Goal: Task Accomplishment & Management: Manage account settings

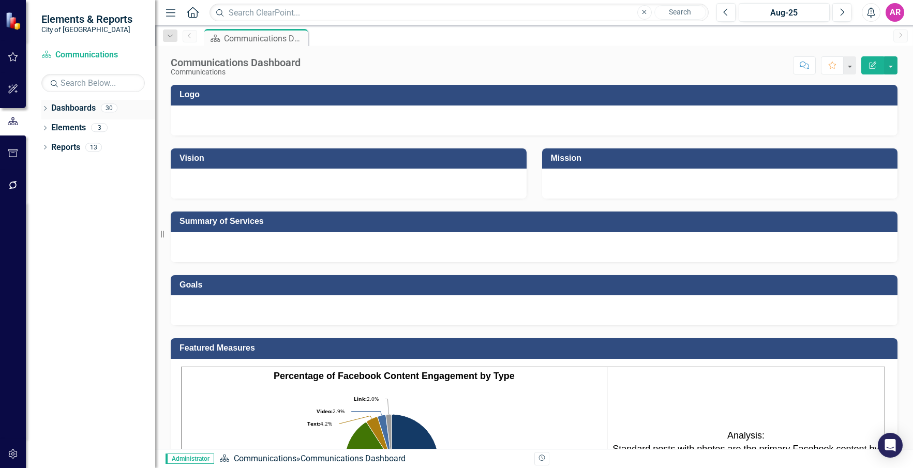
drag, startPoint x: 46, startPoint y: 106, endPoint x: 47, endPoint y: 111, distance: 5.7
click at [46, 106] on div "Dropdown" at bounding box center [44, 109] width 7 height 9
click at [50, 129] on icon "Dropdown" at bounding box center [51, 127] width 8 height 6
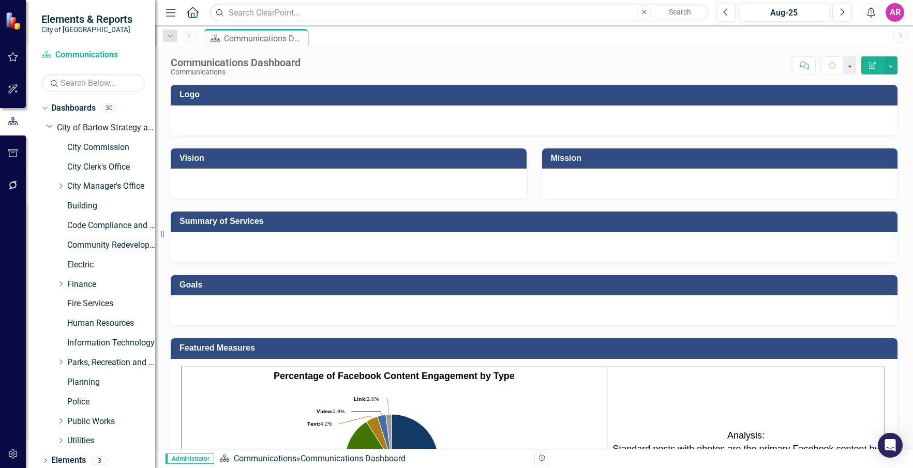
click at [102, 243] on link "Community Redevelopment Agency" at bounding box center [111, 246] width 88 height 12
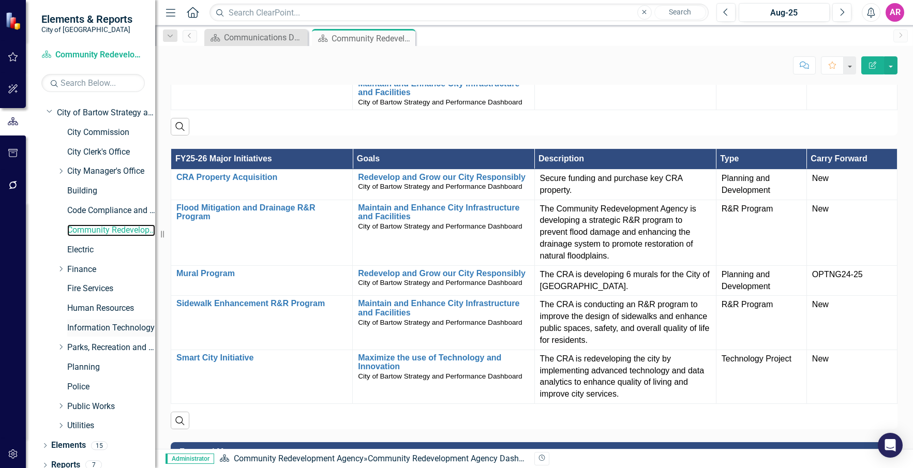
scroll to position [23, 0]
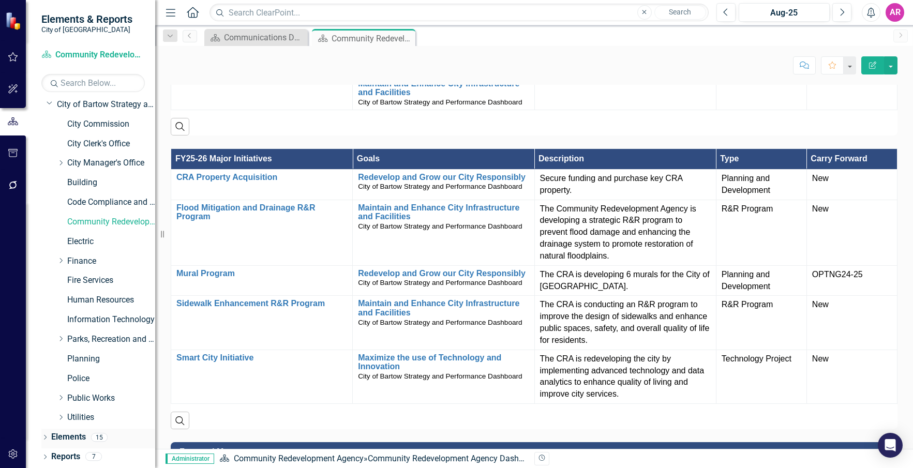
click at [44, 439] on icon at bounding box center [45, 437] width 3 height 5
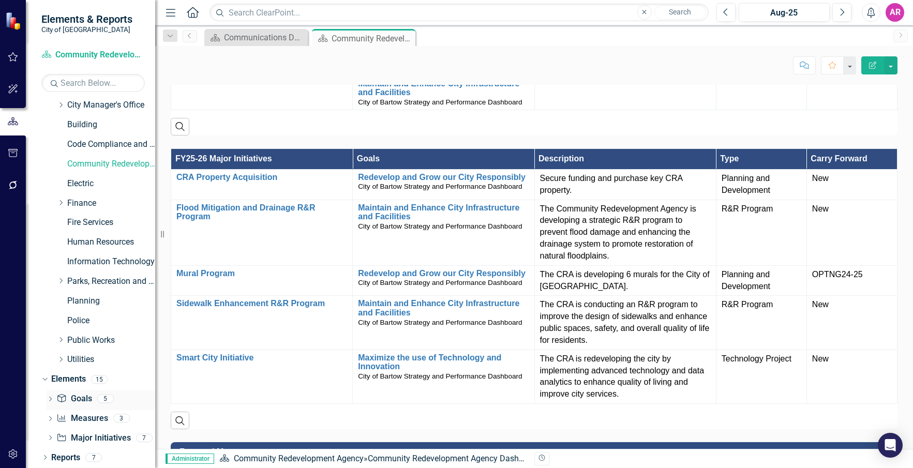
scroll to position [82, 0]
click at [88, 416] on link "Measure Measures" at bounding box center [81, 418] width 51 height 12
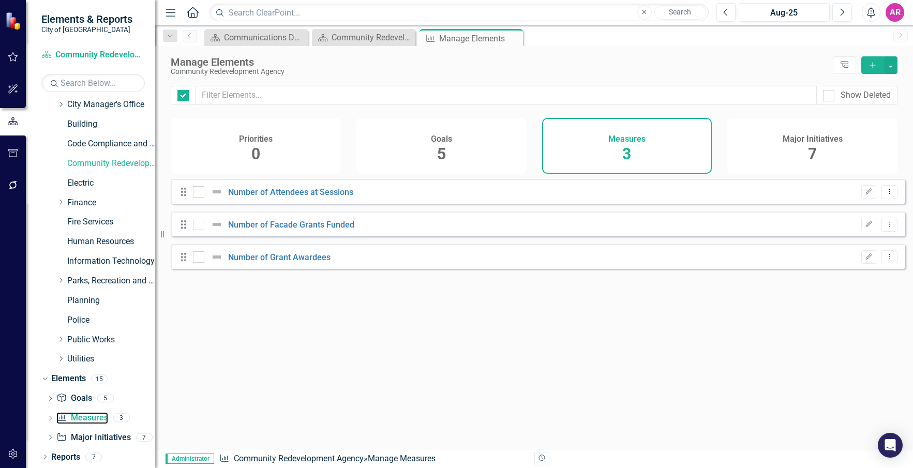
checkbox input "false"
click at [861, 231] on button "Edit" at bounding box center [868, 224] width 15 height 13
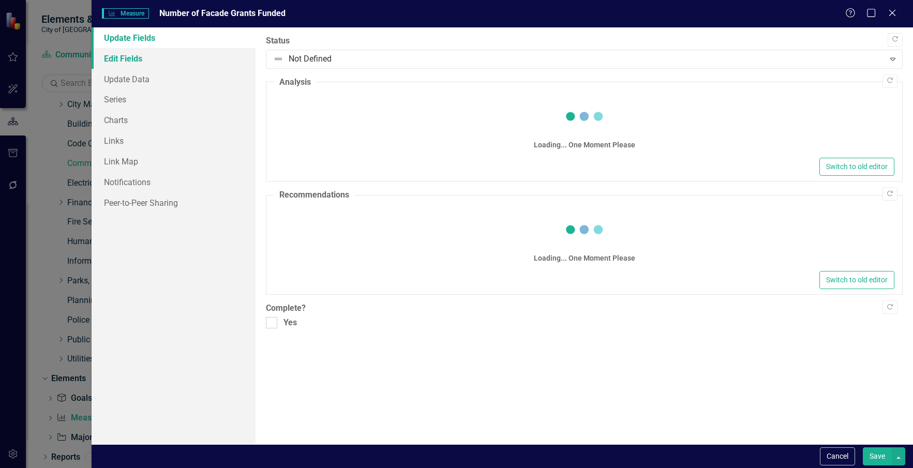
click at [129, 63] on link "Edit Fields" at bounding box center [174, 58] width 165 height 21
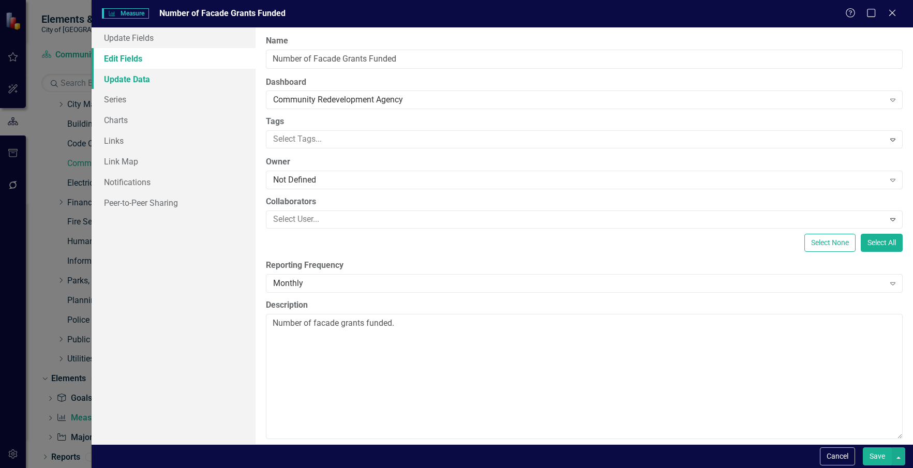
click at [135, 84] on link "Update Data" at bounding box center [174, 79] width 165 height 21
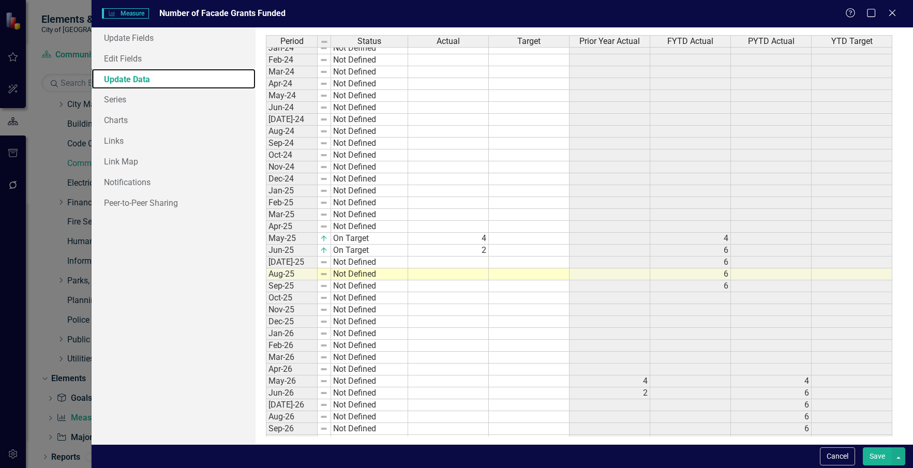
scroll to position [167, 0]
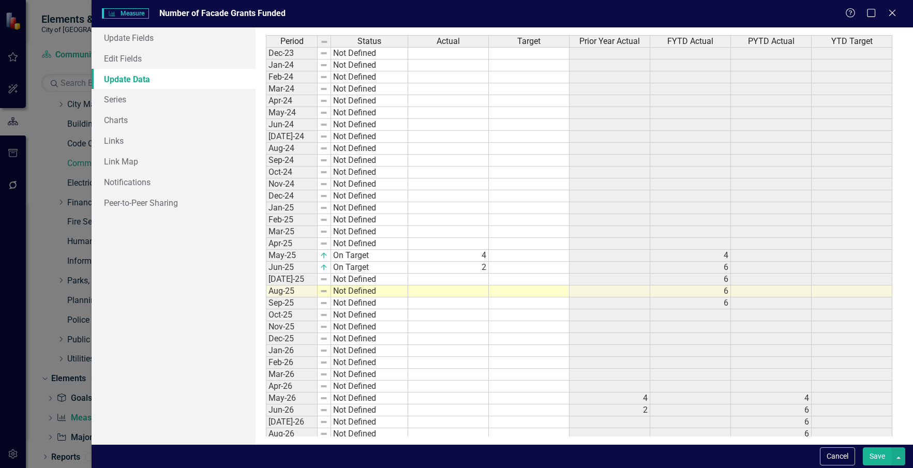
click at [266, 285] on div "Period Status Apr-23 Not Defined May-23 Not Defined Jun-23 Not Defined Jul-23 N…" at bounding box center [266, 213] width 0 height 548
click at [360, 285] on div at bounding box center [369, 285] width 77 height 1
click at [368, 294] on td "Not Defined" at bounding box center [369, 292] width 77 height 12
click at [378, 301] on div "Period Status Actual Target Prior Year Actual FYTD Actual PYTD Actual YTD Targe…" at bounding box center [584, 235] width 636 height 401
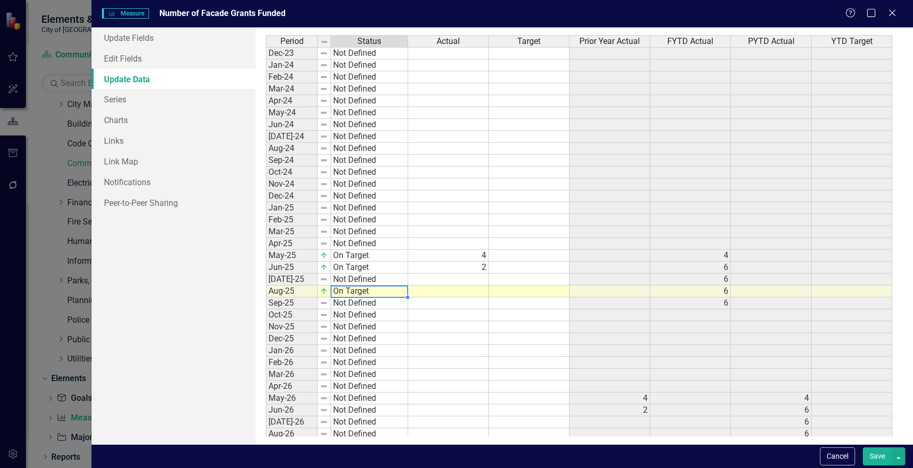
click at [475, 295] on td at bounding box center [448, 292] width 81 height 12
click at [266, 333] on div "Period Status Actual Target Prior Year Actual FYTD Actual PYTD Actual YTD Targe…" at bounding box center [266, 196] width 0 height 584
click at [266, 274] on div "Period Status Actual Target Prior Year Actual FYTD Actual PYTD Actual YTD Targe…" at bounding box center [266, 196] width 0 height 584
type textarea "0"
click at [394, 279] on td "Not Defined" at bounding box center [369, 280] width 77 height 12
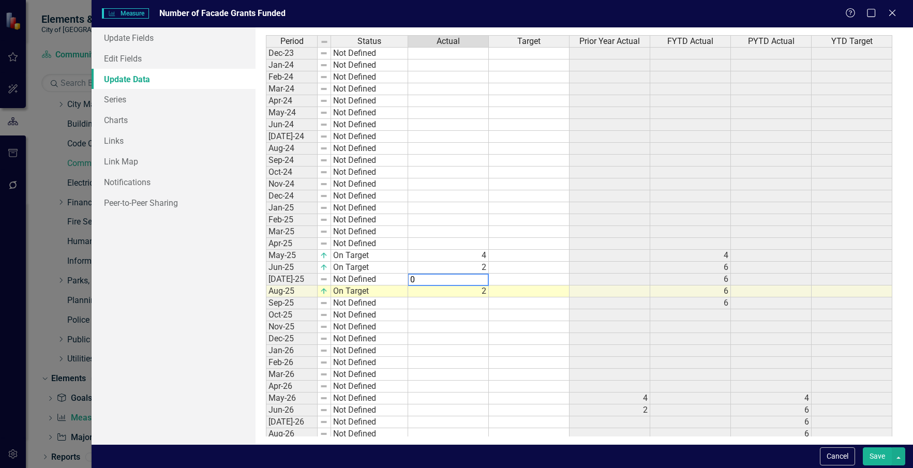
click at [394, 279] on td "Not Defined" at bounding box center [369, 280] width 77 height 12
click at [380, 288] on div "Period Status Actual Target Prior Year Actual FYTD Actual PYTD Actual YTD Targe…" at bounding box center [584, 235] width 636 height 401
click at [874, 456] on button "Save" at bounding box center [877, 457] width 29 height 18
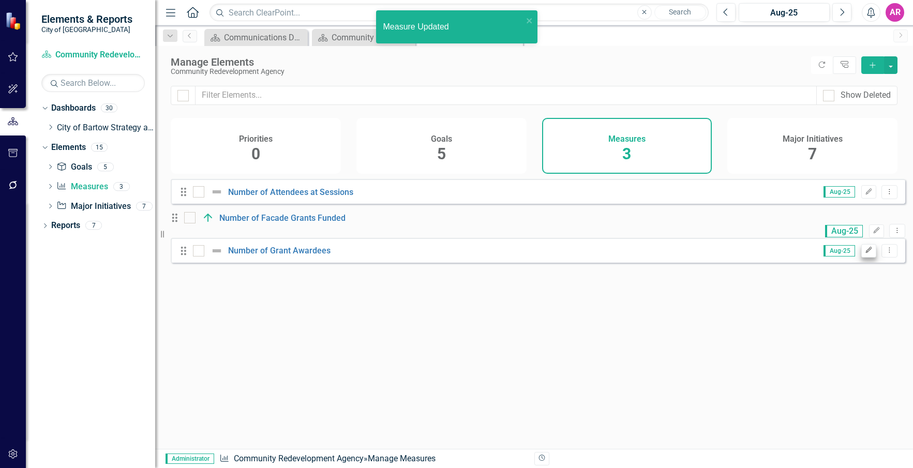
scroll to position [0, 0]
click at [865, 253] on icon "Edit" at bounding box center [869, 250] width 8 height 6
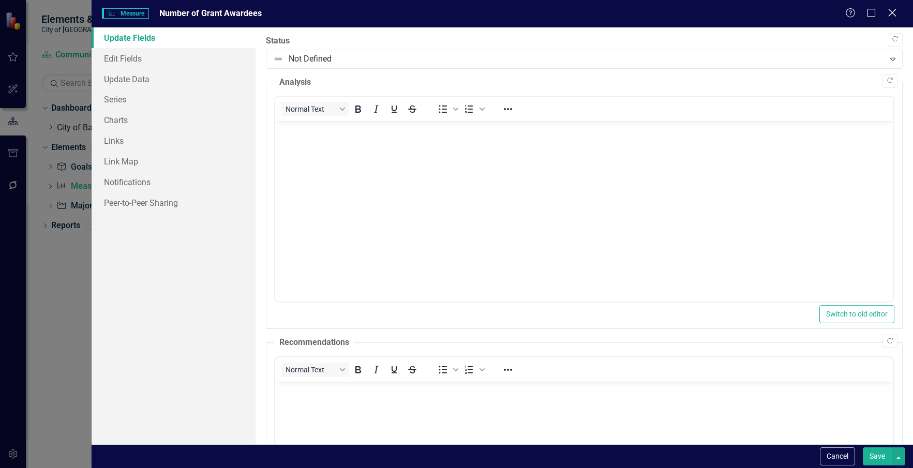
click at [891, 9] on icon "Close" at bounding box center [892, 13] width 13 height 10
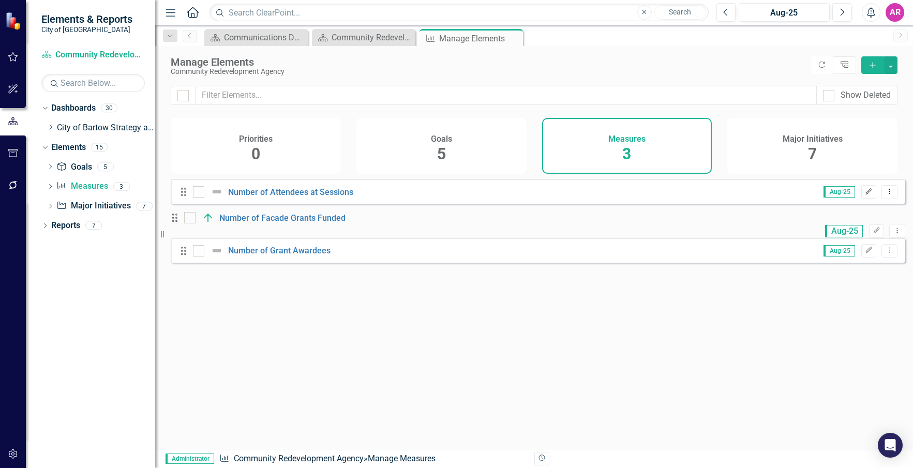
click at [866, 195] on icon "button" at bounding box center [869, 191] width 6 height 6
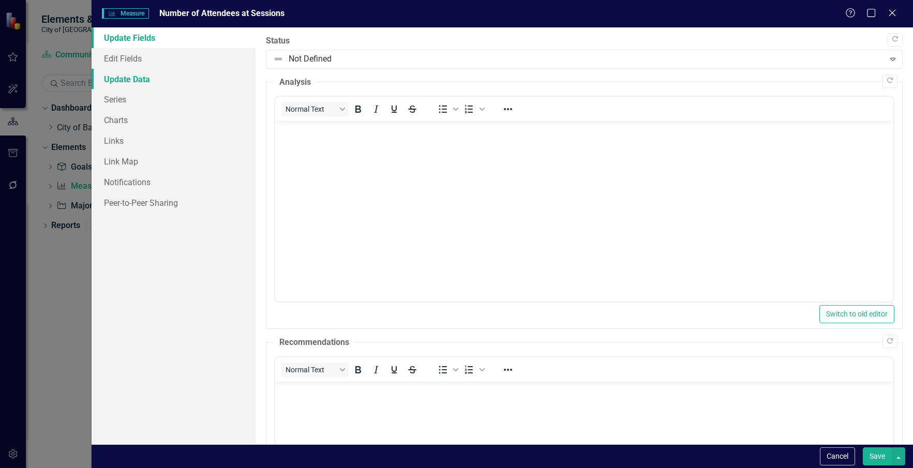
click at [125, 81] on link "Update Data" at bounding box center [174, 79] width 165 height 21
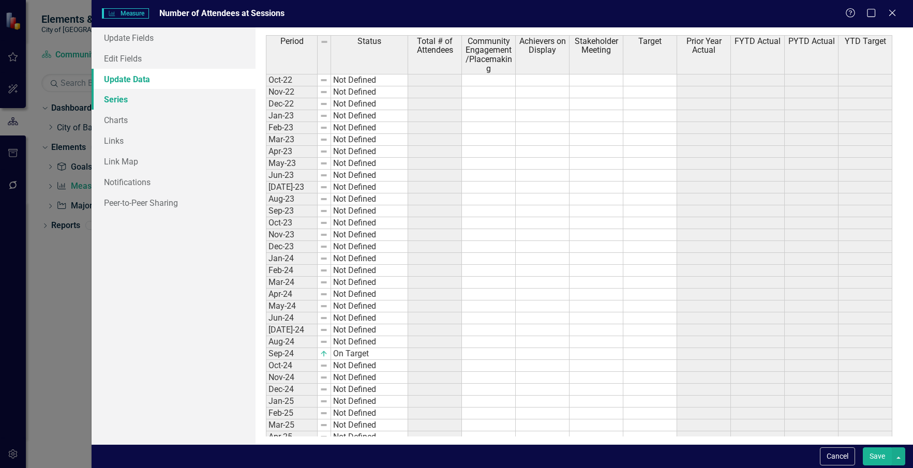
click at [140, 102] on link "Series" at bounding box center [174, 99] width 165 height 21
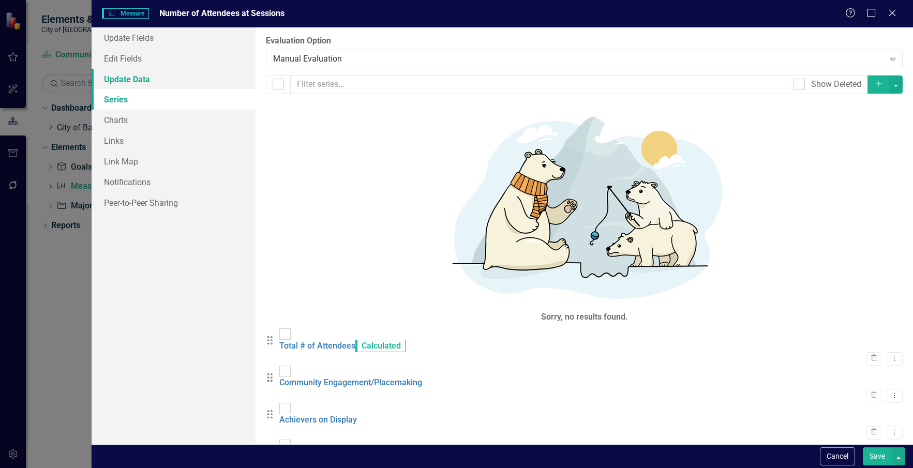
click at [144, 84] on link "Update Data" at bounding box center [174, 79] width 165 height 21
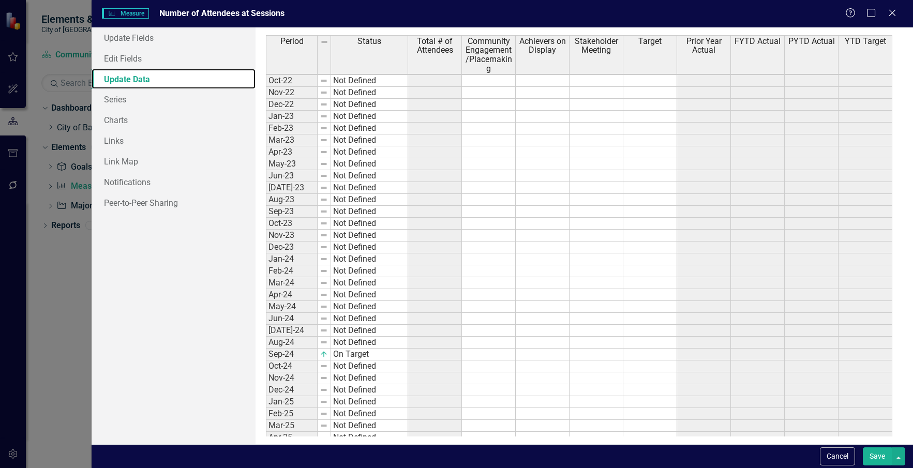
scroll to position [245, 0]
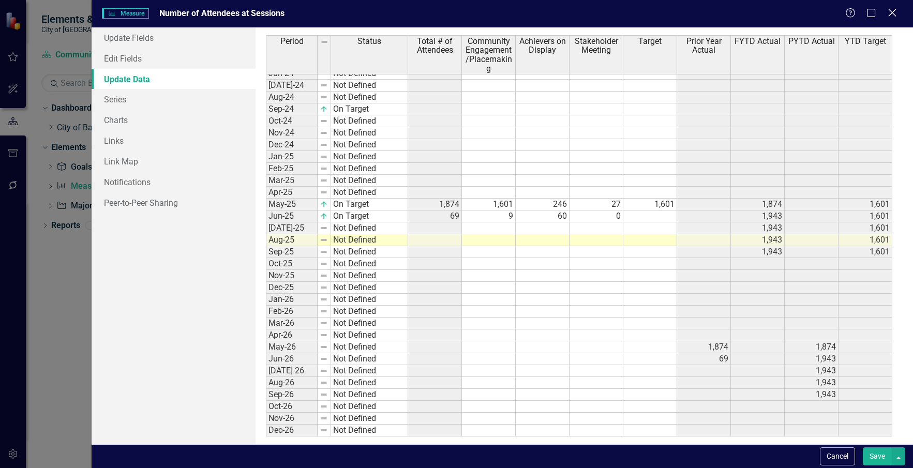
click at [896, 13] on div "Help Maximize Close" at bounding box center [873, 14] width 57 height 12
click at [893, 13] on icon at bounding box center [892, 13] width 8 height 8
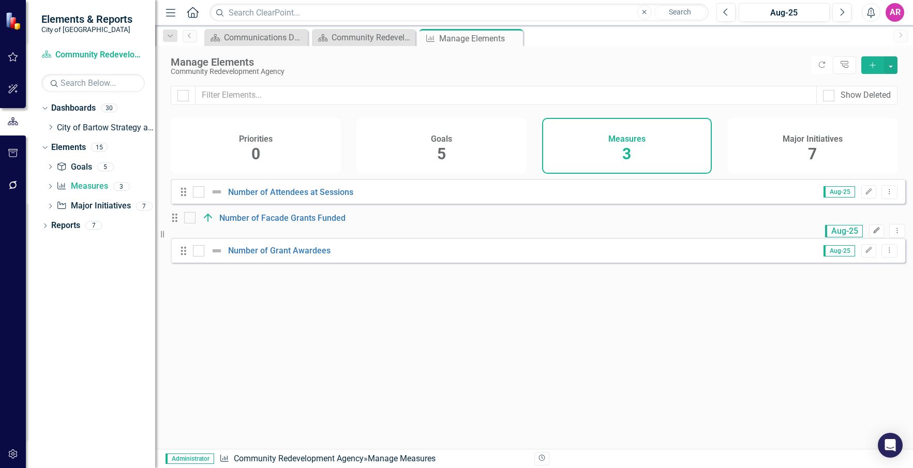
click at [869, 232] on button "Edit" at bounding box center [876, 231] width 15 height 13
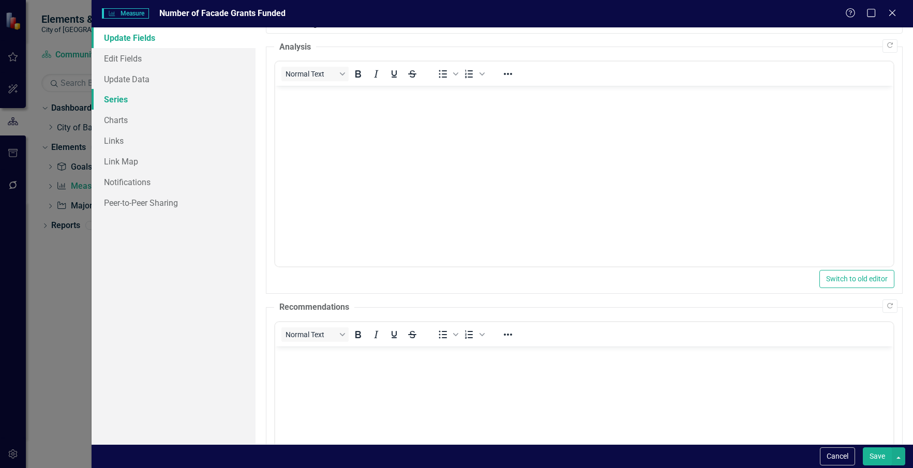
scroll to position [52, 0]
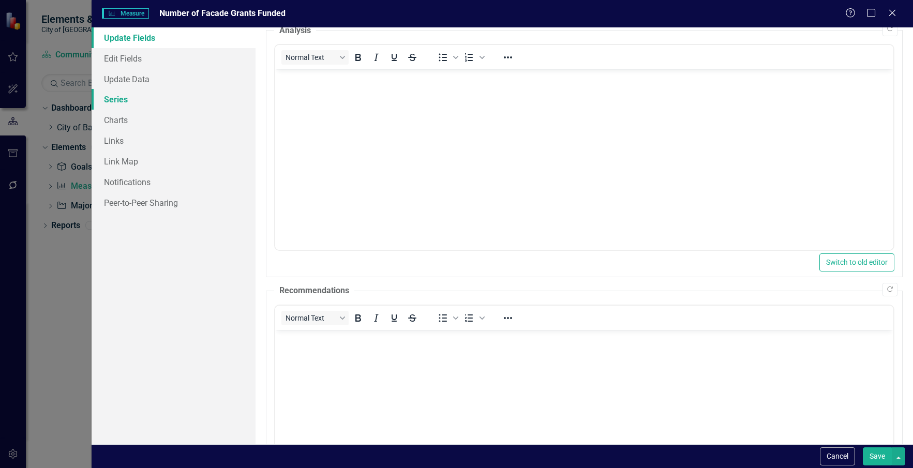
click at [129, 102] on link "Series" at bounding box center [174, 99] width 165 height 21
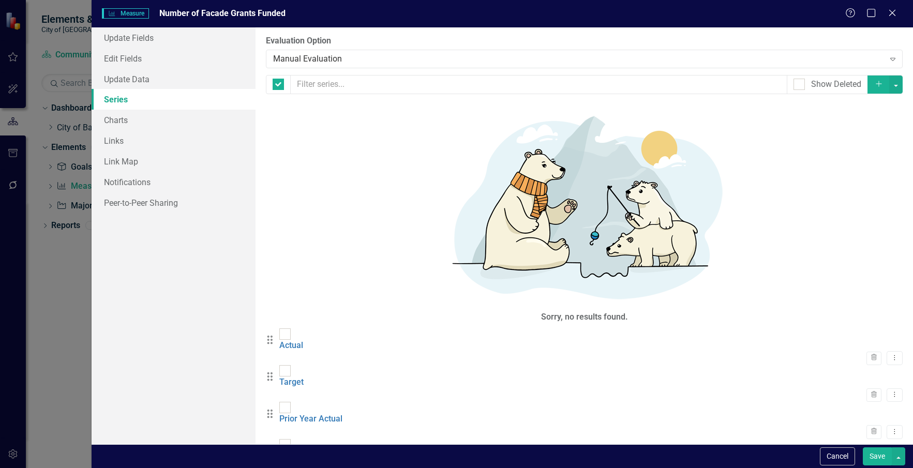
checkbox input "false"
click at [140, 60] on link "Edit Fields" at bounding box center [174, 58] width 165 height 21
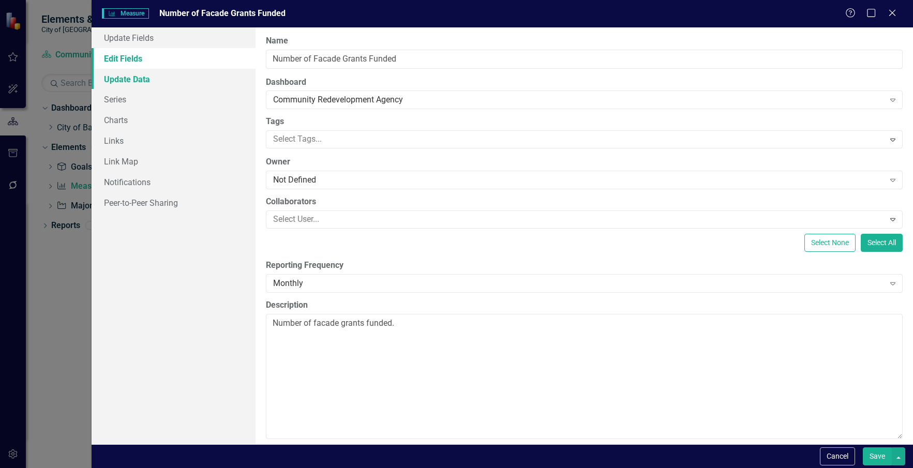
click at [158, 77] on link "Update Data" at bounding box center [174, 79] width 165 height 21
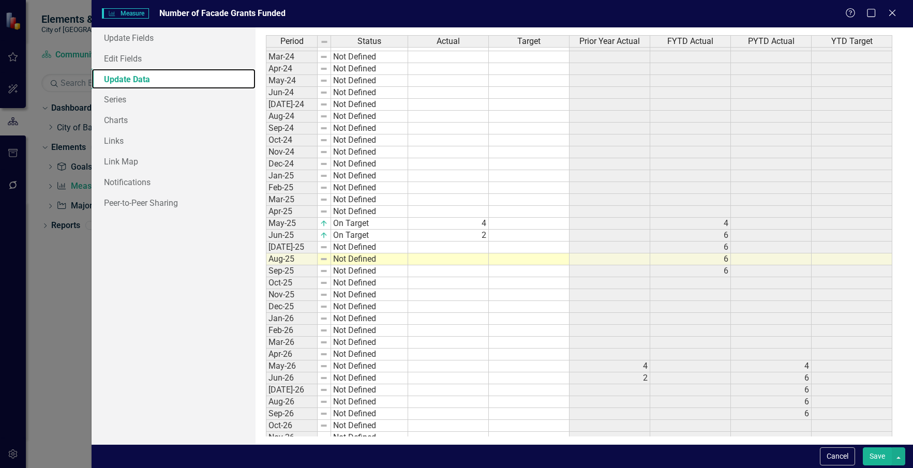
scroll to position [219, 0]
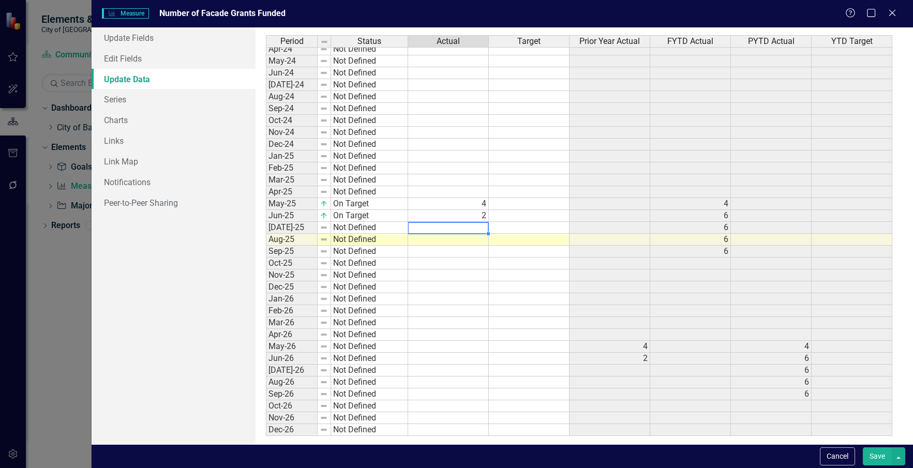
click at [464, 227] on tbody "Oct-22 Not Defined Nov-22 Not Defined Dec-22 Not Defined Jan-23 Not Defined Feb…" at bounding box center [579, 132] width 627 height 607
click at [477, 244] on td at bounding box center [448, 240] width 81 height 12
type textarea "1"
click at [338, 229] on td "Not Defined" at bounding box center [369, 228] width 77 height 12
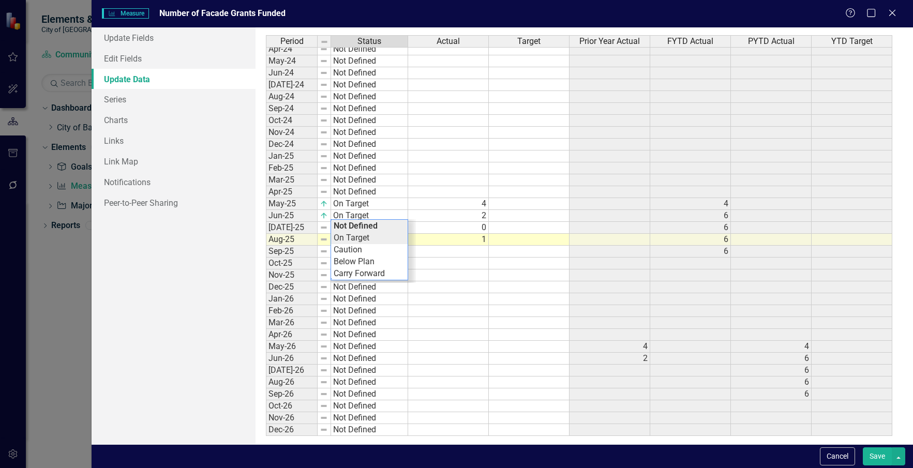
click at [353, 238] on div "Period Status Actual Target Prior Year Actual FYTD Actual PYTD Actual YTD Targe…" at bounding box center [584, 235] width 636 height 401
click at [359, 239] on td "Not Defined" at bounding box center [369, 240] width 77 height 12
click at [364, 250] on div "Period Status Actual Target Prior Year Actual FYTD Actual PYTD Actual YTD Targe…" at bounding box center [584, 235] width 636 height 401
click at [879, 458] on button "Save" at bounding box center [877, 457] width 29 height 18
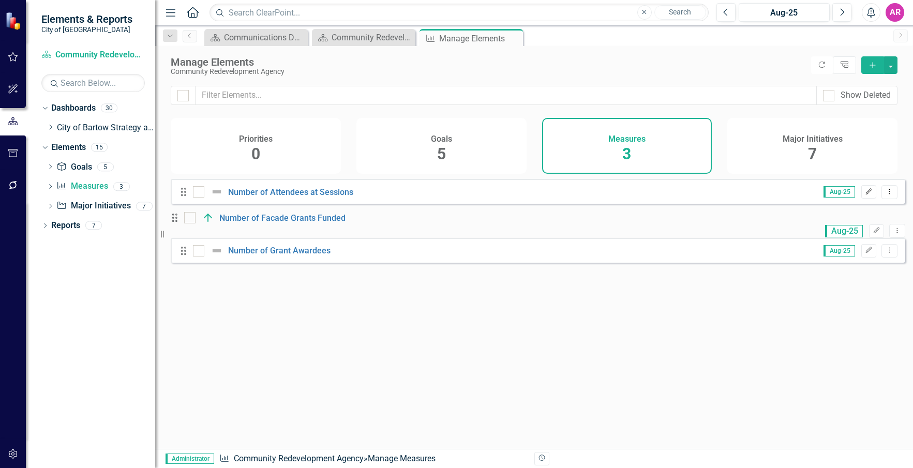
click at [866, 195] on icon "button" at bounding box center [869, 191] width 6 height 6
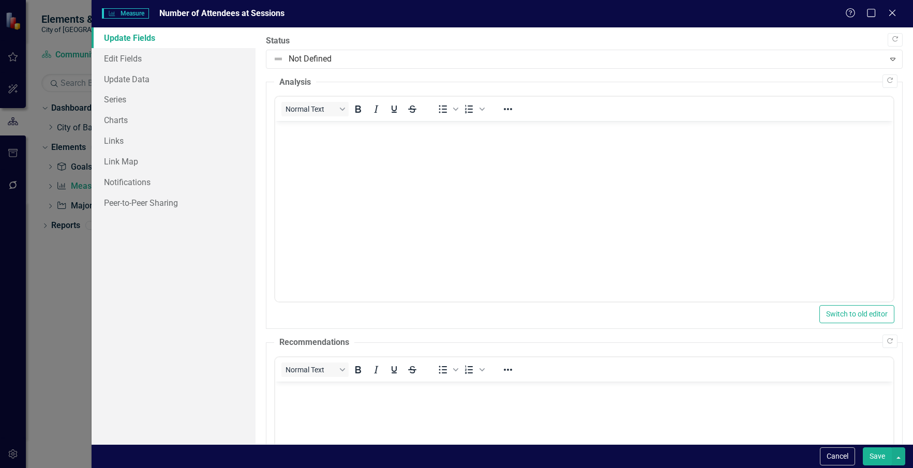
scroll to position [0, 0]
click at [171, 132] on link "Links" at bounding box center [174, 140] width 165 height 21
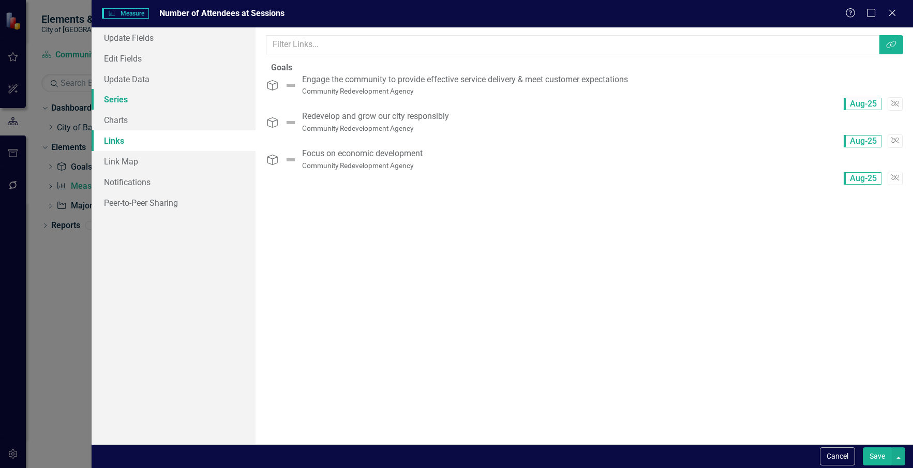
click at [165, 90] on link "Series" at bounding box center [174, 99] width 165 height 21
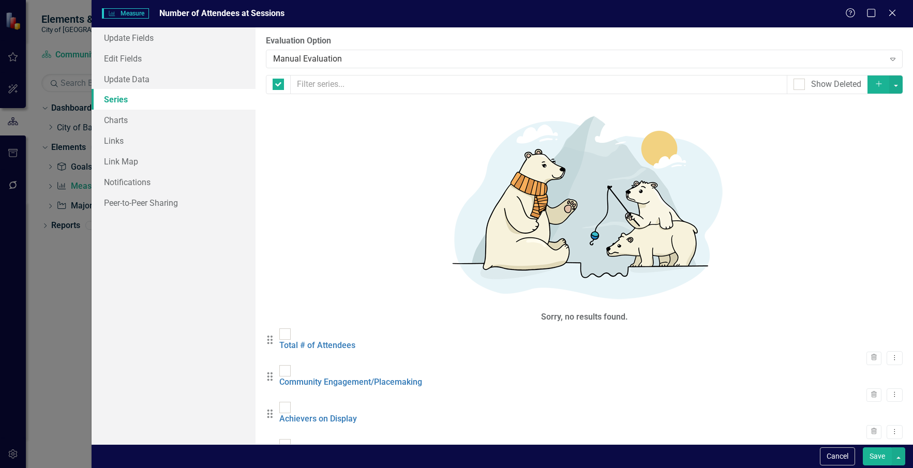
checkbox input "false"
click at [170, 110] on link "Charts" at bounding box center [174, 120] width 165 height 21
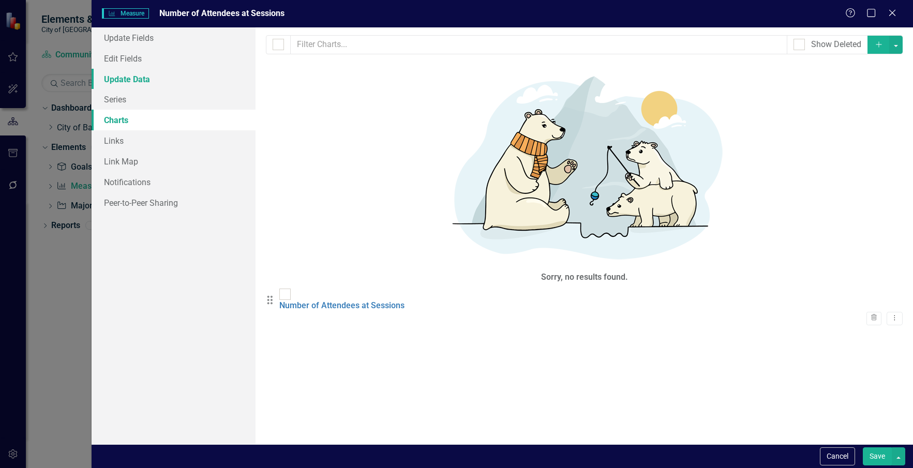
click at [142, 77] on link "Update Data" at bounding box center [174, 79] width 165 height 21
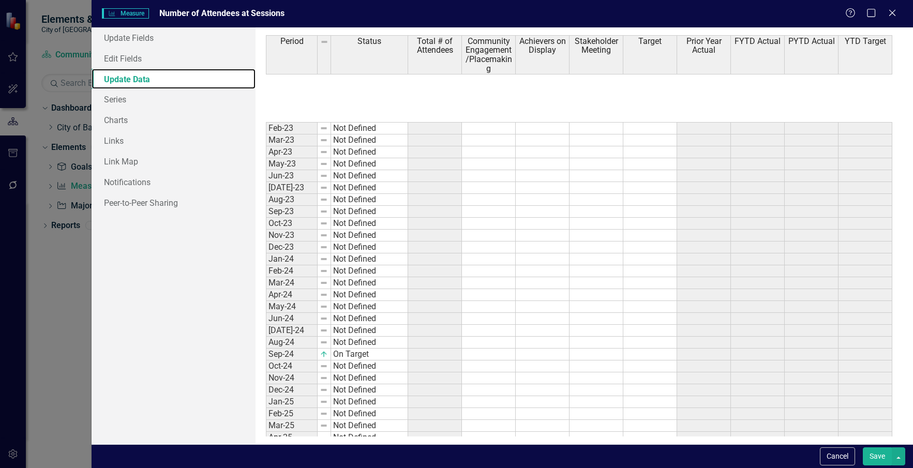
scroll to position [245, 0]
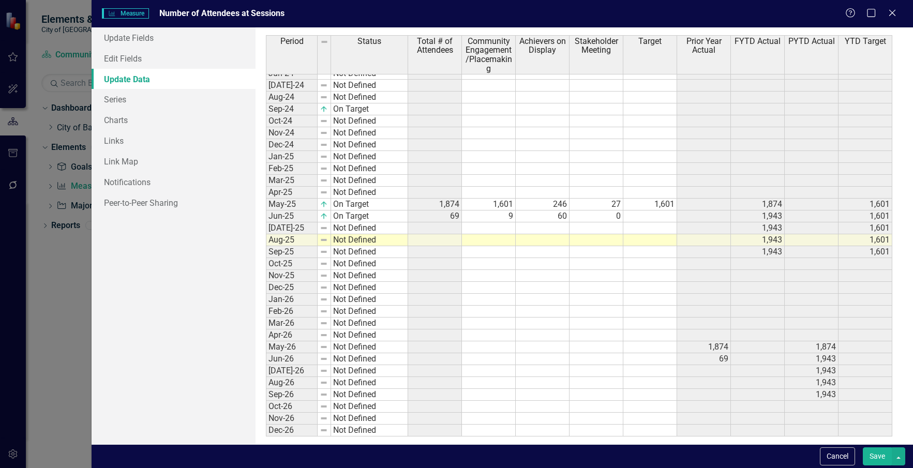
click at [468, 225] on td at bounding box center [489, 228] width 54 height 12
click at [559, 223] on td at bounding box center [543, 228] width 54 height 12
click at [603, 228] on td at bounding box center [597, 228] width 54 height 12
type textarea "0"
click at [642, 226] on td at bounding box center [650, 228] width 54 height 12
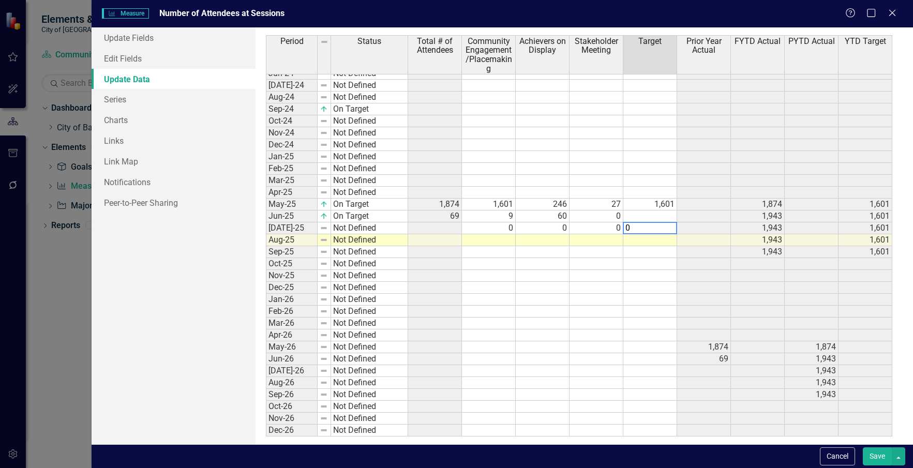
click at [650, 231] on textarea "0" at bounding box center [650, 228] width 54 height 12
click at [266, 246] on div "Period Status Total # of Attendees Community Engagement/Placemaking Achievers o…" at bounding box center [266, 160] width 0 height 551
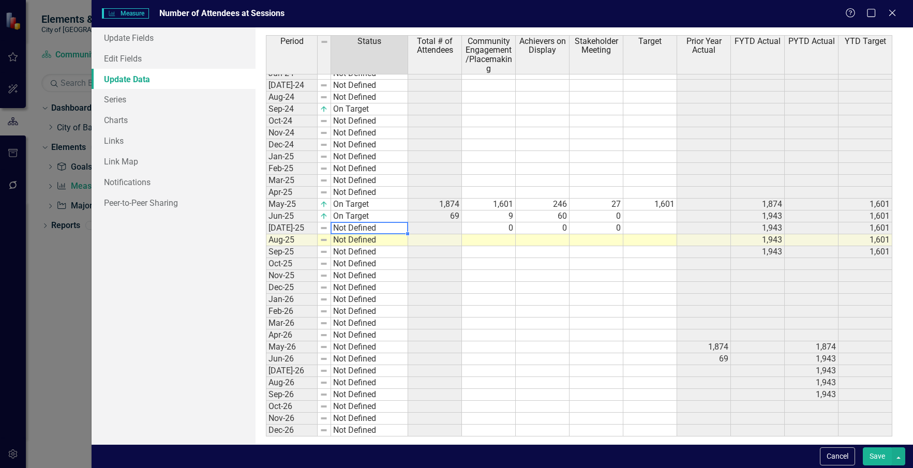
click at [364, 227] on td "Not Defined" at bounding box center [369, 228] width 77 height 12
click at [369, 235] on div "Period Status Total # of Attendees Community Engagement/Placemaking Achievers o…" at bounding box center [584, 235] width 636 height 401
click at [371, 240] on td "Not Defined" at bounding box center [369, 240] width 77 height 12
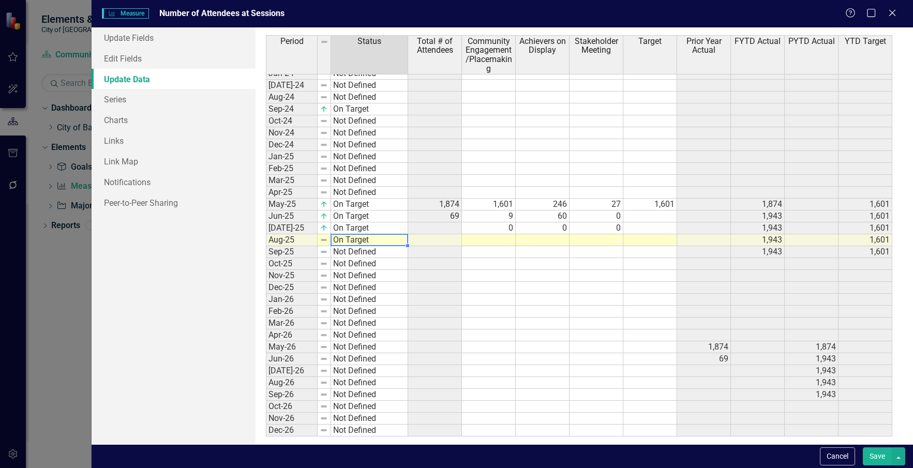
click at [380, 249] on div "Period Status Total # of Attendees Community Engagement/Placemaking Achievers o…" at bounding box center [584, 235] width 636 height 401
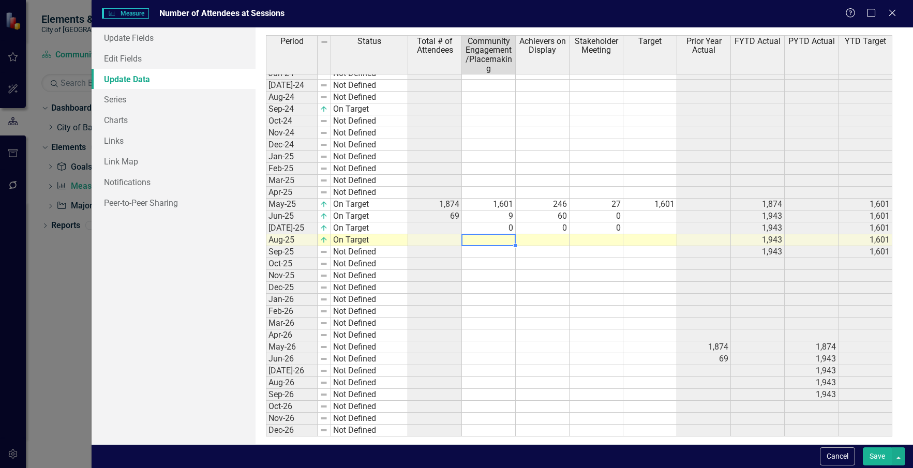
click at [496, 242] on td at bounding box center [489, 240] width 54 height 12
click at [501, 235] on td at bounding box center [489, 240] width 54 height 12
click at [544, 237] on td at bounding box center [543, 240] width 54 height 12
click at [595, 240] on td at bounding box center [597, 240] width 54 height 12
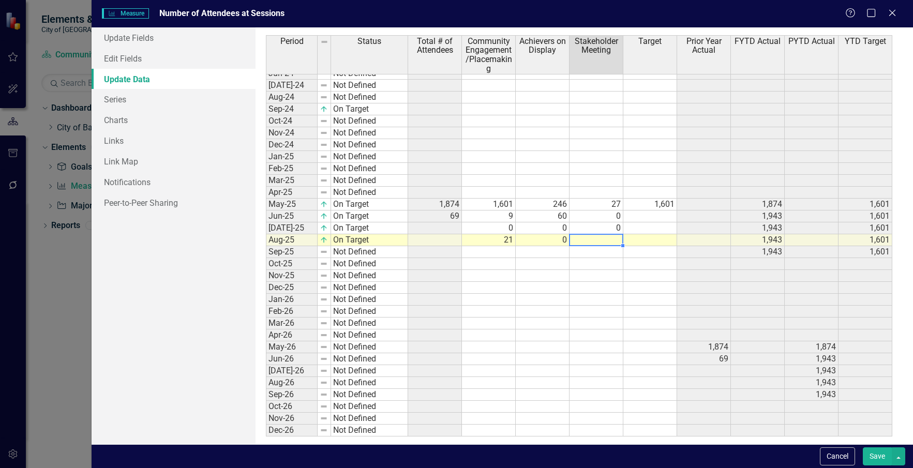
click at [607, 262] on td at bounding box center [597, 264] width 54 height 12
click at [611, 238] on td at bounding box center [597, 240] width 54 height 12
type textarea "0"
click at [597, 292] on td at bounding box center [597, 288] width 54 height 12
click at [885, 455] on button "Save" at bounding box center [877, 457] width 29 height 18
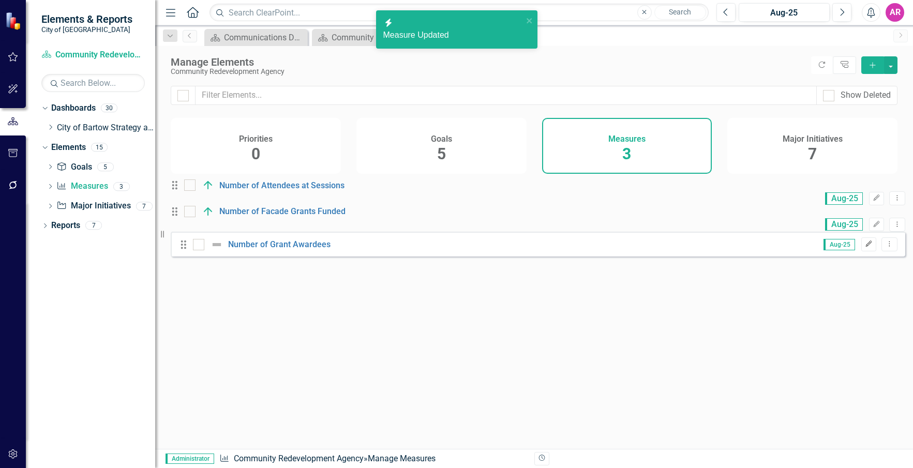
click at [866, 247] on icon "button" at bounding box center [869, 244] width 6 height 6
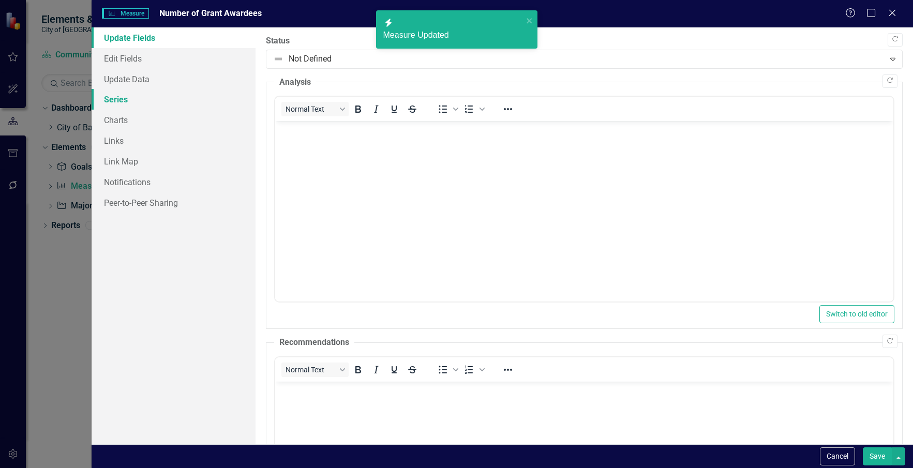
scroll to position [0, 0]
click at [102, 98] on link "Series" at bounding box center [174, 99] width 165 height 21
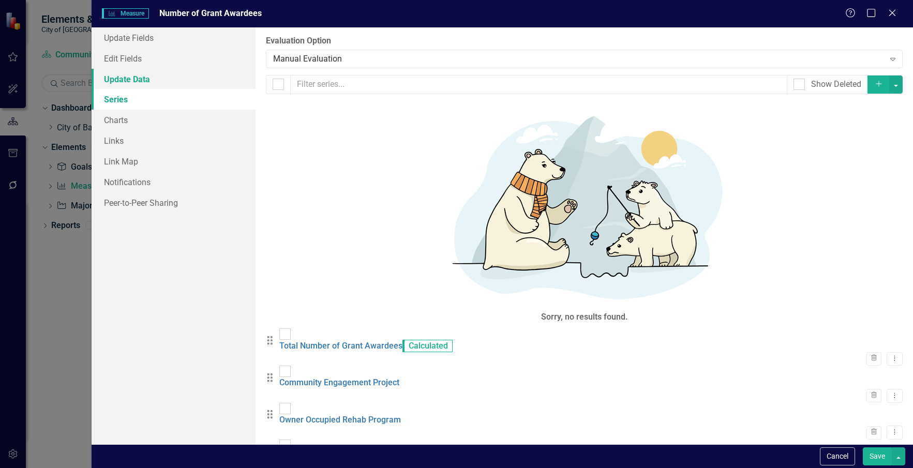
drag, startPoint x: 155, startPoint y: 76, endPoint x: 203, endPoint y: 87, distance: 48.9
click at [156, 76] on link "Update Data" at bounding box center [174, 79] width 165 height 21
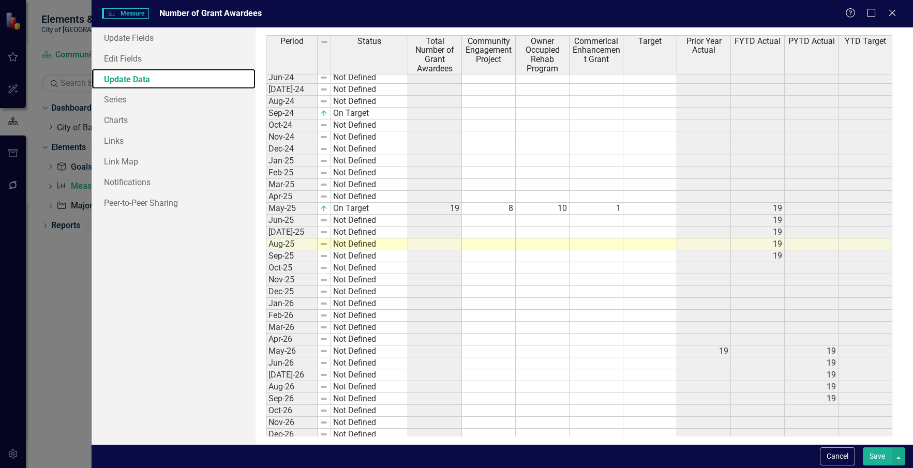
scroll to position [245, 0]
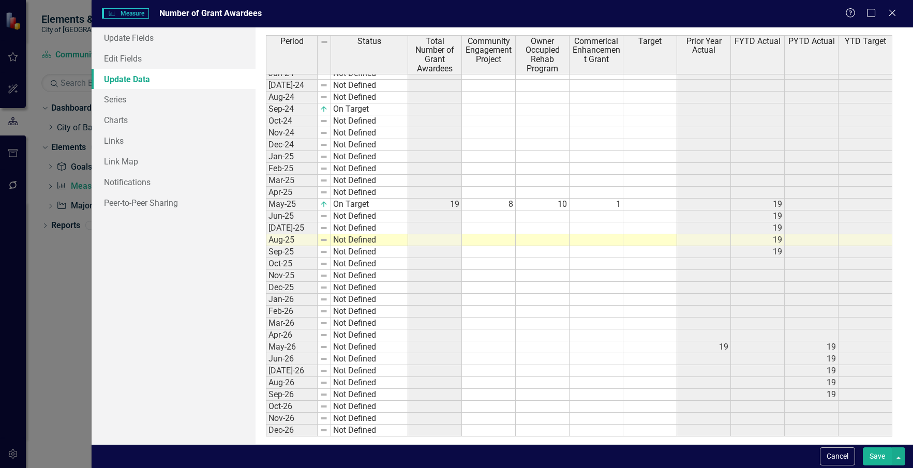
click at [380, 214] on td "Not Defined" at bounding box center [369, 217] width 77 height 12
click at [379, 214] on td "Not Defined" at bounding box center [369, 217] width 77 height 12
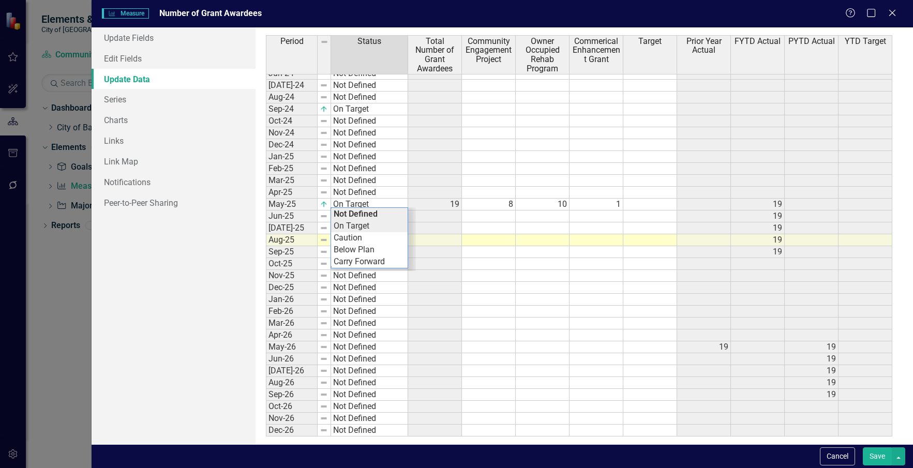
click at [383, 226] on div "Period Status Total Number of Grant Awardees Community Engagement Project Owner…" at bounding box center [584, 235] width 636 height 401
click at [383, 226] on td "Not Defined" at bounding box center [369, 228] width 77 height 12
click at [392, 237] on div "Period Status Total Number of Grant Awardees Community Engagement Project Owner…" at bounding box center [584, 235] width 636 height 401
click at [392, 238] on td "Not Defined" at bounding box center [369, 240] width 77 height 12
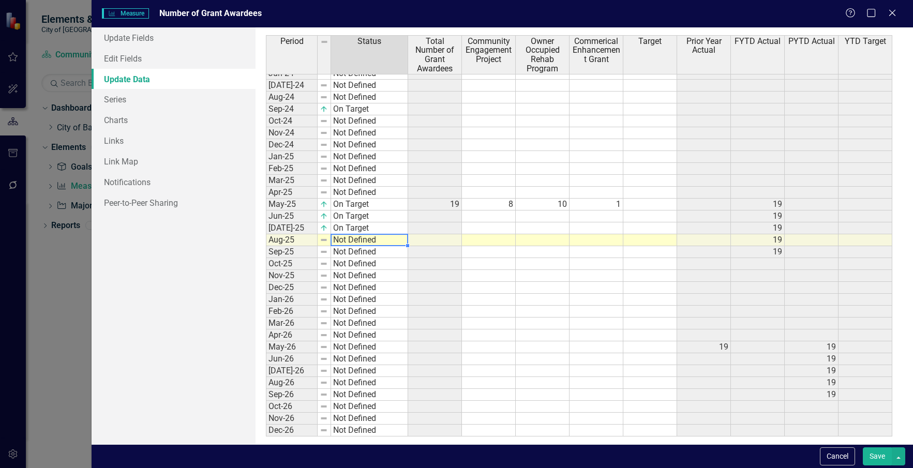
click at [392, 238] on td "Not Defined" at bounding box center [369, 240] width 77 height 12
click at [392, 250] on div "Period Status Total Number of Grant Awardees Community Engagement Project Owner…" at bounding box center [584, 235] width 636 height 401
click at [481, 228] on td at bounding box center [489, 228] width 54 height 12
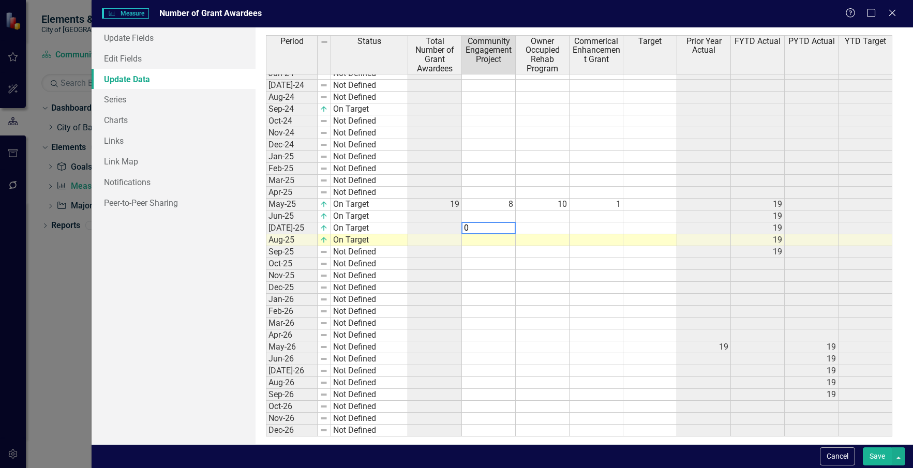
click at [538, 227] on td at bounding box center [543, 228] width 54 height 12
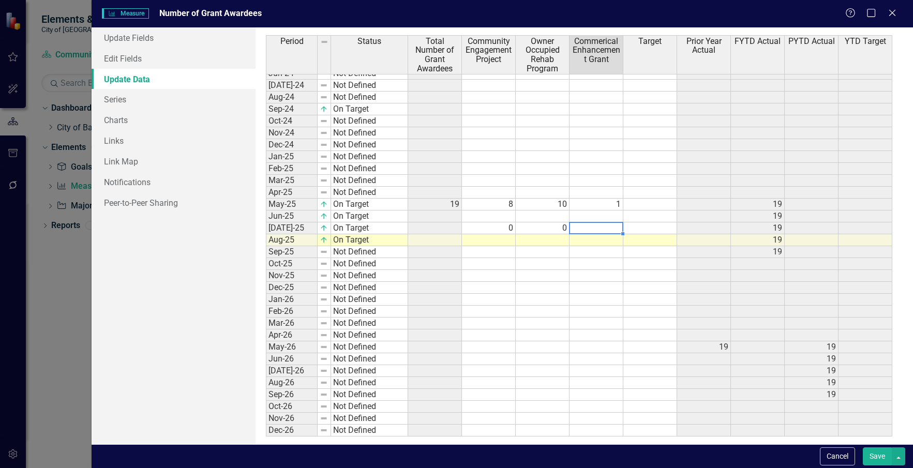
click at [602, 223] on td at bounding box center [597, 228] width 54 height 12
click at [595, 241] on td at bounding box center [597, 240] width 54 height 12
click at [481, 241] on td at bounding box center [489, 240] width 54 height 12
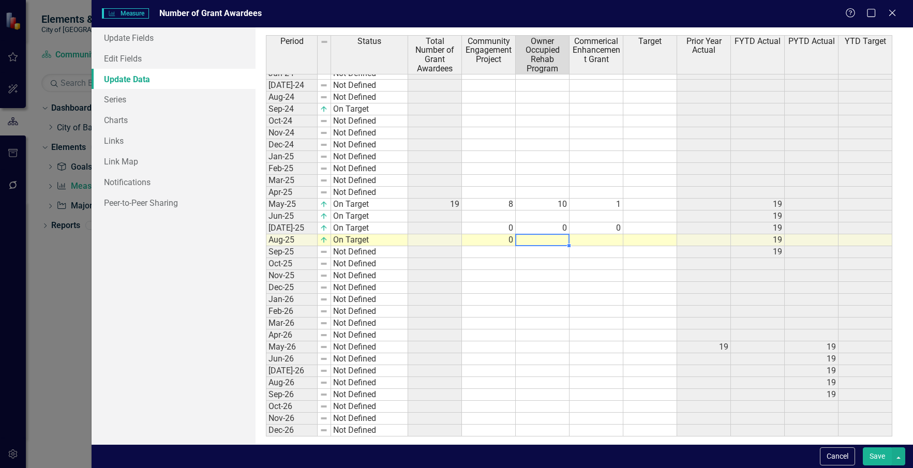
click at [537, 238] on td at bounding box center [543, 240] width 54 height 12
click at [583, 243] on td at bounding box center [597, 240] width 54 height 12
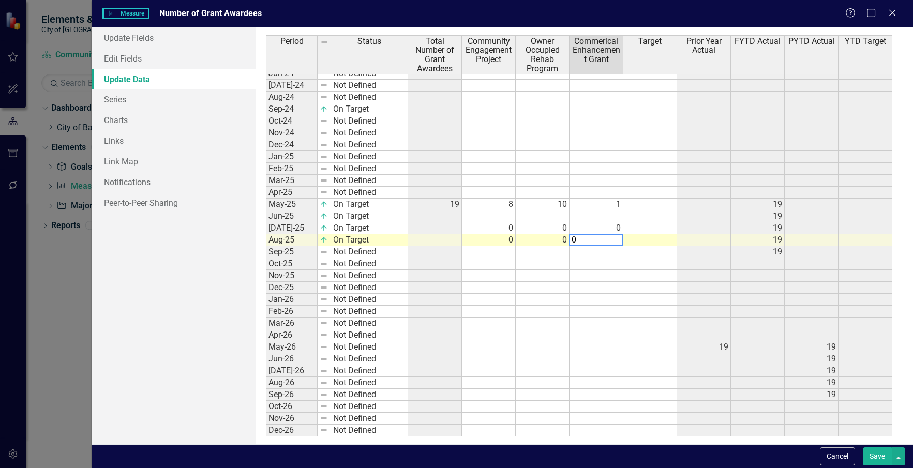
click at [266, 258] on div "Period Status Total Number of Grant Awardees Community Engagement Project Owner…" at bounding box center [266, 160] width 0 height 551
click at [483, 215] on td at bounding box center [489, 217] width 54 height 12
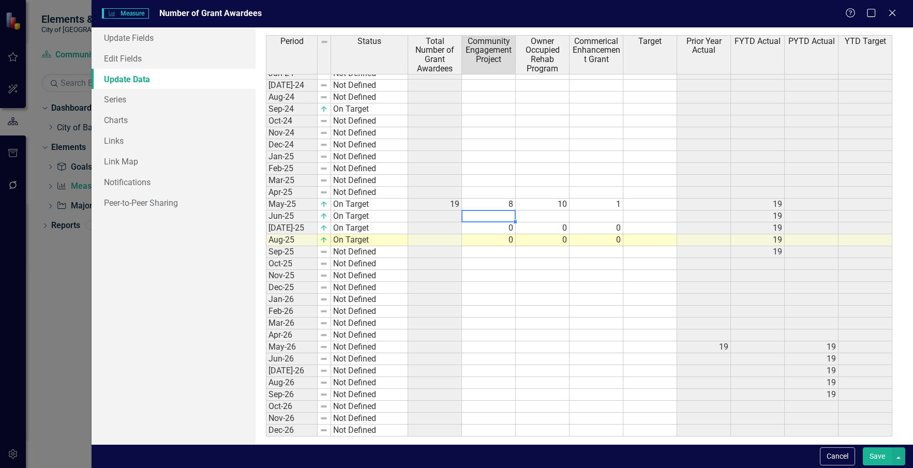
click at [500, 215] on td at bounding box center [489, 217] width 54 height 12
click at [531, 216] on td at bounding box center [543, 217] width 54 height 12
click at [606, 217] on td at bounding box center [597, 217] width 54 height 12
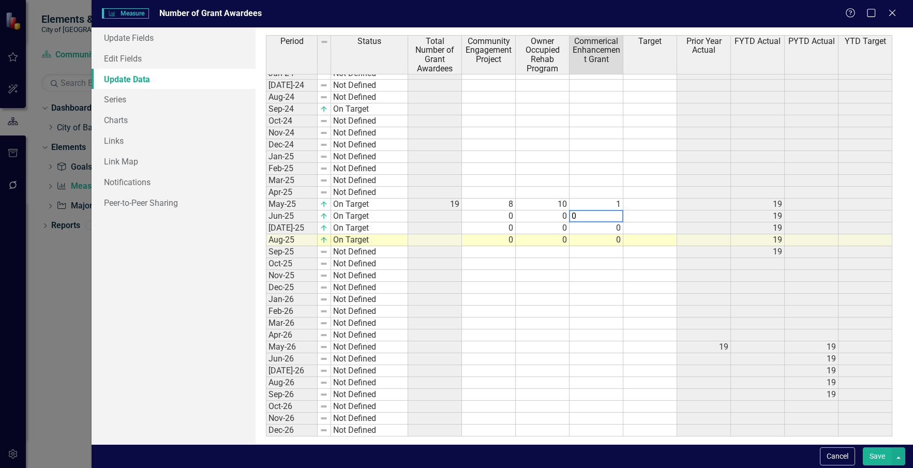
type textarea "0"
click at [608, 265] on td at bounding box center [597, 264] width 54 height 12
click at [881, 455] on button "Save" at bounding box center [877, 457] width 29 height 18
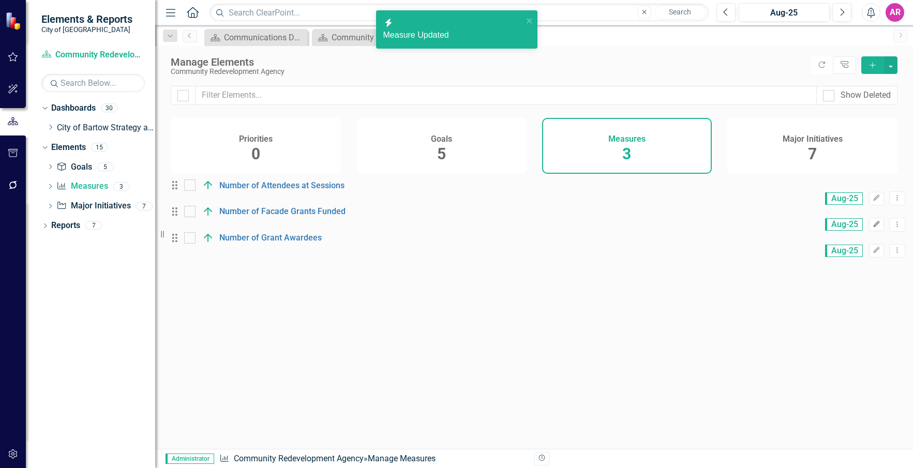
click at [873, 228] on icon "Edit" at bounding box center [877, 224] width 8 height 6
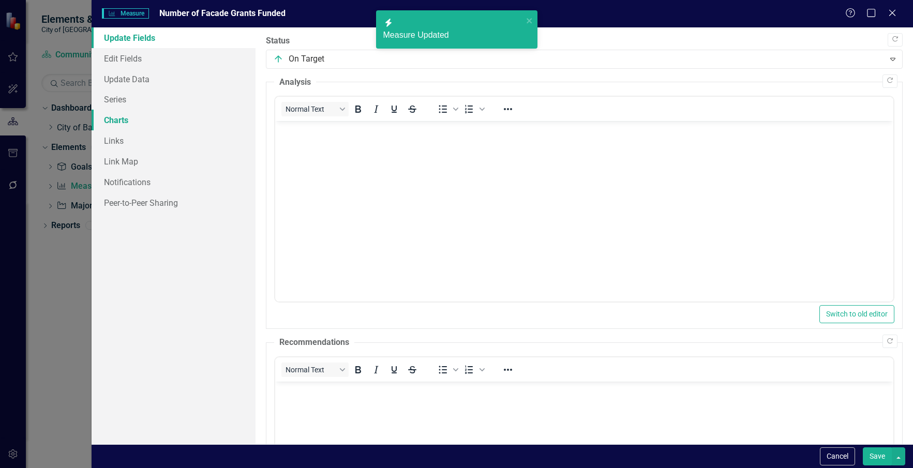
scroll to position [0, 0]
click at [136, 133] on link "Links" at bounding box center [174, 140] width 165 height 21
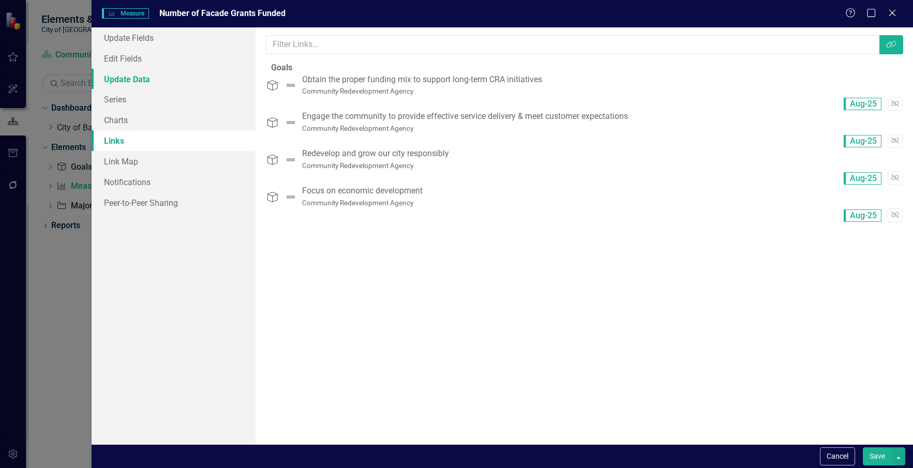
click at [142, 82] on link "Update Data" at bounding box center [174, 79] width 165 height 21
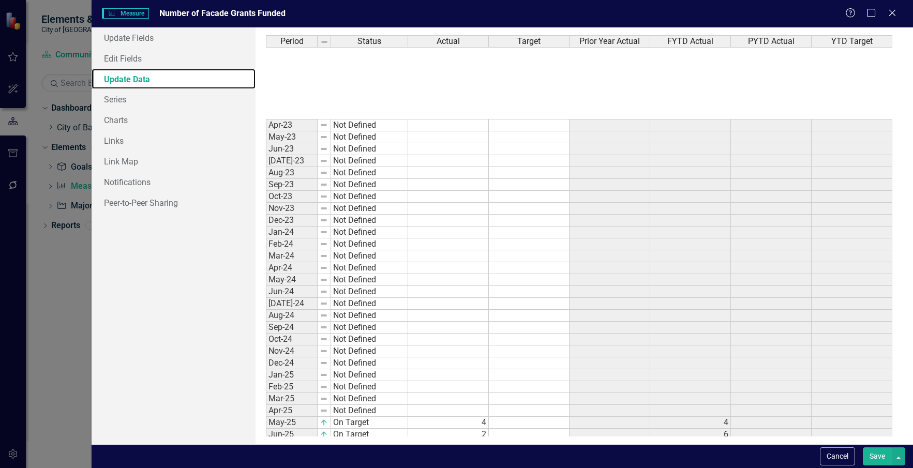
scroll to position [219, 0]
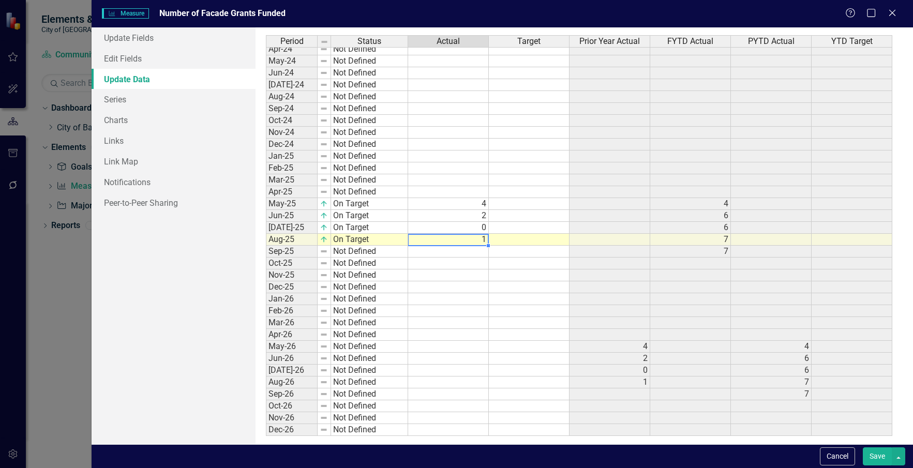
click at [476, 240] on td "1" at bounding box center [448, 240] width 81 height 12
click at [480, 225] on td "0" at bounding box center [448, 228] width 81 height 12
click at [873, 459] on button "Save" at bounding box center [877, 457] width 29 height 18
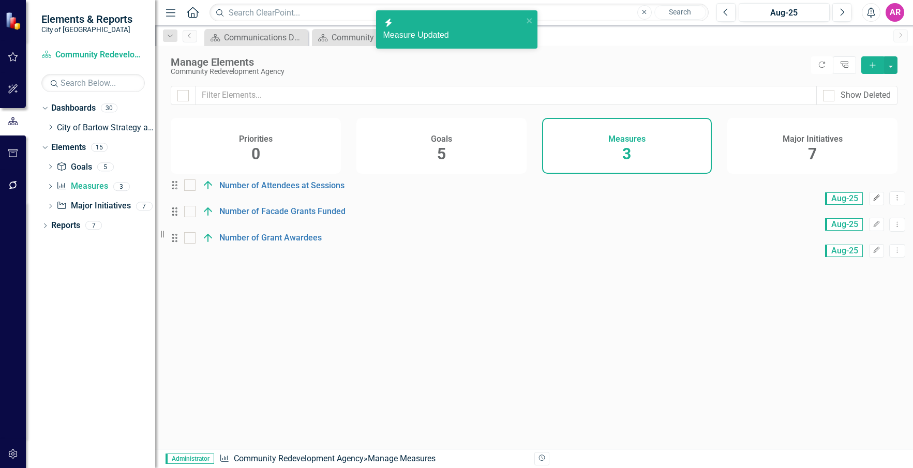
click at [873, 200] on icon "Edit" at bounding box center [877, 198] width 8 height 6
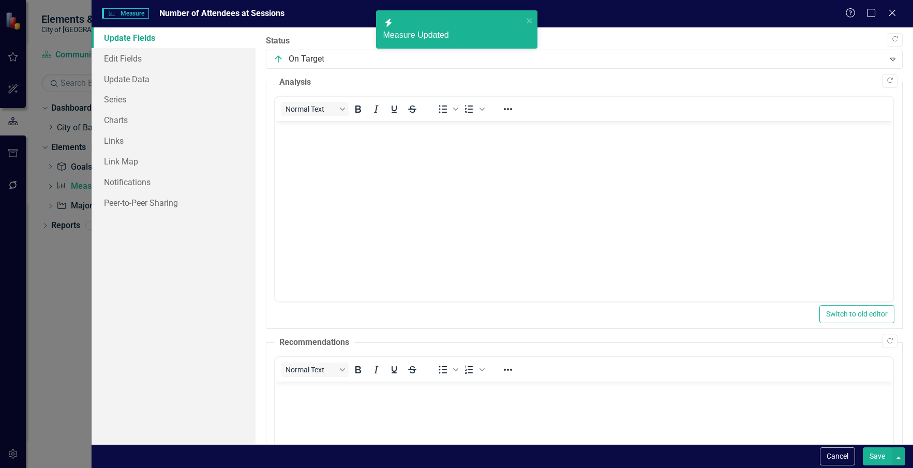
scroll to position [0, 0]
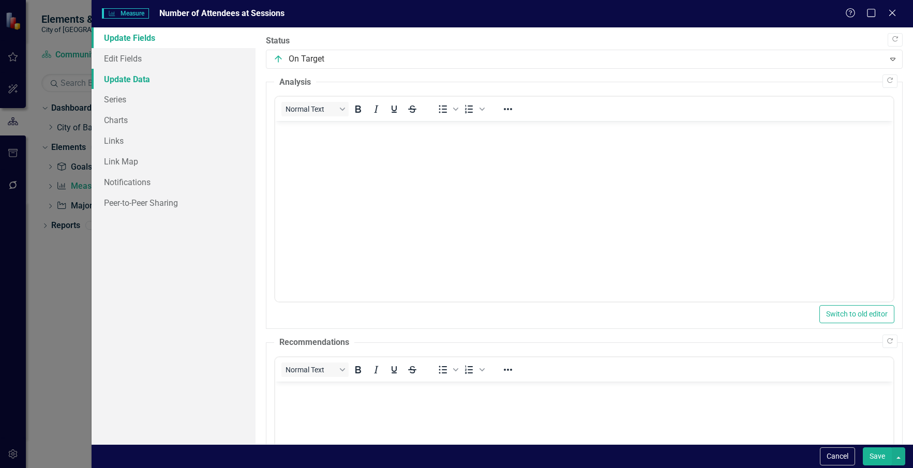
click at [156, 79] on link "Update Data" at bounding box center [174, 79] width 165 height 21
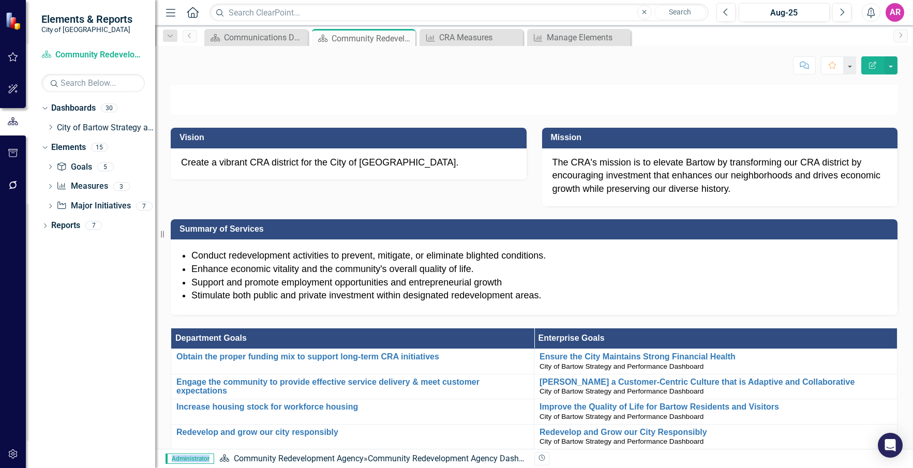
scroll to position [1449, 0]
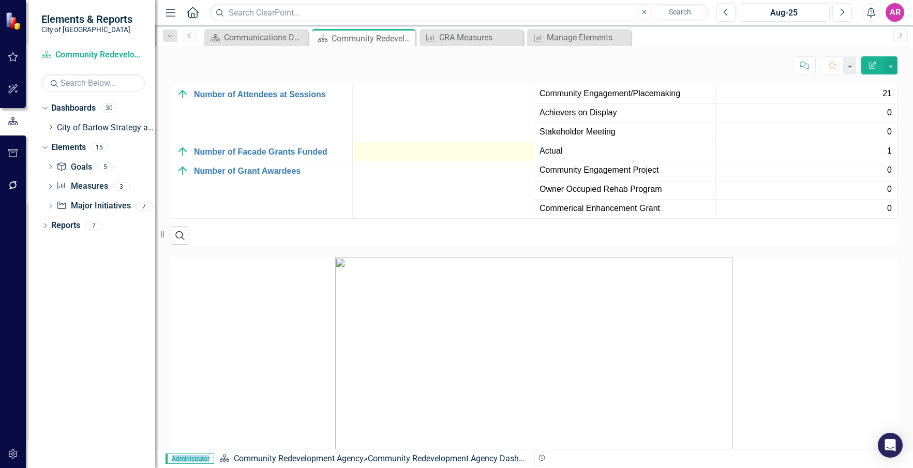
click at [492, 158] on div at bounding box center [443, 151] width 171 height 12
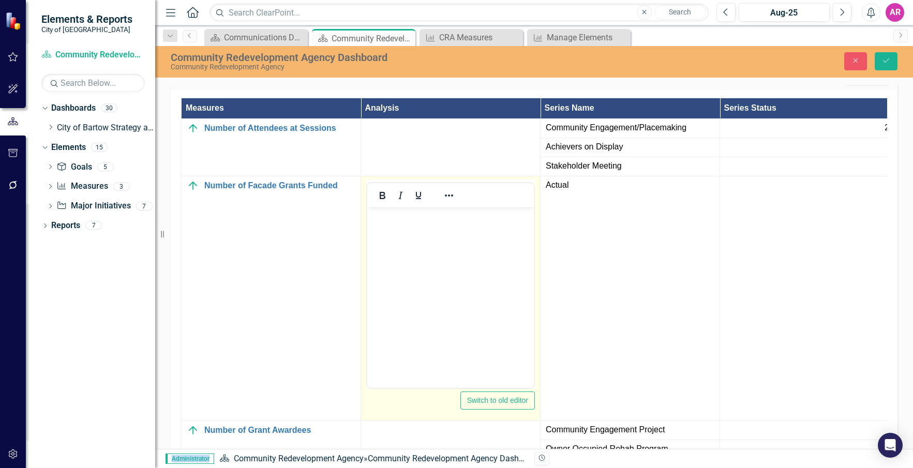
scroll to position [0, 0]
drag, startPoint x: 859, startPoint y: 470, endPoint x: 472, endPoint y: 230, distance: 455.5
click at [472, 230] on body "Rich Text Area. Press ALT-0 for help." at bounding box center [450, 284] width 167 height 155
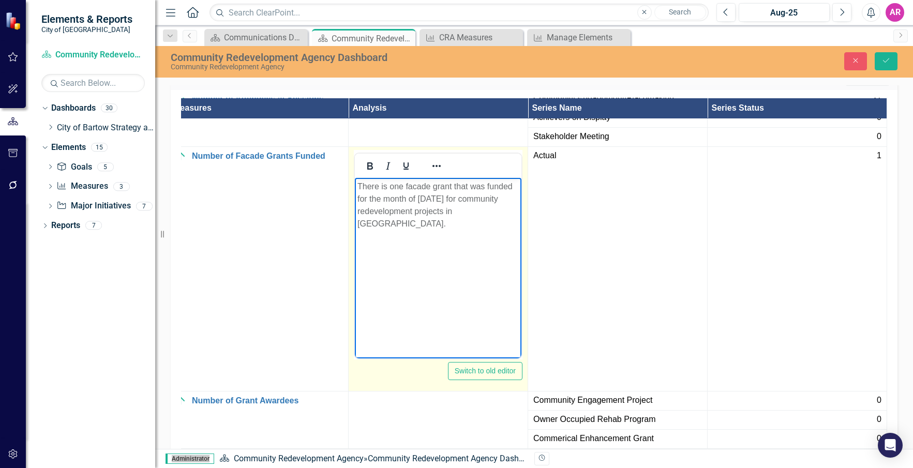
scroll to position [1604, 0]
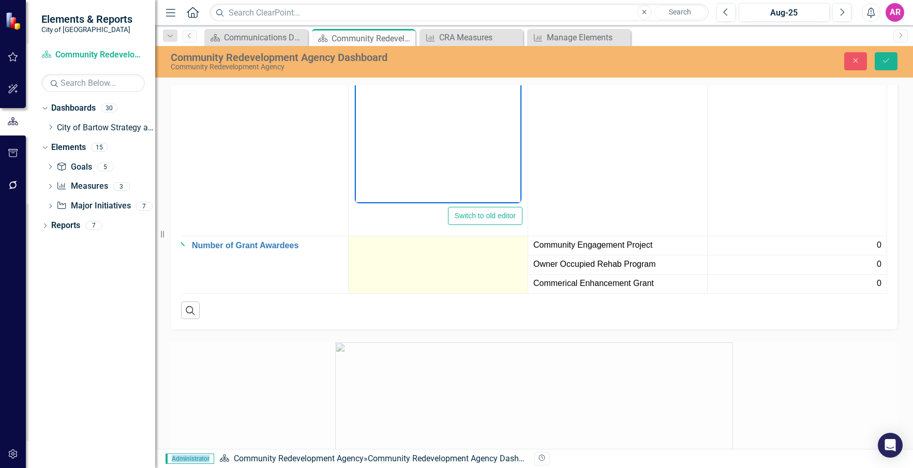
click at [440, 293] on td at bounding box center [439, 264] width 180 height 57
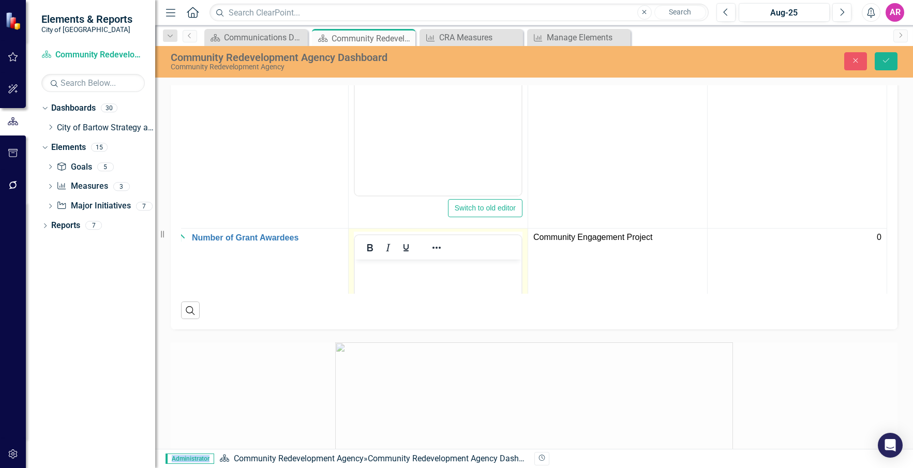
scroll to position [0, 0]
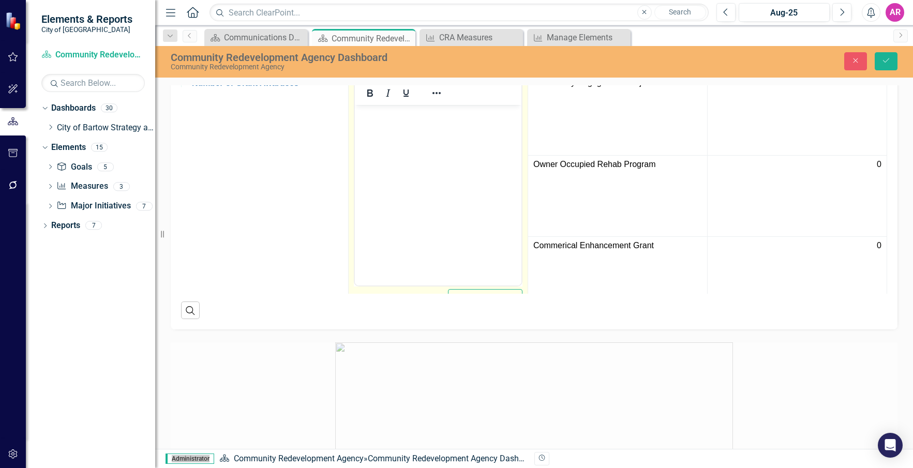
click at [433, 210] on body "Rich Text Area. Press ALT-0 for help." at bounding box center [438, 182] width 167 height 155
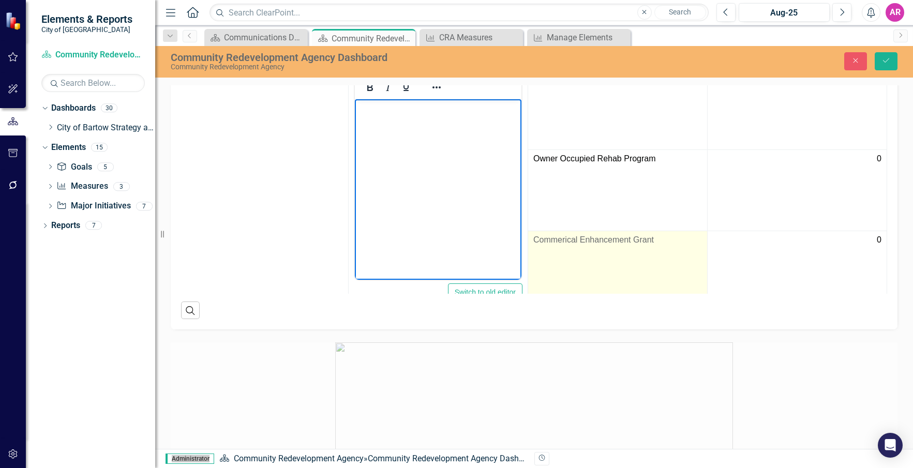
scroll to position [225, 28]
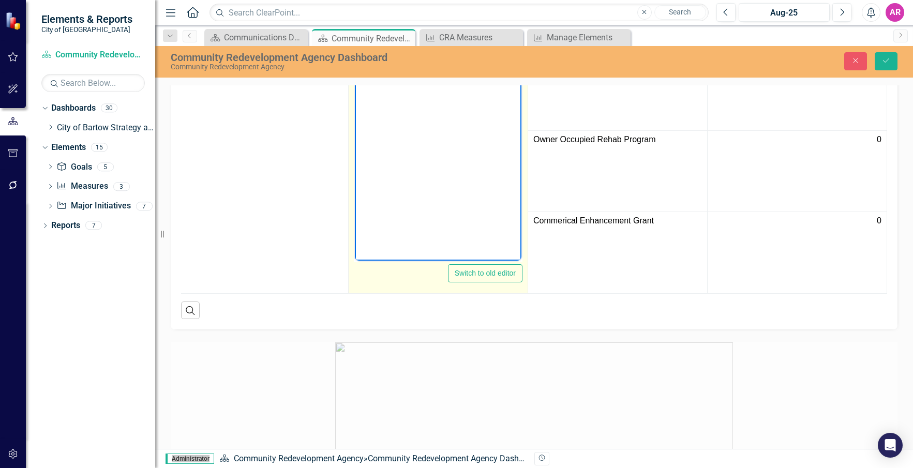
click at [467, 139] on body "Rich Text Area. Press ALT-0 for help." at bounding box center [438, 157] width 167 height 155
click at [436, 163] on body "Rich Text Area. Press ALT-0 for help." at bounding box center [438, 157] width 167 height 155
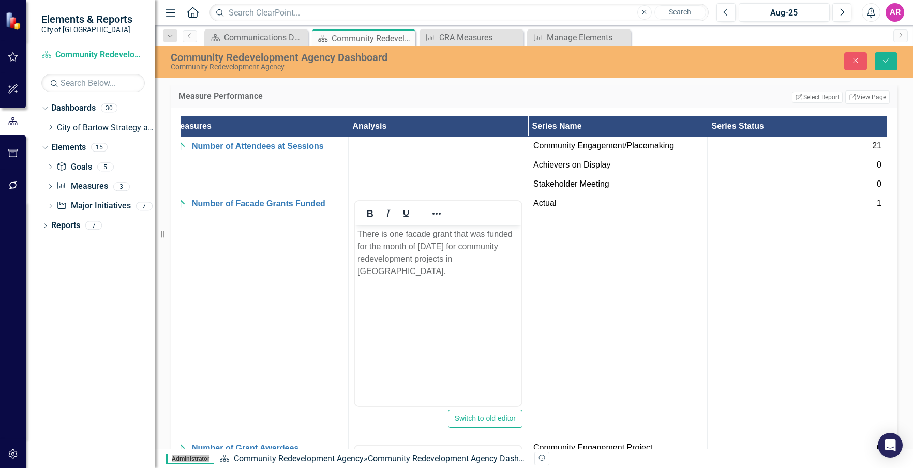
scroll to position [1449, 0]
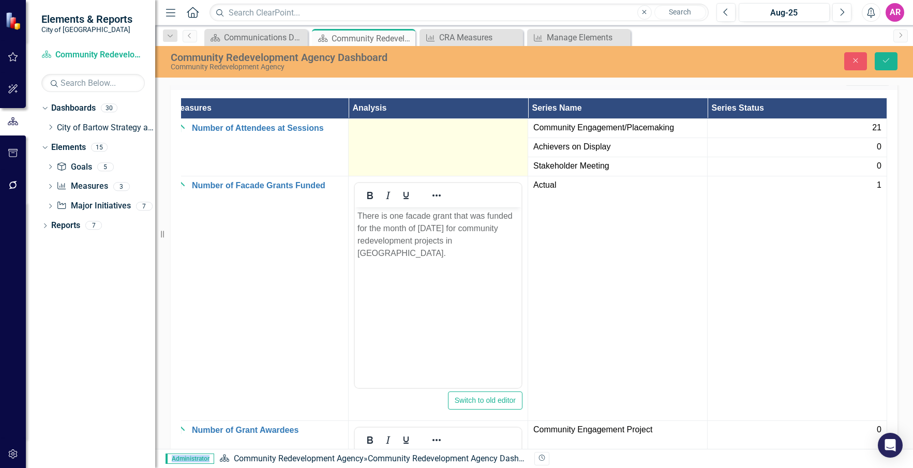
click at [425, 176] on td at bounding box center [439, 146] width 180 height 57
click at [424, 176] on td at bounding box center [439, 146] width 180 height 57
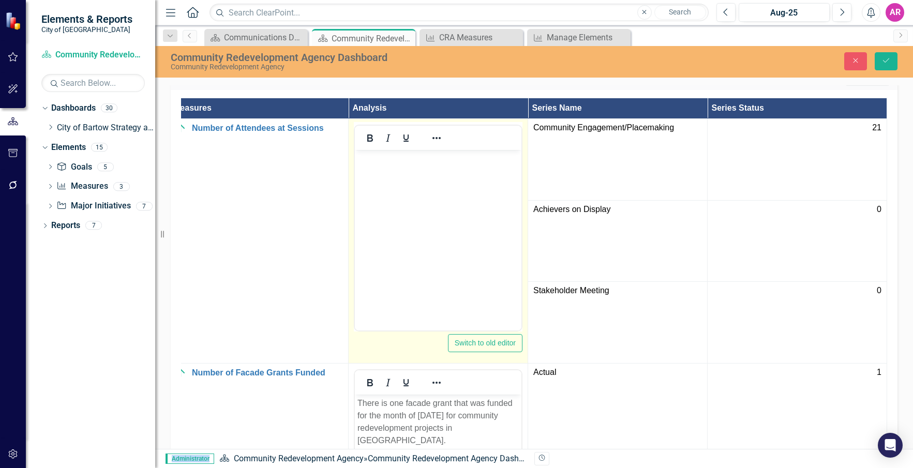
scroll to position [0, 0]
drag, startPoint x: 779, startPoint y: 411, endPoint x: 414, endPoint y: 197, distance: 422.7
click at [414, 197] on body "Rich Text Area. Press ALT-0 for help." at bounding box center [438, 227] width 167 height 155
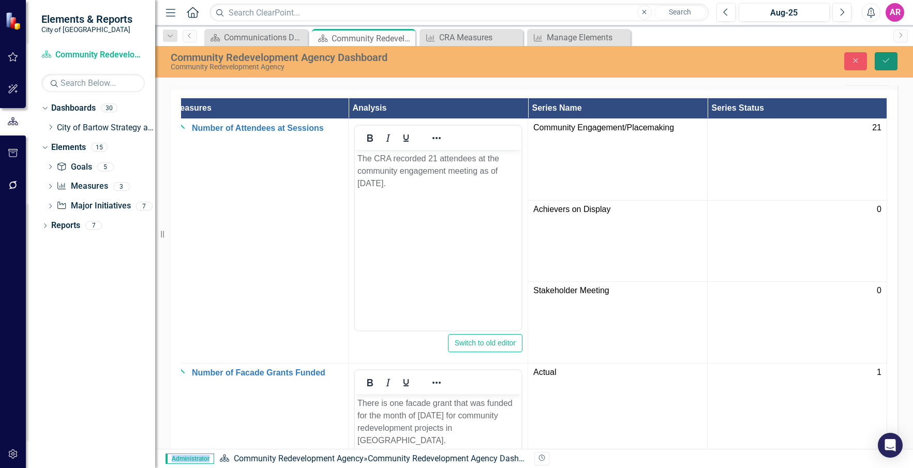
click at [879, 61] on button "Save" at bounding box center [886, 61] width 23 height 18
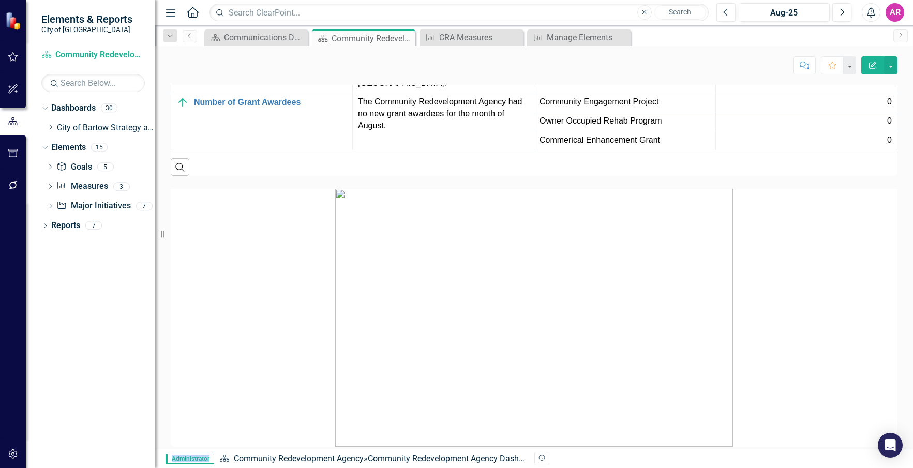
scroll to position [1449, 0]
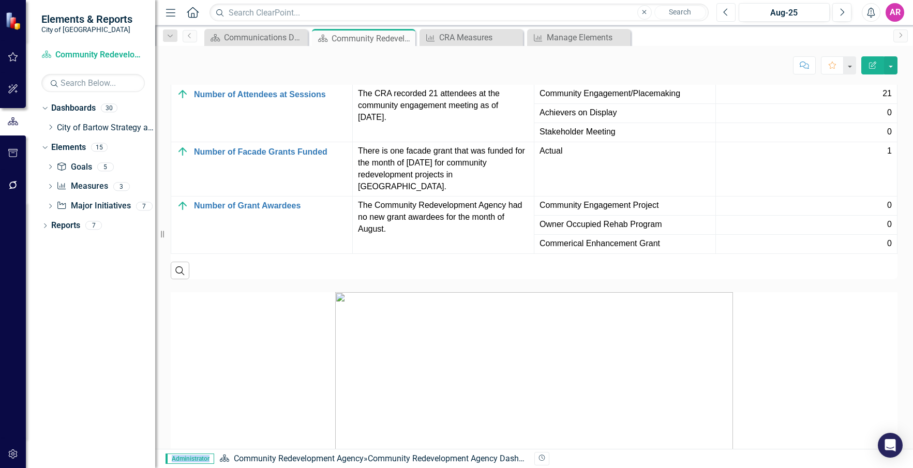
click at [724, 8] on icon "Previous" at bounding box center [726, 12] width 6 height 9
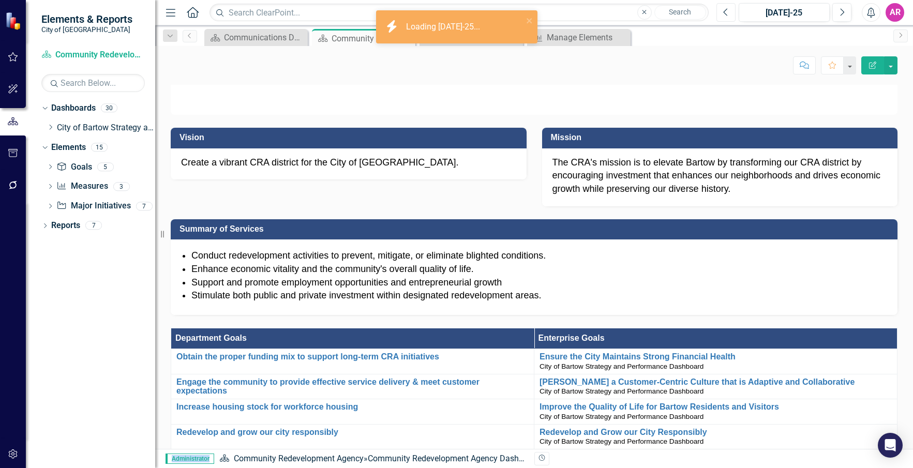
scroll to position [414, 0]
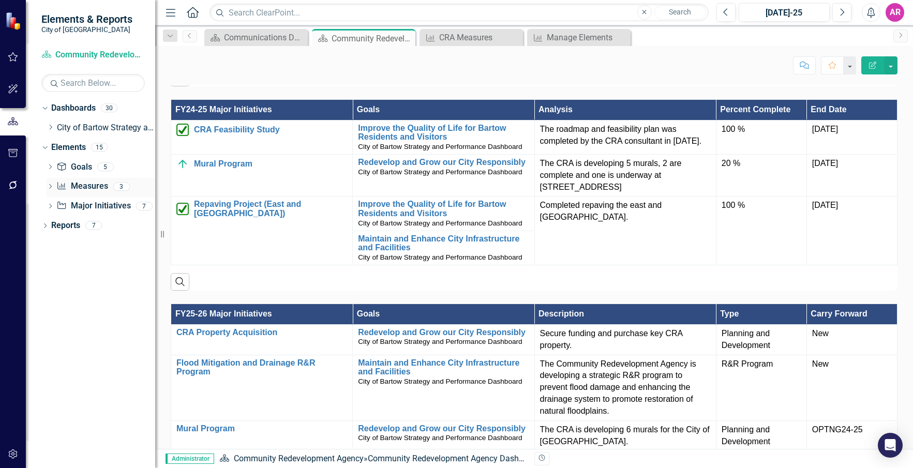
click at [64, 180] on div "Measure Measures" at bounding box center [81, 186] width 51 height 17
click at [76, 180] on div "Measure Measures" at bounding box center [81, 186] width 51 height 17
click at [81, 184] on link "Measure Measures" at bounding box center [81, 187] width 51 height 12
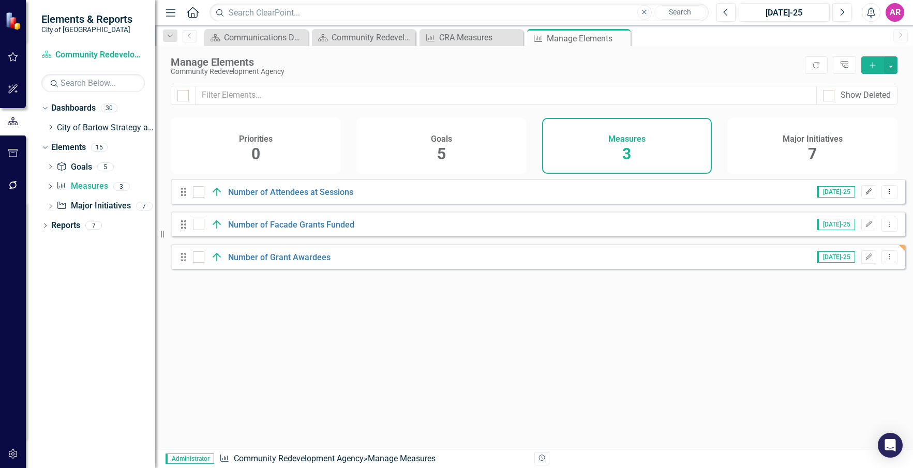
click at [866, 195] on icon "button" at bounding box center [869, 191] width 6 height 6
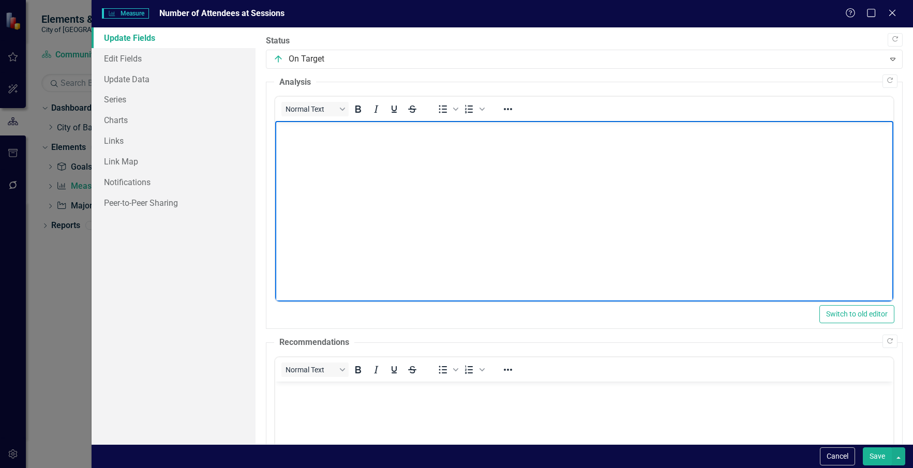
click at [331, 133] on p "Rich Text Area. Press ALT-0 for help." at bounding box center [584, 130] width 613 height 12
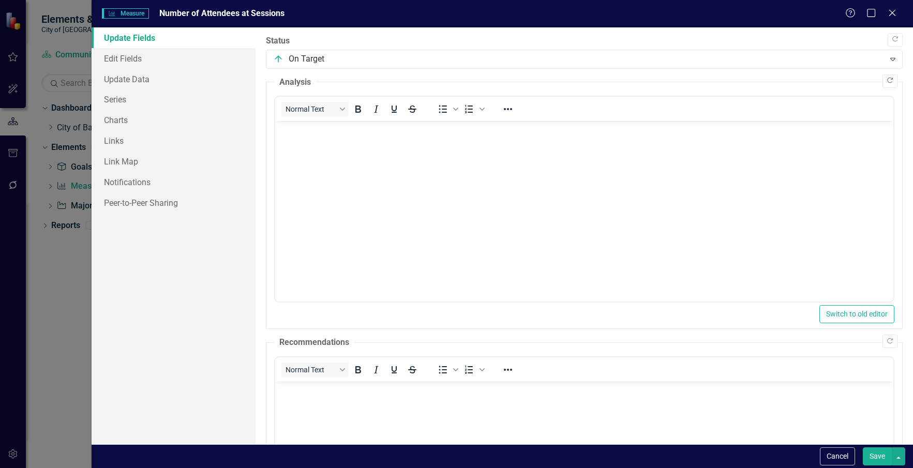
click at [887, 78] on button "Copy Forward" at bounding box center [890, 80] width 15 height 13
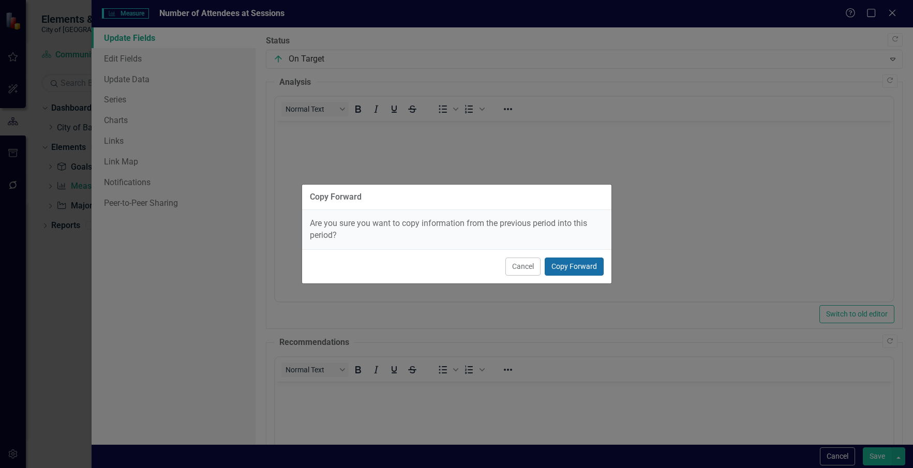
click at [564, 261] on button "Copy Forward" at bounding box center [574, 267] width 59 height 18
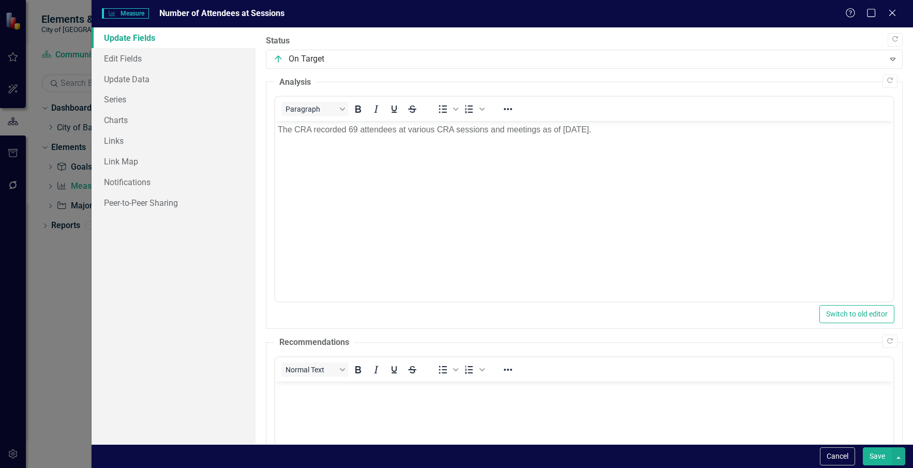
click at [867, 458] on button "Save" at bounding box center [877, 457] width 29 height 18
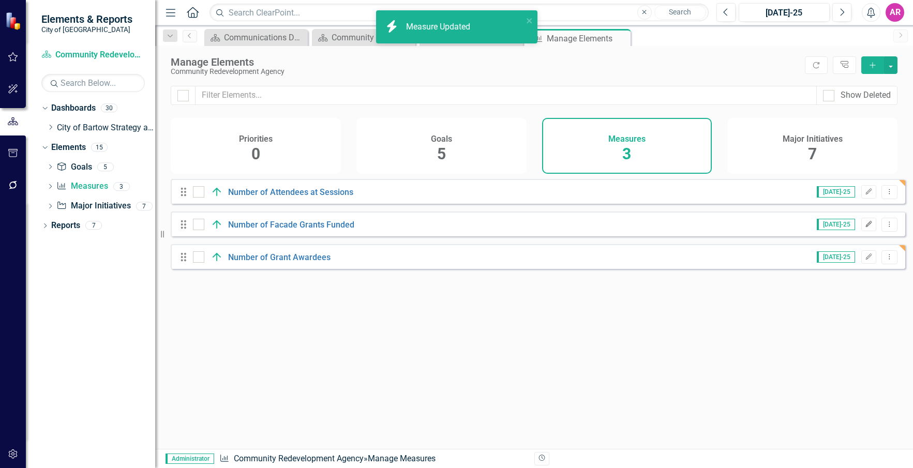
click at [866, 227] on icon "button" at bounding box center [869, 224] width 6 height 6
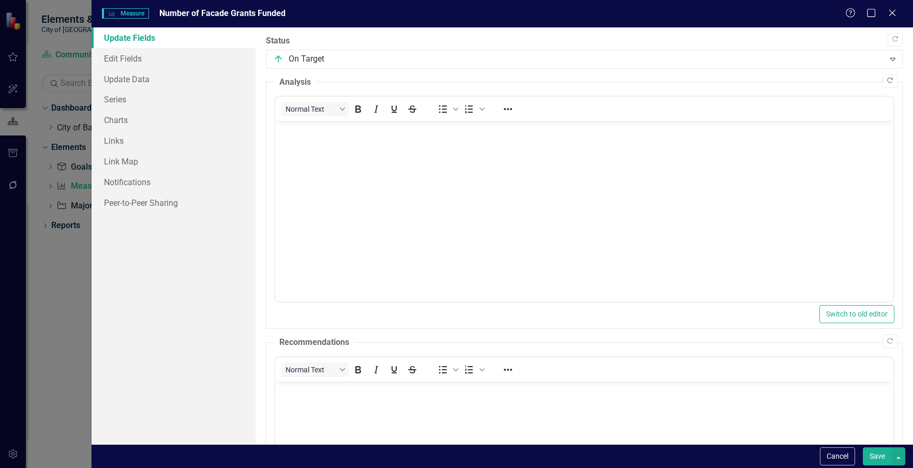
click at [886, 78] on icon "Copy Forward" at bounding box center [890, 81] width 8 height 6
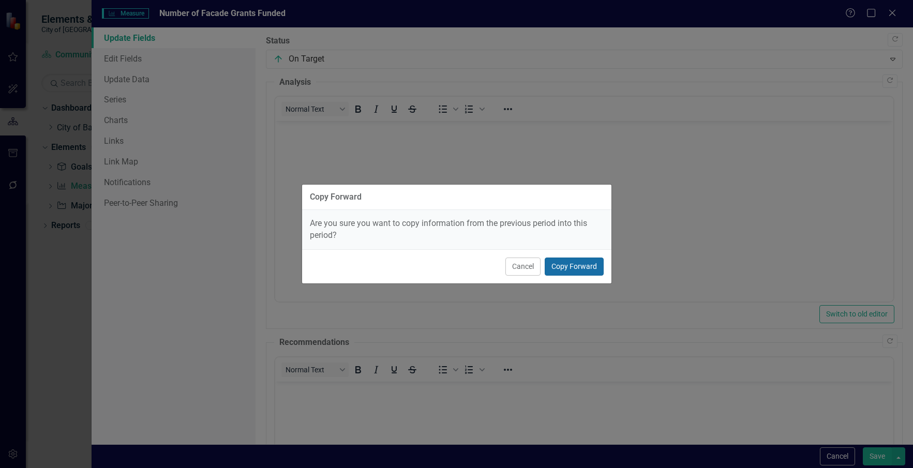
click at [584, 261] on button "Copy Forward" at bounding box center [574, 267] width 59 height 18
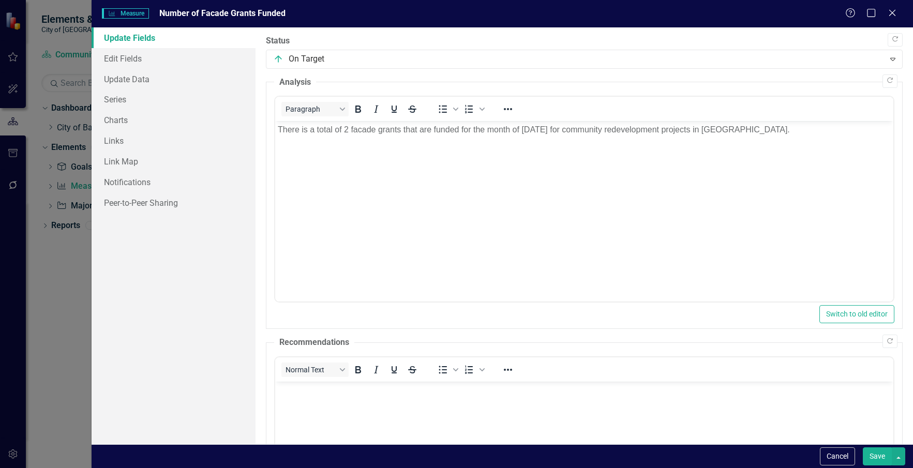
click at [875, 460] on button "Save" at bounding box center [877, 457] width 29 height 18
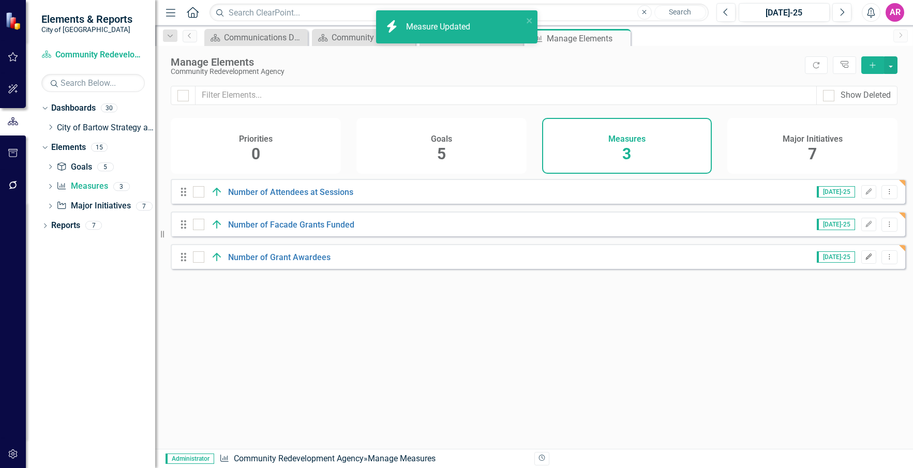
click at [865, 260] on icon "Edit" at bounding box center [869, 257] width 8 height 6
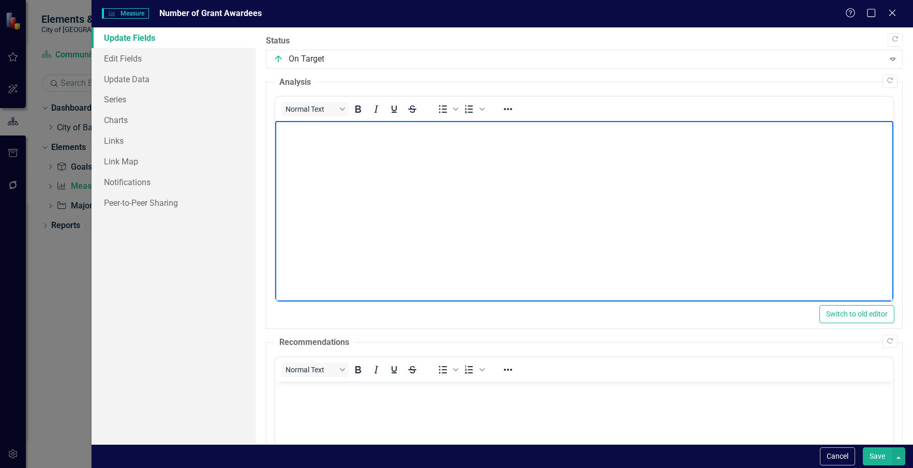
click at [571, 160] on body "Rich Text Area. Press ALT-0 for help." at bounding box center [584, 198] width 618 height 155
click at [886, 81] on button "Copy Forward" at bounding box center [890, 80] width 15 height 13
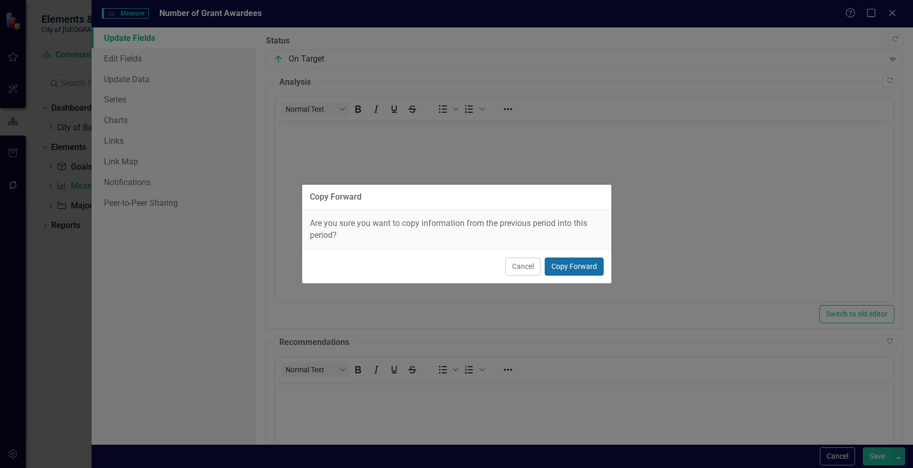
click at [582, 265] on button "Copy Forward" at bounding box center [574, 267] width 59 height 18
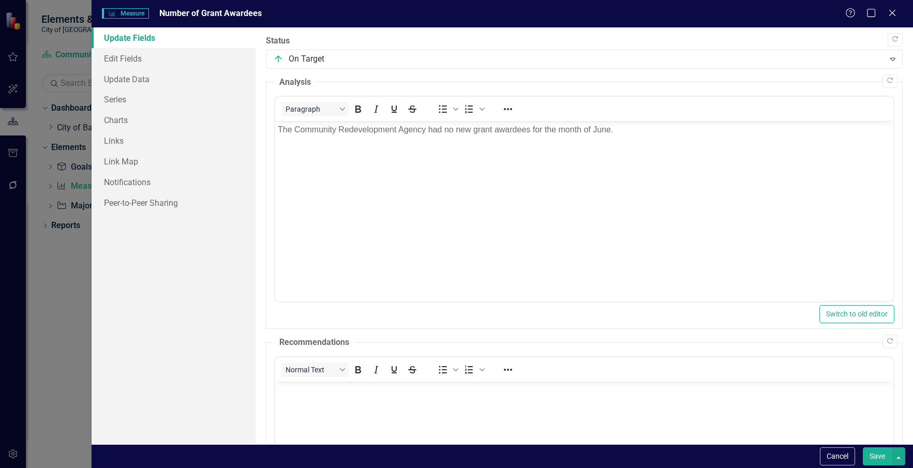
click at [878, 461] on button "Save" at bounding box center [877, 457] width 29 height 18
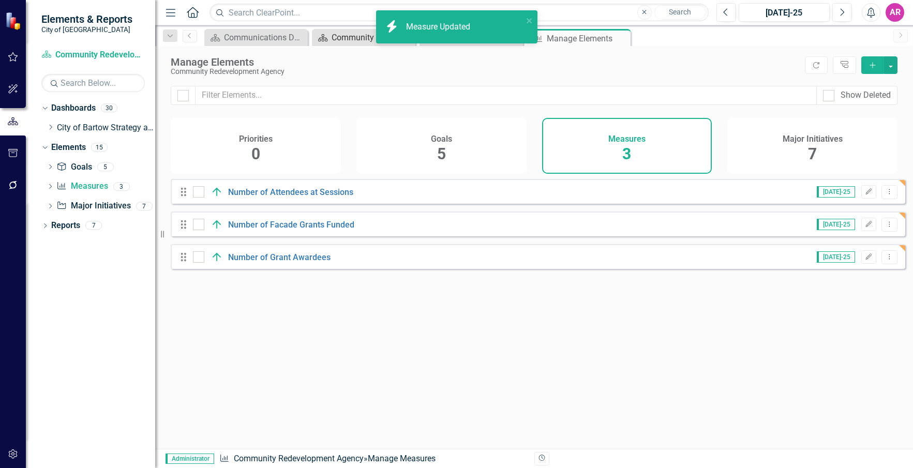
click at [340, 37] on div "Community Redevelopment Agency Dashboard" at bounding box center [366, 37] width 68 height 13
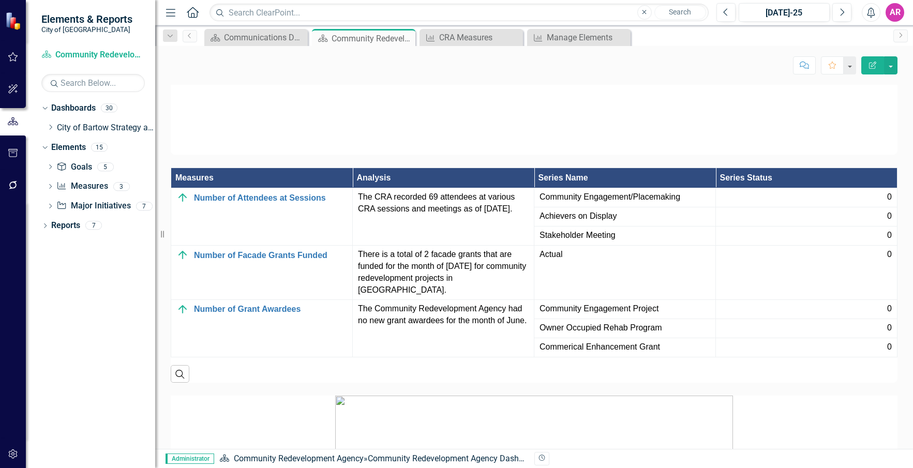
scroll to position [1500, 0]
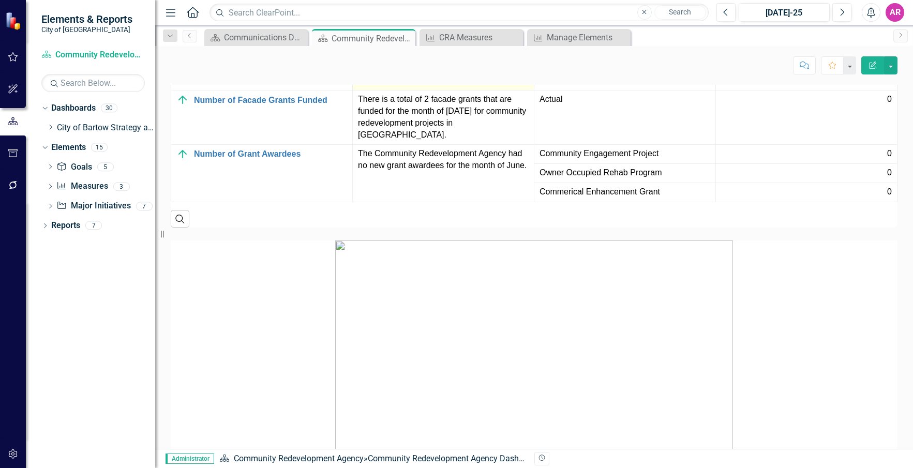
click at [463, 60] on p "The CRA recorded 69 attendees at various CRA sessions and meetings as of [DATE]." at bounding box center [443, 48] width 171 height 24
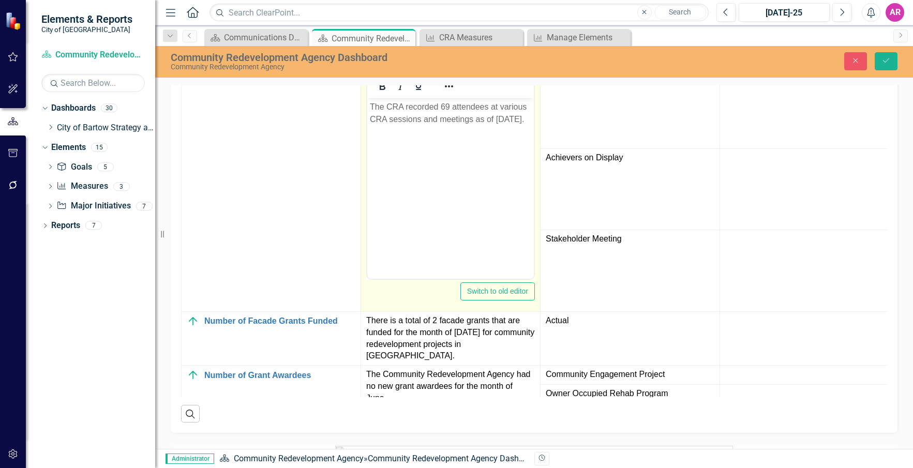
scroll to position [0, 0]
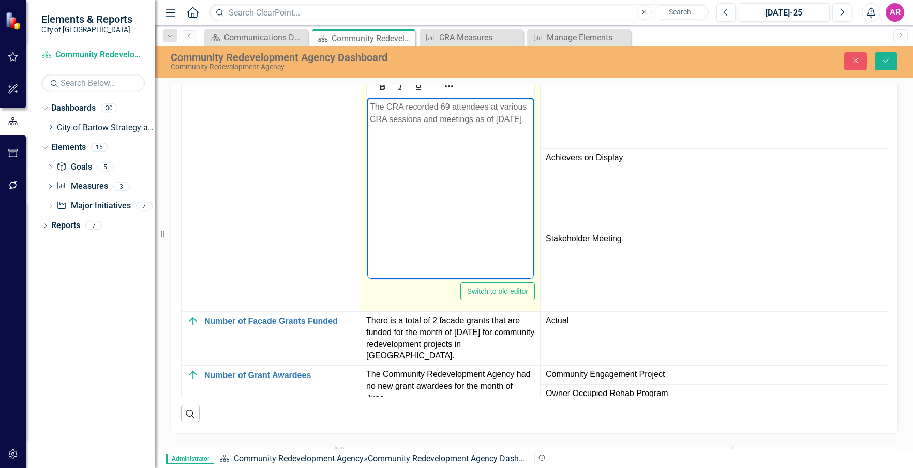
click at [464, 116] on p "The CRA recorded 69 attendees at various CRA sessions and meetings as of [DATE]." at bounding box center [450, 112] width 161 height 25
drag, startPoint x: 451, startPoint y: 106, endPoint x: 441, endPoint y: 106, distance: 9.8
click at [441, 106] on p "The CRA recorded 69 attendees at various CRA sessions and meetings as of [DATE]." at bounding box center [450, 112] width 161 height 25
click at [478, 143] on body "The CRA recorded 0 attendees at various CRA sessions and meetings as of [DATE]." at bounding box center [450, 175] width 167 height 155
click at [505, 116] on p "The CRA recorded 0 attendees at various CRA sessions and meetings as of [DATE]." at bounding box center [450, 112] width 161 height 25
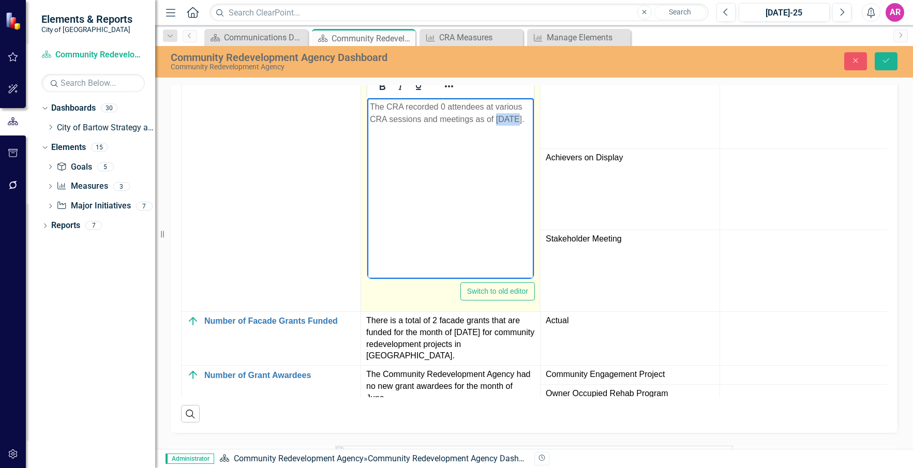
click at [505, 116] on p "The CRA recorded 0 attendees at various CRA sessions and meetings as of [DATE]." at bounding box center [450, 112] width 161 height 25
click at [452, 125] on p "The CRA recorded 0 attendees at various CRA sessions and meetings as of [DATE]." at bounding box center [450, 112] width 161 height 25
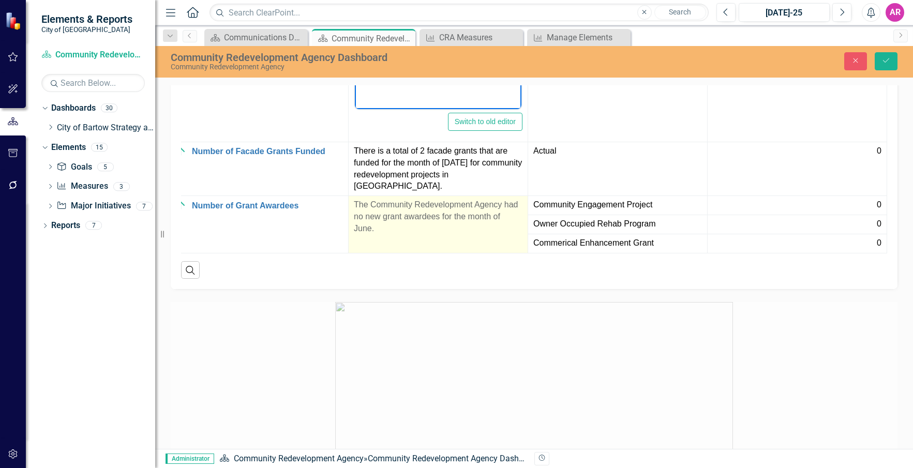
scroll to position [1655, 0]
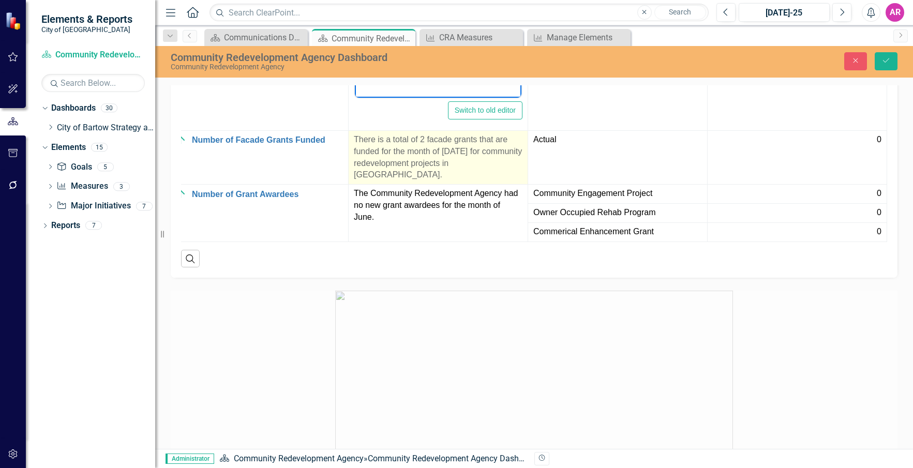
click at [473, 181] on p "There is a total of 2 facade grants that are funded for the month of [DATE] for…" at bounding box center [438, 157] width 169 height 47
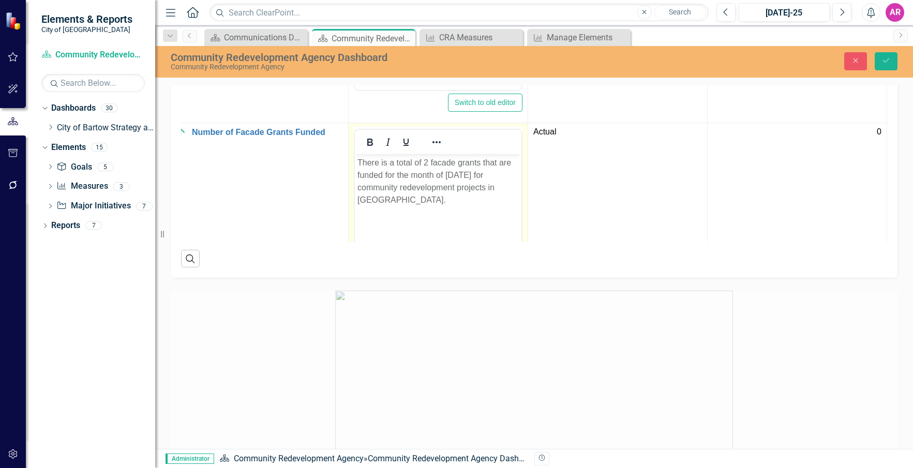
scroll to position [0, 0]
click at [456, 169] on p "There is a total of 2 facade grants that are funded for the month of [DATE] for…" at bounding box center [437, 181] width 161 height 50
click at [427, 162] on p "There is a total of 2 facade grants that are funded for the month of [DATE] for…" at bounding box center [437, 181] width 161 height 50
click at [465, 203] on p "There is a total of 0 facade grants that are funded for the month of [DATE] for…" at bounding box center [437, 181] width 161 height 50
click at [455, 169] on p "There is a total of 0 facade grants that are funded for the month of [DATE] for…" at bounding box center [437, 181] width 161 height 50
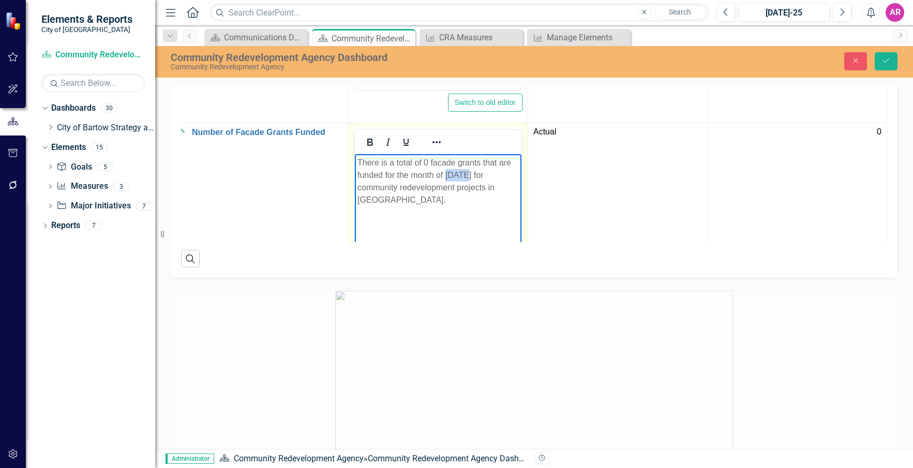
click at [455, 169] on p "There is a total of 0 facade grants that are funded for the month of [DATE] for…" at bounding box center [437, 181] width 161 height 50
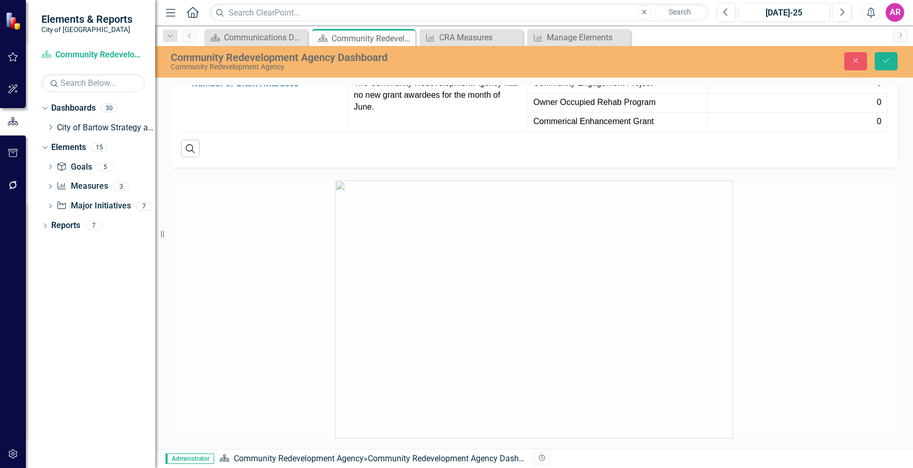
scroll to position [1759, 0]
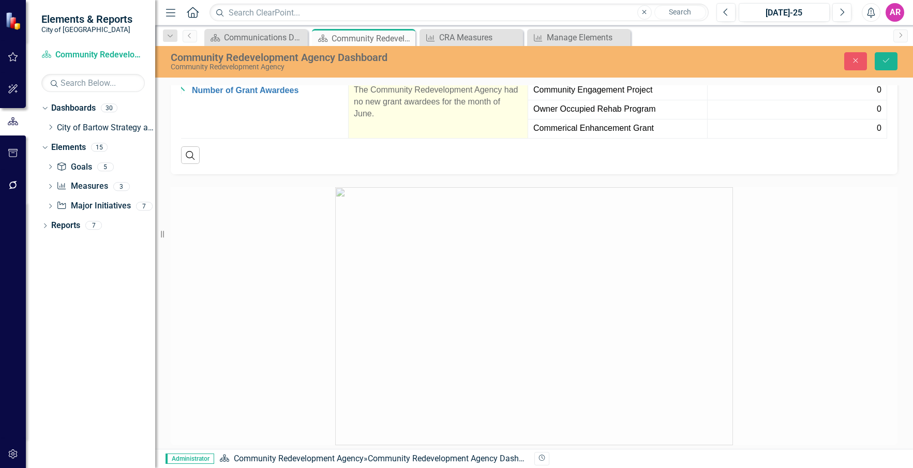
click at [431, 120] on p "The Community Redevelopment Agency had no new grant awardees for the month of J…" at bounding box center [438, 102] width 169 height 36
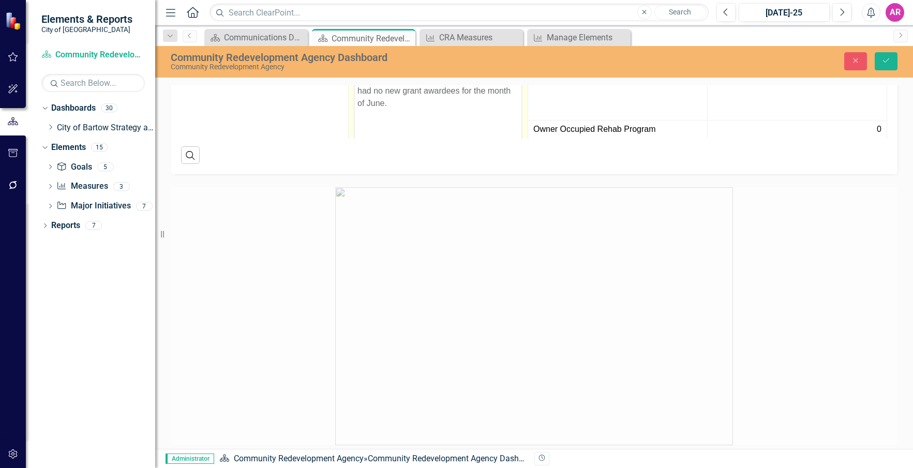
scroll to position [276, 28]
click at [892, 59] on button "Save" at bounding box center [886, 61] width 23 height 18
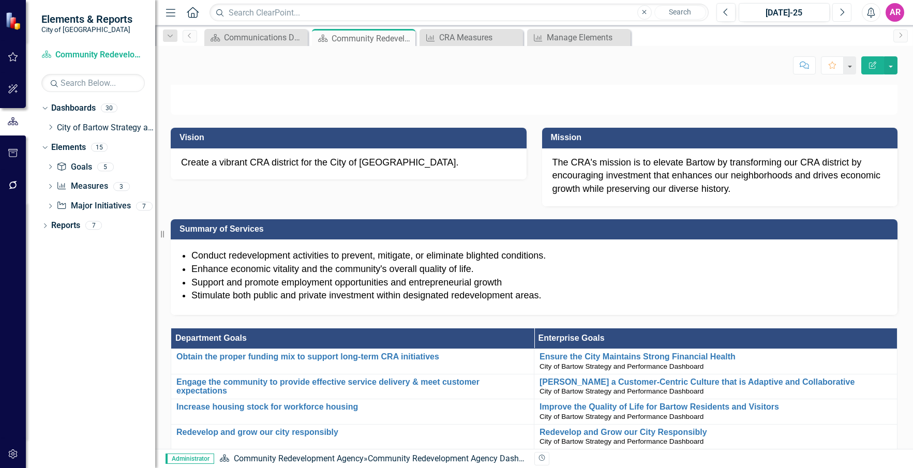
click at [841, 10] on icon "Next" at bounding box center [842, 12] width 6 height 9
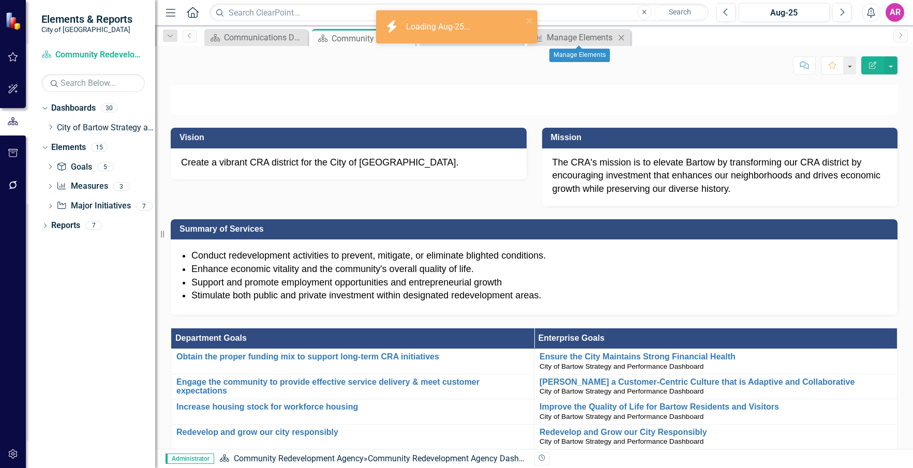
click at [625, 35] on icon "Close" at bounding box center [621, 38] width 10 height 8
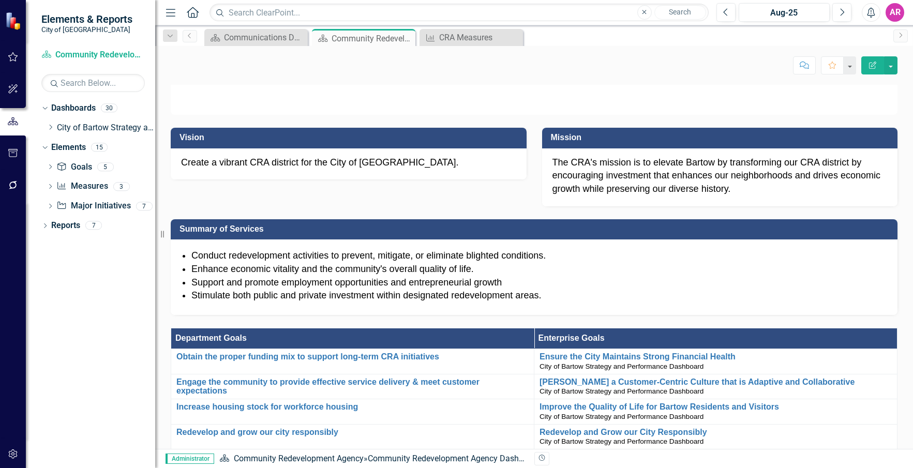
drag, startPoint x: 517, startPoint y: 40, endPoint x: 511, endPoint y: 44, distance: 7.0
click at [0, 0] on icon "Close" at bounding box center [0, 0] width 0 height 0
click at [50, 127] on icon "Dropdown" at bounding box center [51, 127] width 8 height 6
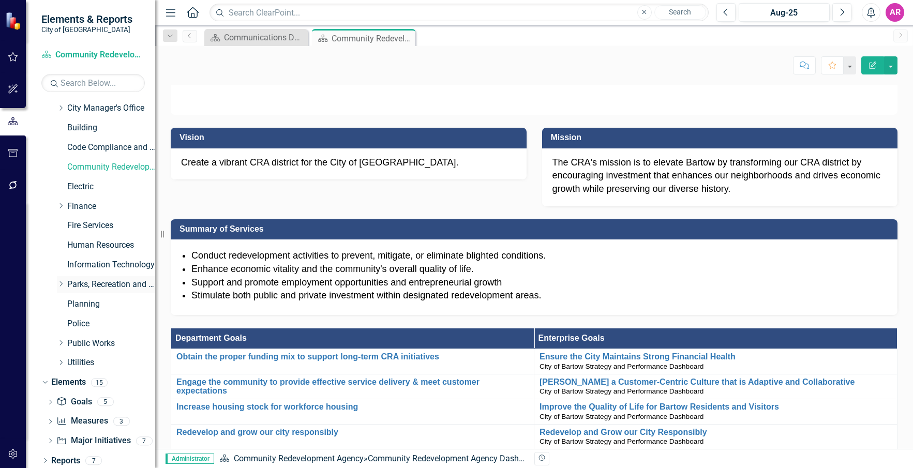
scroll to position [82, 0]
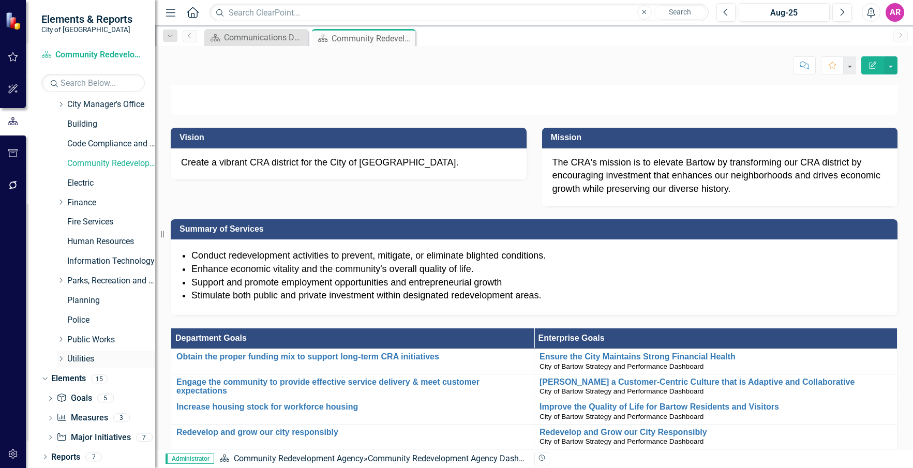
click at [62, 359] on icon at bounding box center [61, 358] width 3 height 5
click at [96, 380] on link "Wastewater" at bounding box center [106, 376] width 98 height 12
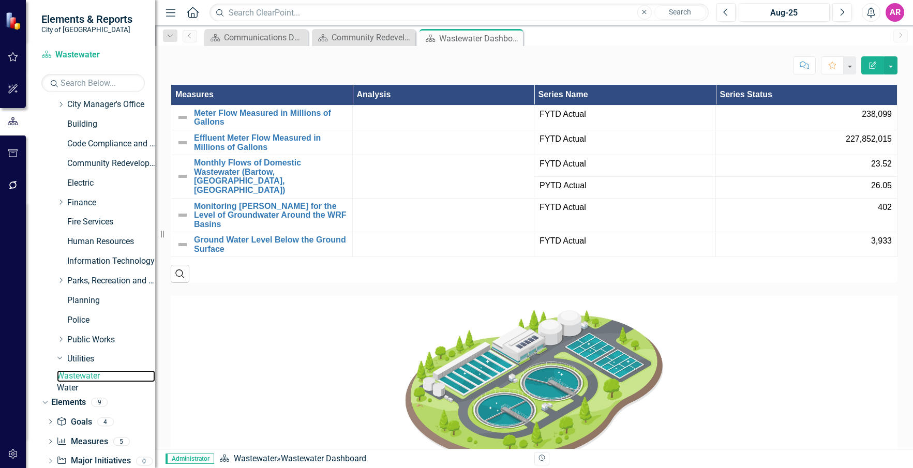
scroll to position [871, 0]
click at [727, 14] on icon "Previous" at bounding box center [726, 12] width 6 height 9
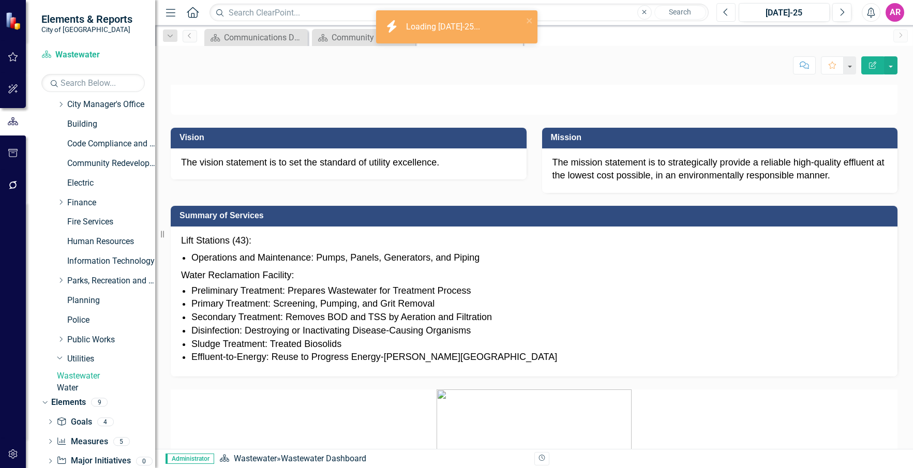
scroll to position [103, 0]
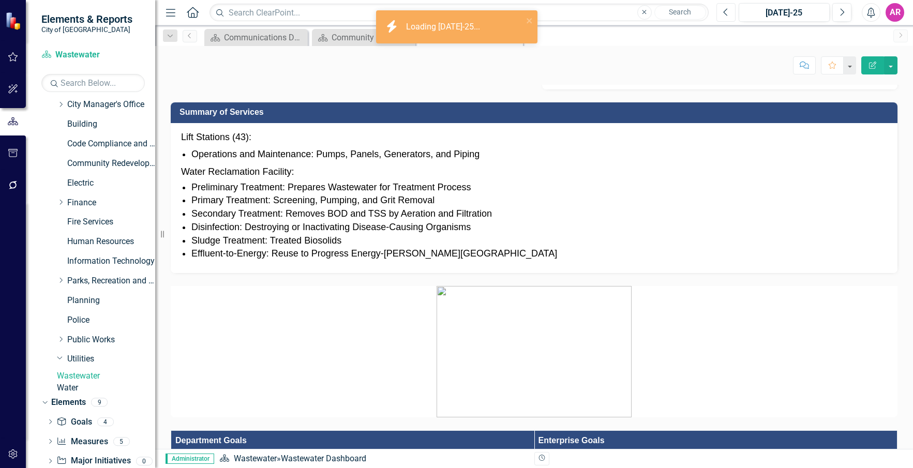
click at [726, 12] on icon "Previous" at bounding box center [726, 12] width 6 height 9
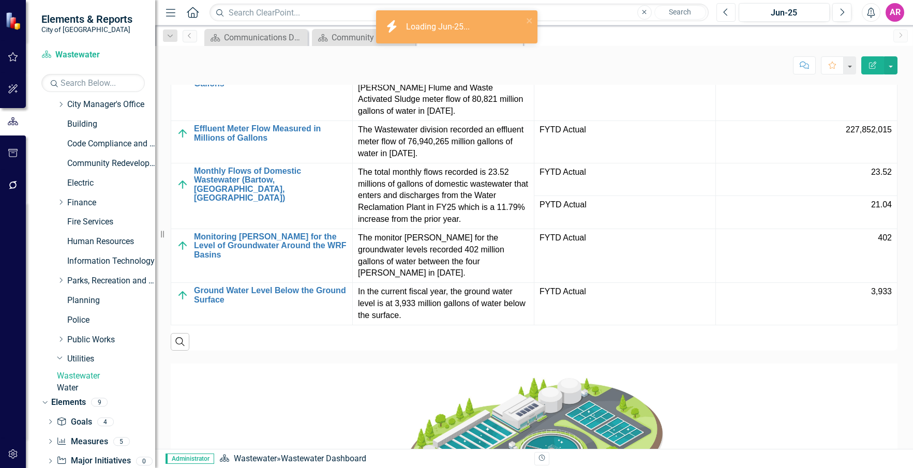
scroll to position [931, 0]
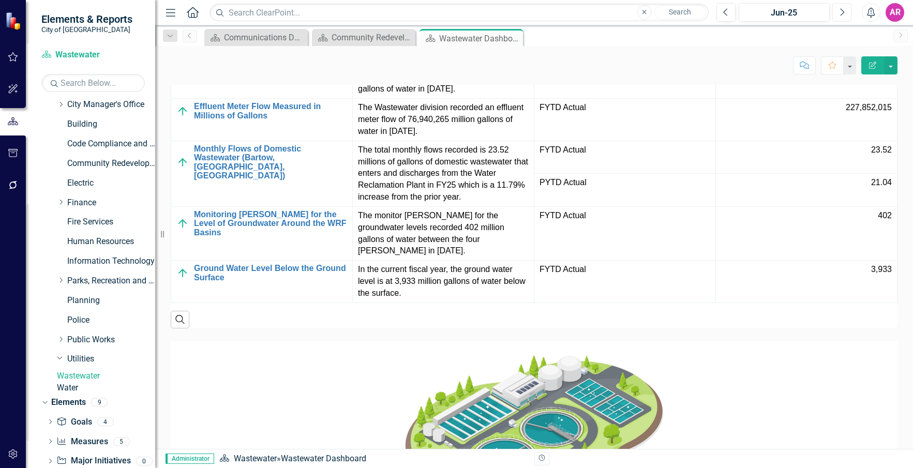
click at [838, 9] on button "Next" at bounding box center [841, 12] width 19 height 19
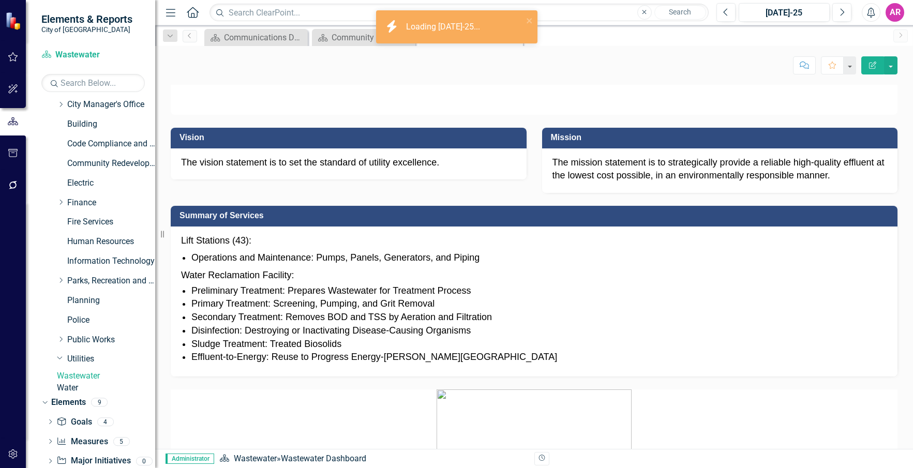
click at [171, 74] on div "Score: N/A [DATE]-25 Completed Comment Favorite Edit Report" at bounding box center [534, 61] width 758 height 31
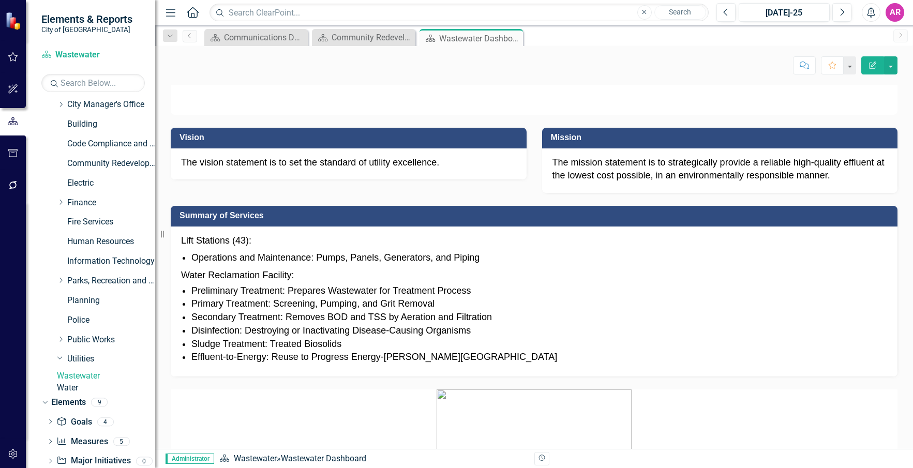
click at [267, 67] on div "Score: N/A [DATE]-25 Completed Comment Favorite Edit Report" at bounding box center [534, 65] width 727 height 18
click at [254, 63] on div "Score: N/A [DATE]-25 Completed Comment Favorite Edit Report" at bounding box center [534, 65] width 727 height 18
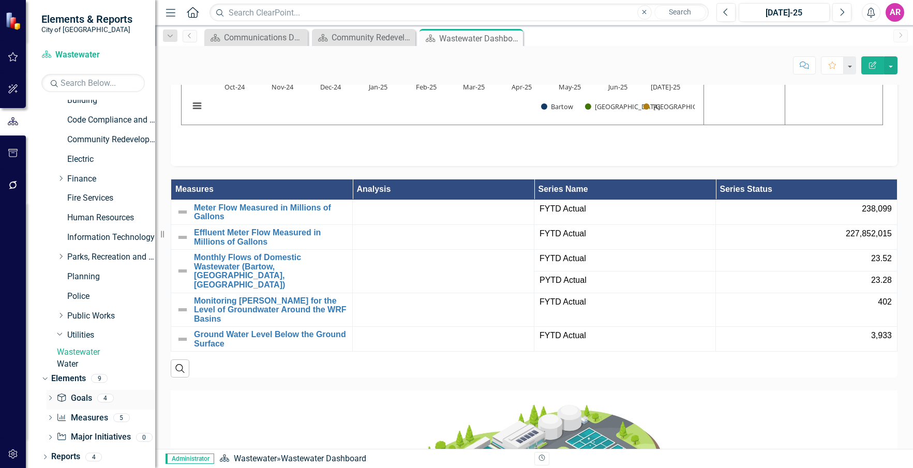
scroll to position [121, 0]
click at [96, 418] on link "Measure Measures" at bounding box center [81, 418] width 51 height 12
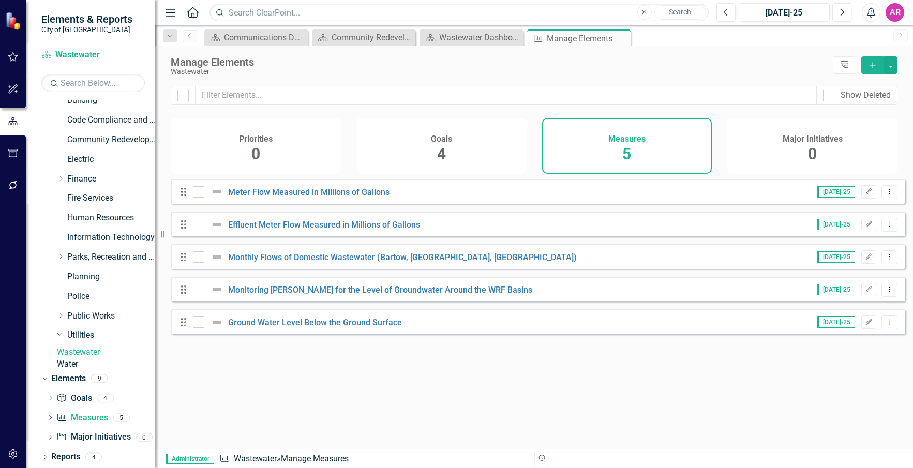
click at [866, 199] on button "Edit" at bounding box center [868, 191] width 15 height 13
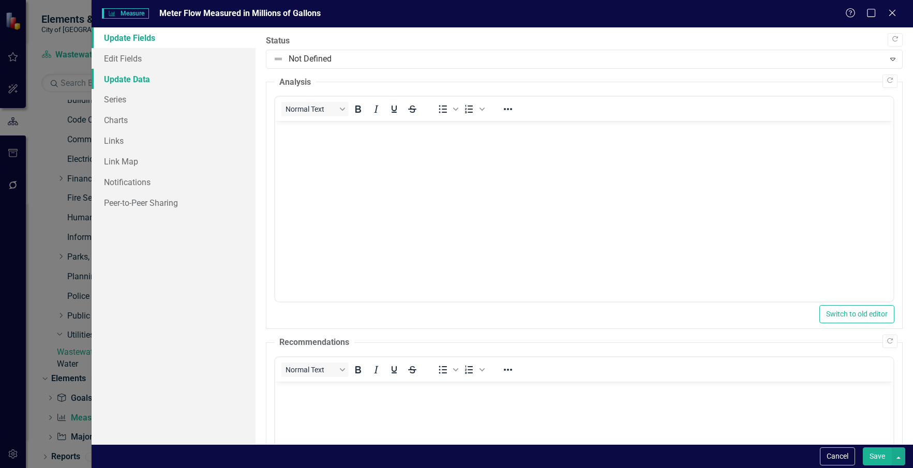
click at [152, 80] on link "Update Data" at bounding box center [174, 79] width 165 height 21
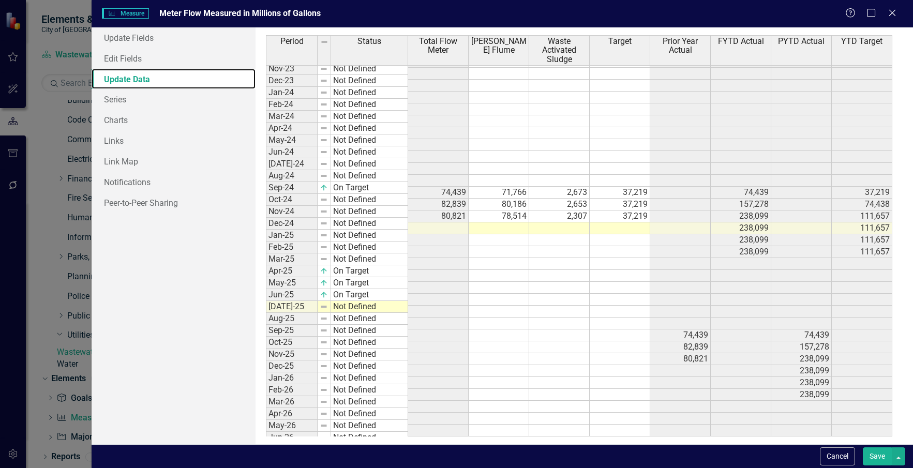
scroll to position [236, 0]
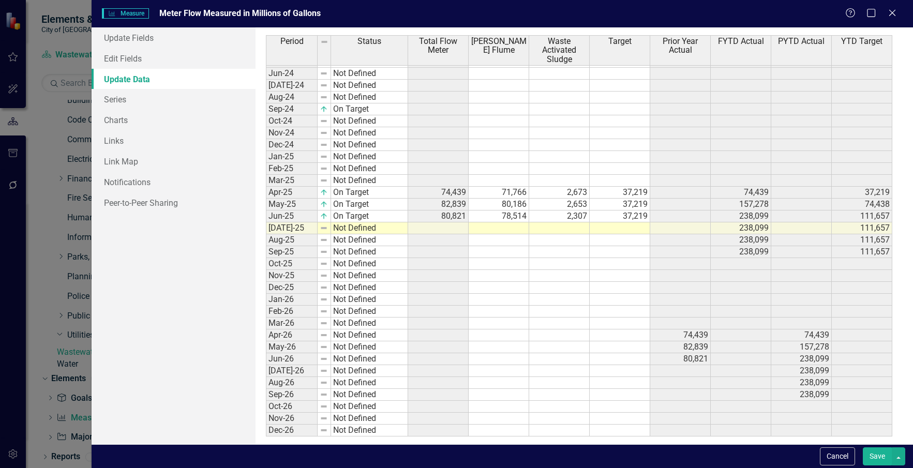
click at [369, 229] on tbody "Apr-23 Not Defined May-23 Not Defined Jun-23 Not Defined [DATE]-23 Not Defined …" at bounding box center [337, 169] width 142 height 536
click at [369, 229] on td "Not Defined" at bounding box center [369, 228] width 77 height 12
click at [385, 229] on td "Not Defined" at bounding box center [369, 228] width 77 height 12
type textarea "On Target"
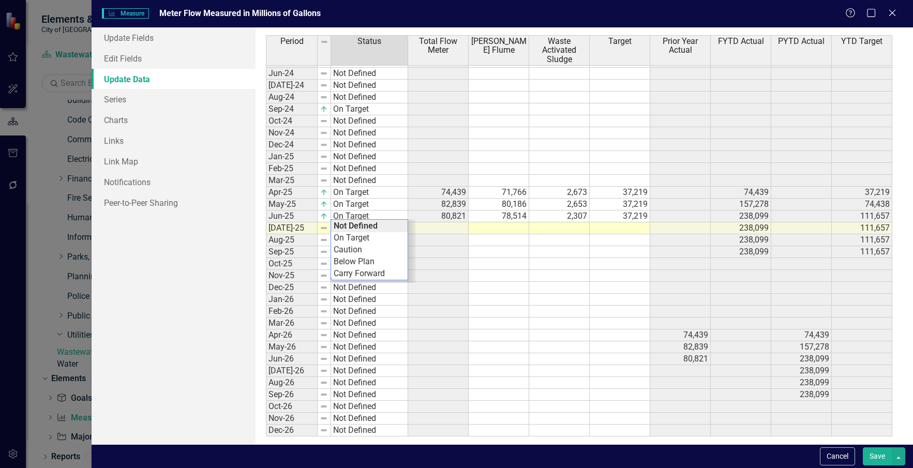
click at [385, 238] on div "Period Status Total Flow Meter [PERSON_NAME] Flume Waste Activated Sludge Targe…" at bounding box center [584, 235] width 636 height 401
click at [489, 228] on td at bounding box center [499, 228] width 61 height 12
click at [896, 13] on icon "Close" at bounding box center [892, 13] width 13 height 10
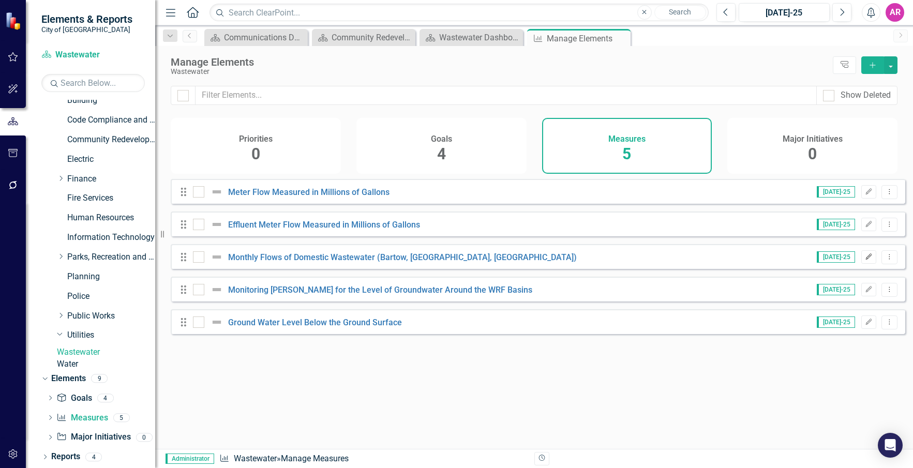
click at [861, 264] on button "Edit" at bounding box center [868, 256] width 15 height 13
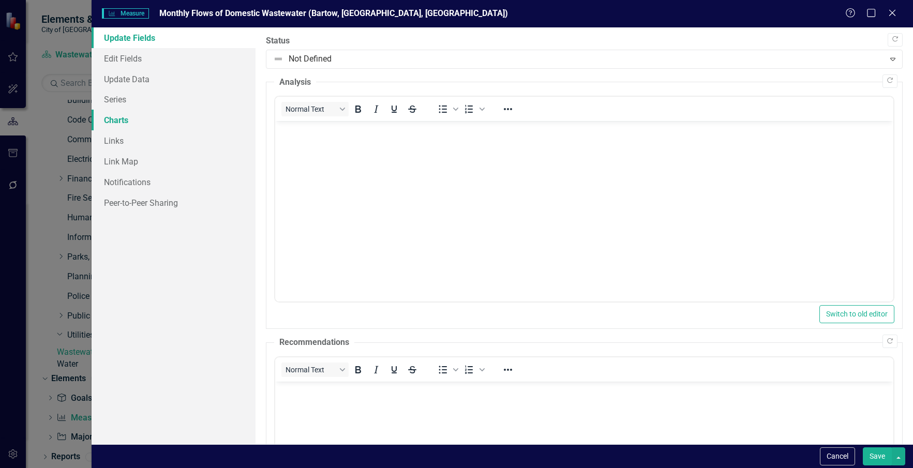
scroll to position [0, 0]
click at [156, 118] on link "Charts" at bounding box center [174, 120] width 165 height 21
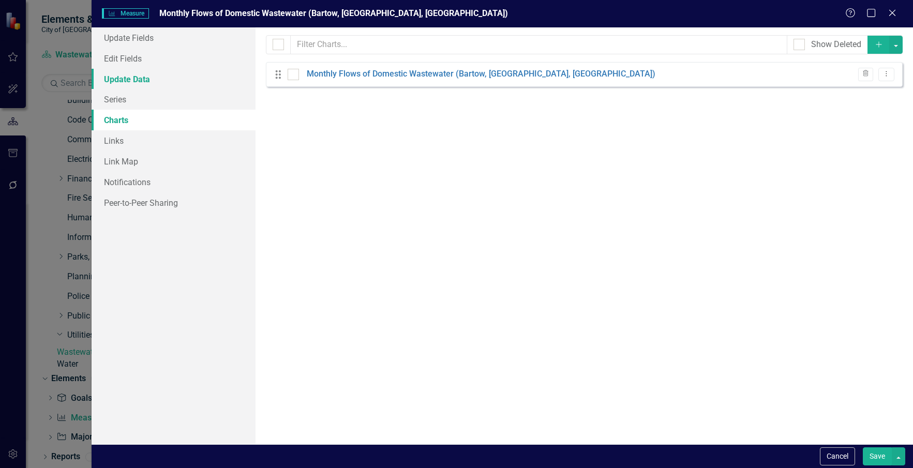
click at [159, 84] on link "Update Data" at bounding box center [174, 79] width 165 height 21
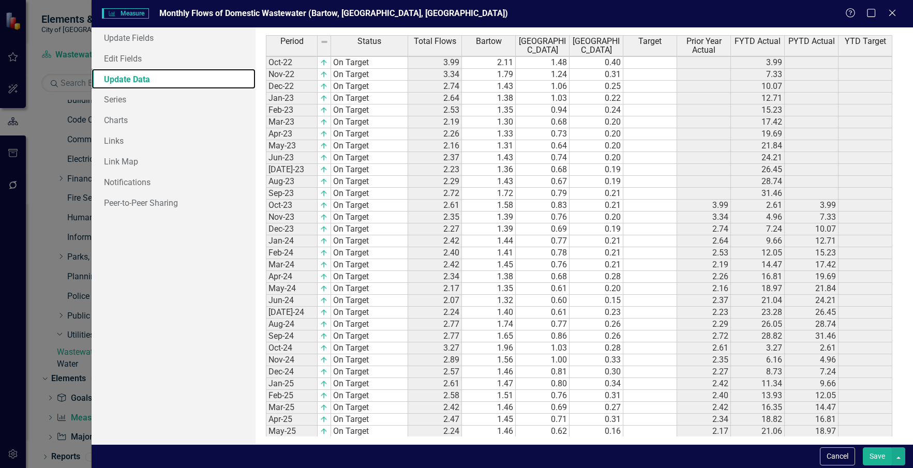
scroll to position [227, 0]
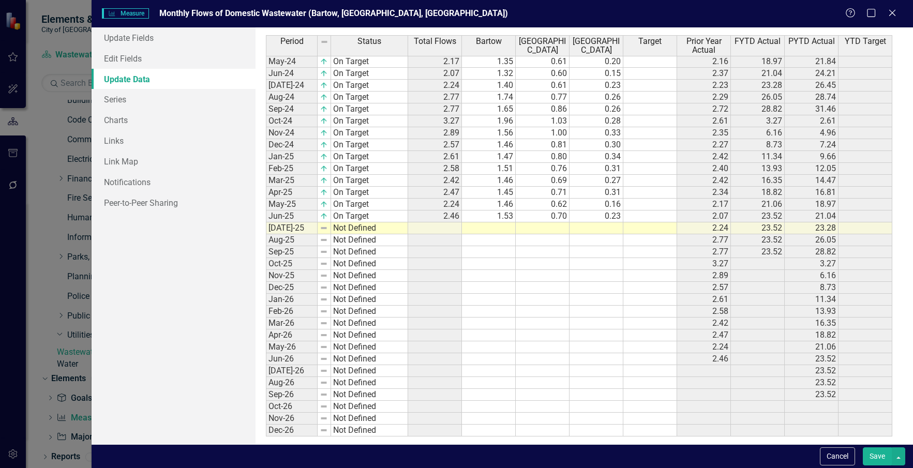
click at [401, 229] on tbody "Oct-22 On Target Nov-22 On Target Dec-22 On Target Jan-23 On Target Feb-23 On T…" at bounding box center [337, 132] width 142 height 607
click at [401, 229] on td "Not Defined" at bounding box center [369, 228] width 77 height 12
click at [377, 224] on td "Not Defined" at bounding box center [369, 228] width 77 height 12
click at [376, 224] on td "Not Defined" at bounding box center [369, 228] width 77 height 12
type textarea "On Target"
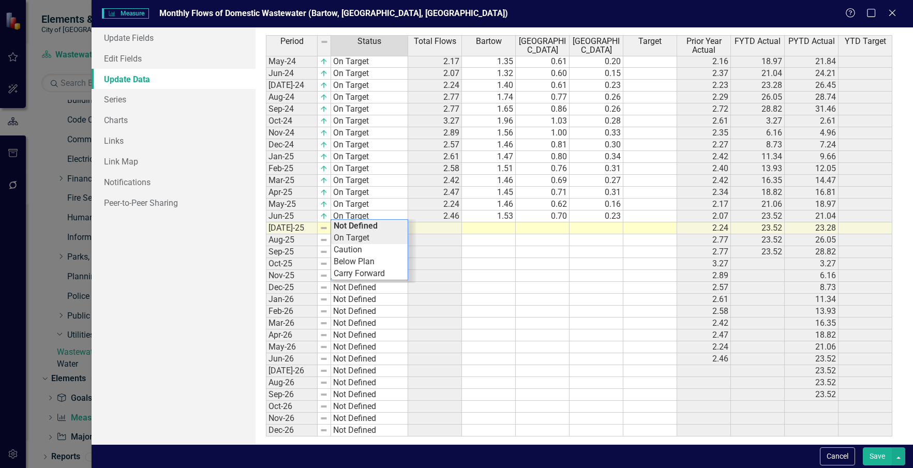
click at [381, 240] on div "Period Status Total Flows [PERSON_NAME][GEOGRAPHIC_DATA] Eagle Lake Target Prio…" at bounding box center [584, 235] width 636 height 401
click at [508, 227] on td at bounding box center [489, 228] width 54 height 12
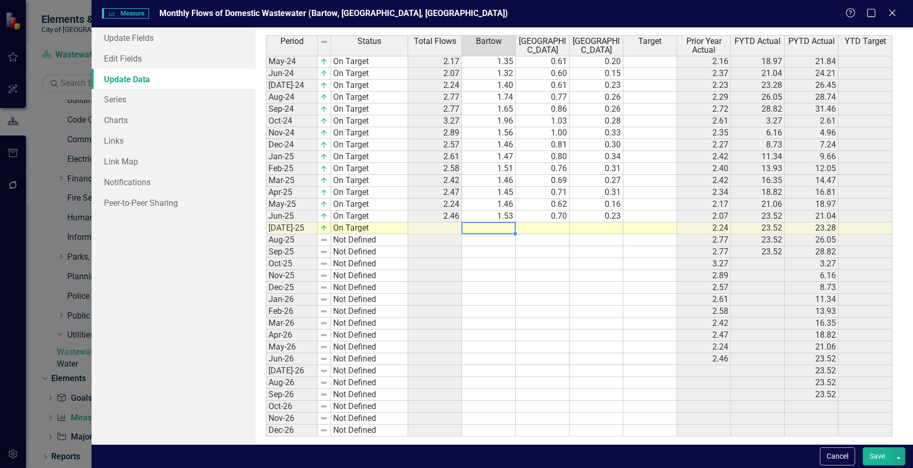
click at [490, 227] on td at bounding box center [489, 228] width 54 height 12
type textarea "1.5777"
click at [558, 225] on td at bounding box center [543, 228] width 54 height 12
type textarea "0.699"
click at [605, 227] on td at bounding box center [597, 228] width 54 height 12
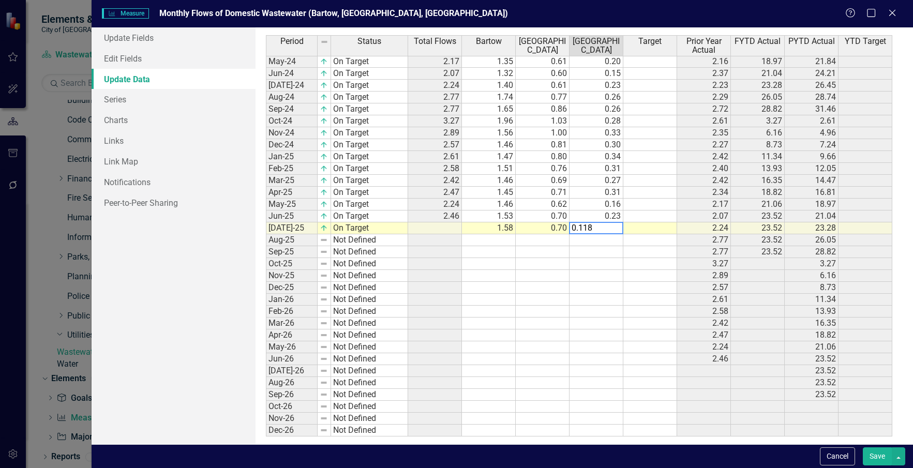
type textarea "0.118"
click at [592, 274] on td at bounding box center [597, 276] width 54 height 12
click at [621, 225] on td "0.12" at bounding box center [597, 228] width 54 height 12
type textarea "0.118"
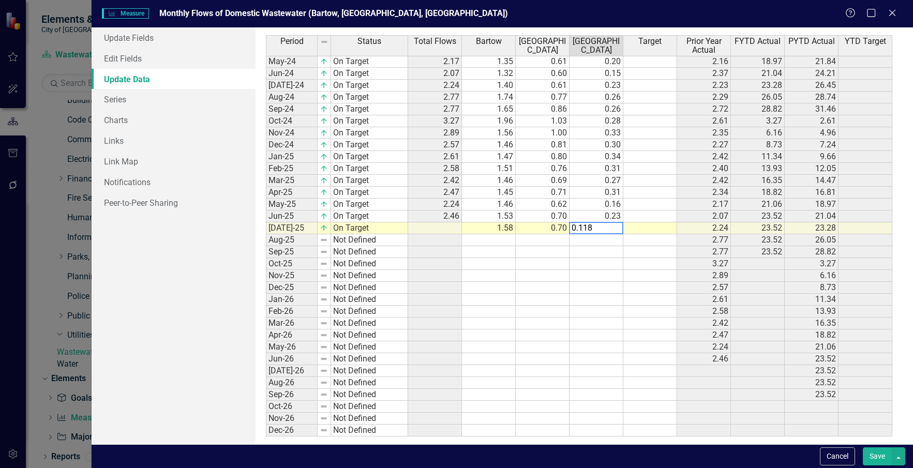
click at [617, 254] on td at bounding box center [597, 252] width 54 height 12
click at [877, 454] on button "Save" at bounding box center [877, 457] width 29 height 18
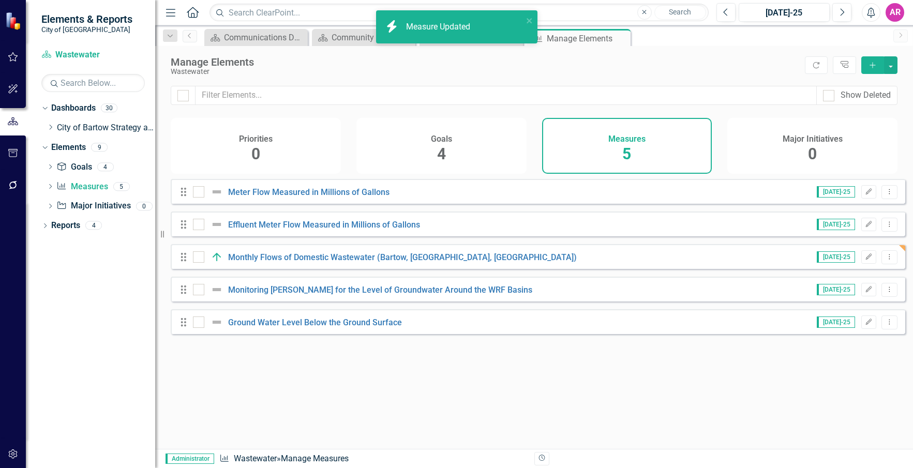
scroll to position [0, 0]
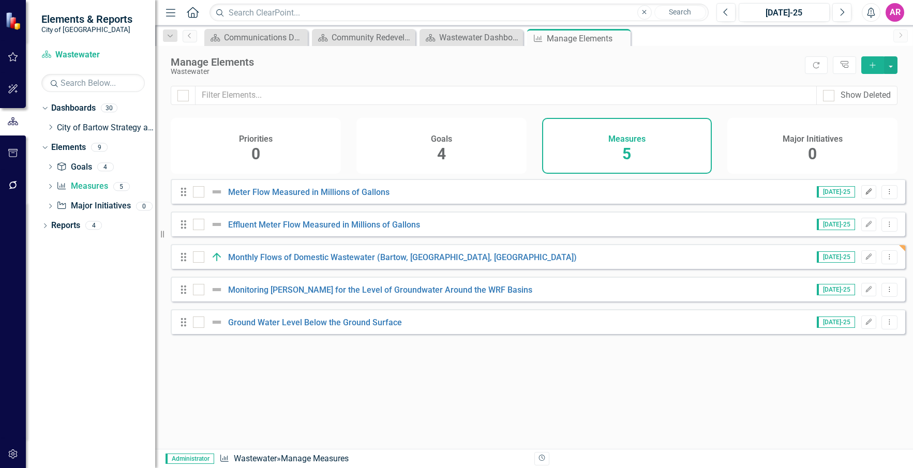
click at [865, 195] on icon "Edit" at bounding box center [869, 192] width 8 height 6
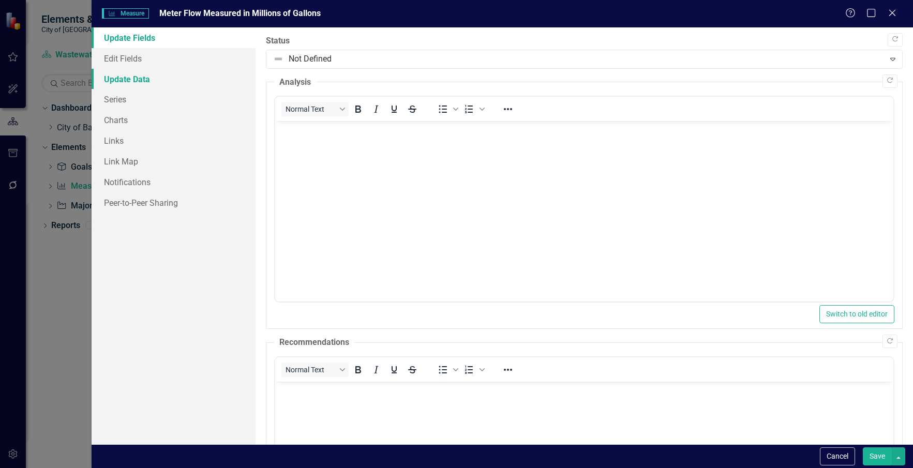
click at [125, 80] on link "Update Data" at bounding box center [174, 79] width 165 height 21
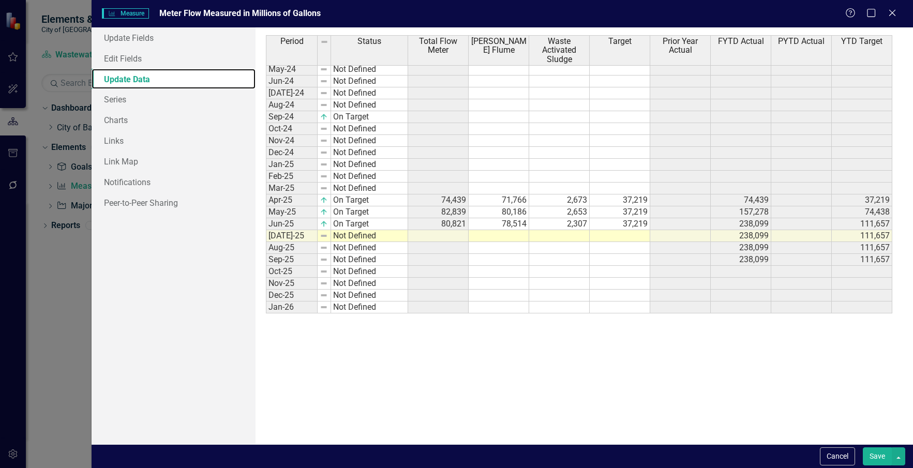
scroll to position [236, 0]
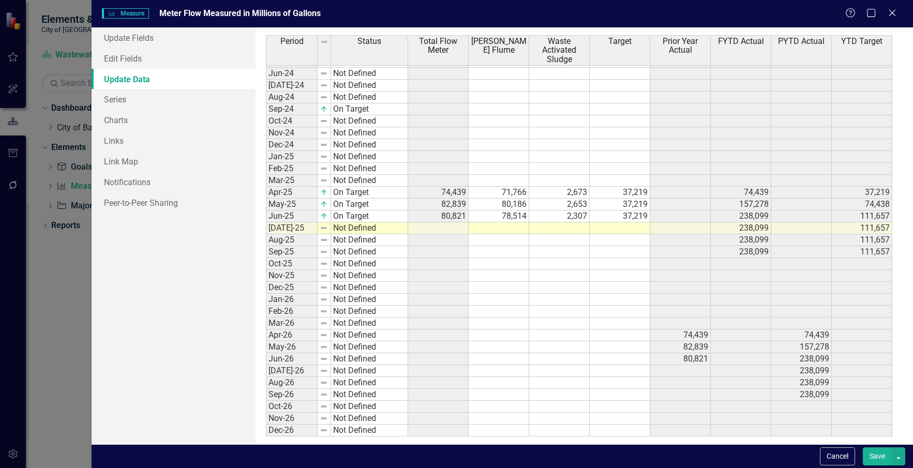
click at [393, 229] on tbody "Feb-23 Not Defined Mar-23 Not Defined Apr-23 Not Defined May-23 Not Defined Jun…" at bounding box center [337, 157] width 142 height 560
click at [394, 229] on td "Not Defined" at bounding box center [369, 228] width 77 height 12
click at [393, 228] on td "Not Defined" at bounding box center [369, 228] width 77 height 12
click at [393, 226] on td "Not Defined" at bounding box center [369, 228] width 77 height 12
type textarea "On Target"
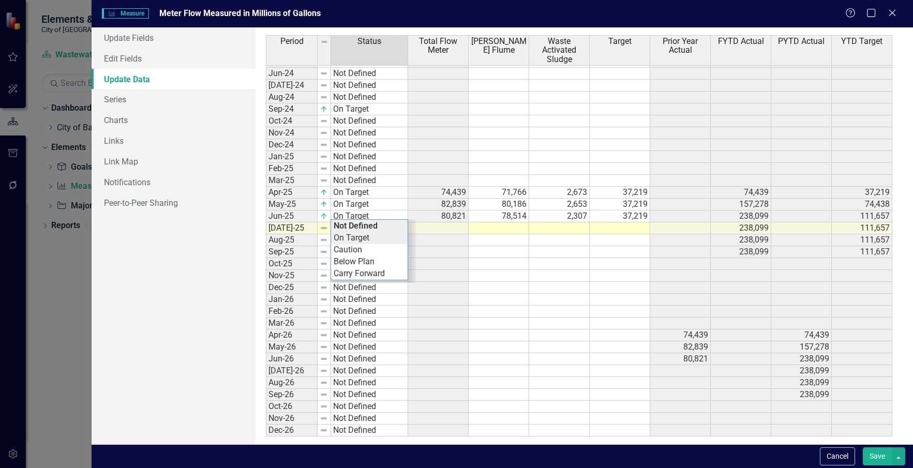
click at [388, 238] on div "Period Status Total Flow Meter [PERSON_NAME] Flume Waste Activated Sludge Targe…" at bounding box center [584, 235] width 636 height 401
click at [266, 222] on div "Period Status Total Flow Meter [PERSON_NAME] Flume Waste Activated Sludge Targe…" at bounding box center [266, 159] width 0 height 555
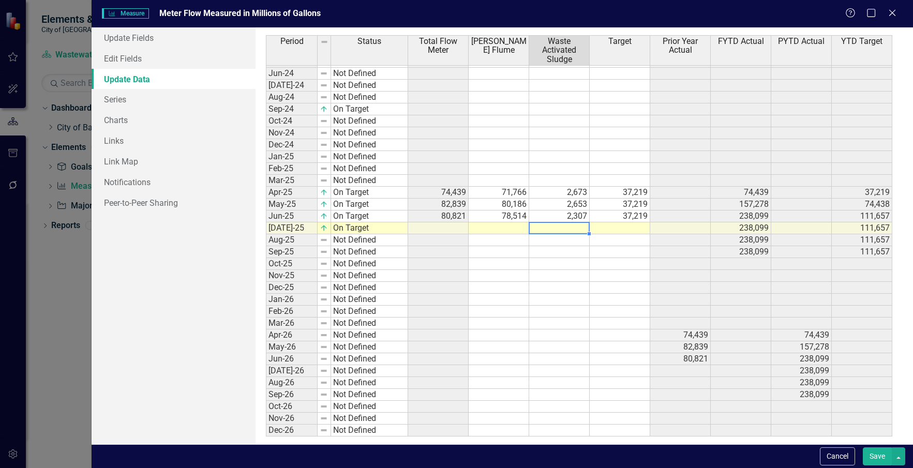
click at [546, 230] on td at bounding box center [559, 228] width 61 height 12
type textarea "2647"
click at [611, 294] on td at bounding box center [620, 300] width 61 height 12
click at [630, 215] on td "37,219" at bounding box center [620, 217] width 61 height 12
click at [635, 225] on td at bounding box center [620, 228] width 61 height 12
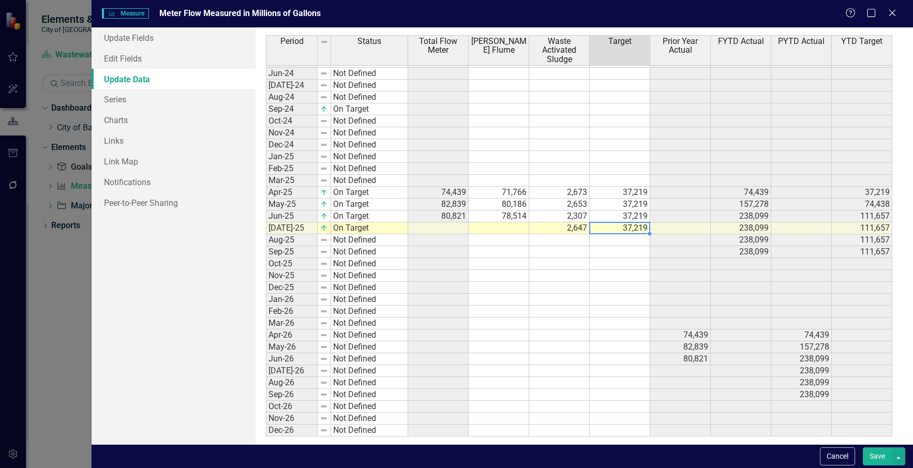
click at [512, 231] on td at bounding box center [499, 228] width 61 height 12
click at [511, 223] on td at bounding box center [499, 228] width 61 height 12
type textarea "87783"
click at [557, 289] on td at bounding box center [559, 288] width 61 height 12
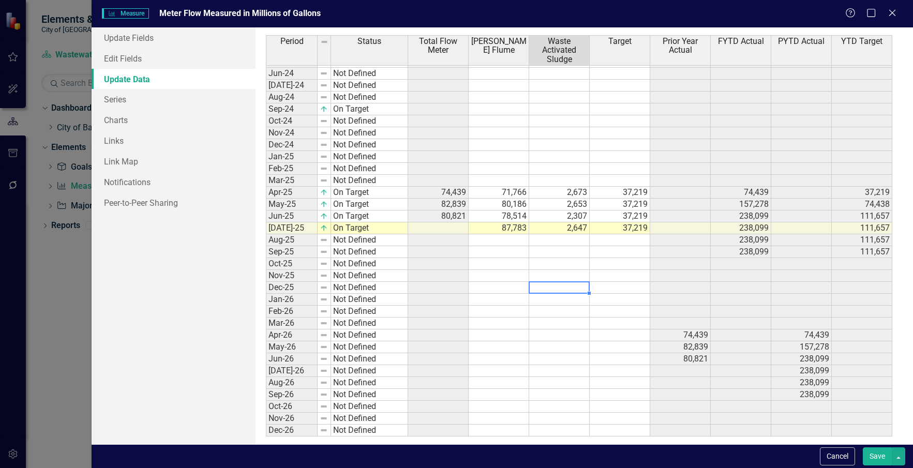
click at [876, 457] on button "Save" at bounding box center [877, 457] width 29 height 18
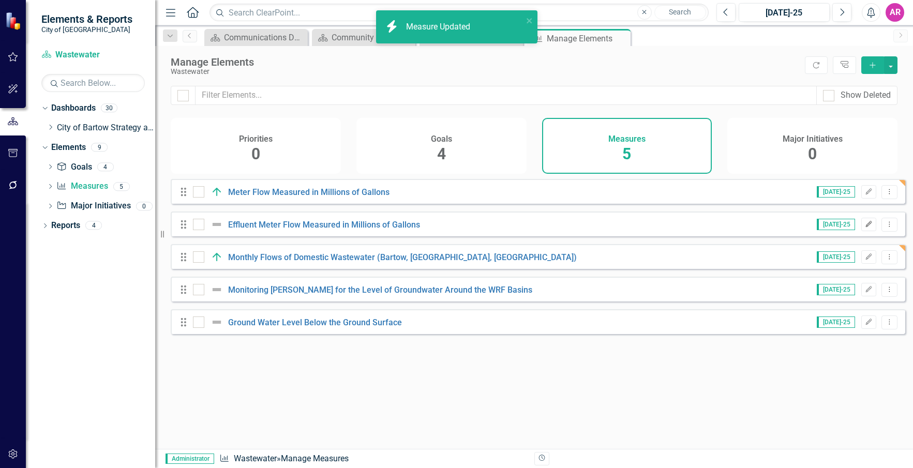
click at [861, 231] on button "Edit" at bounding box center [868, 224] width 15 height 13
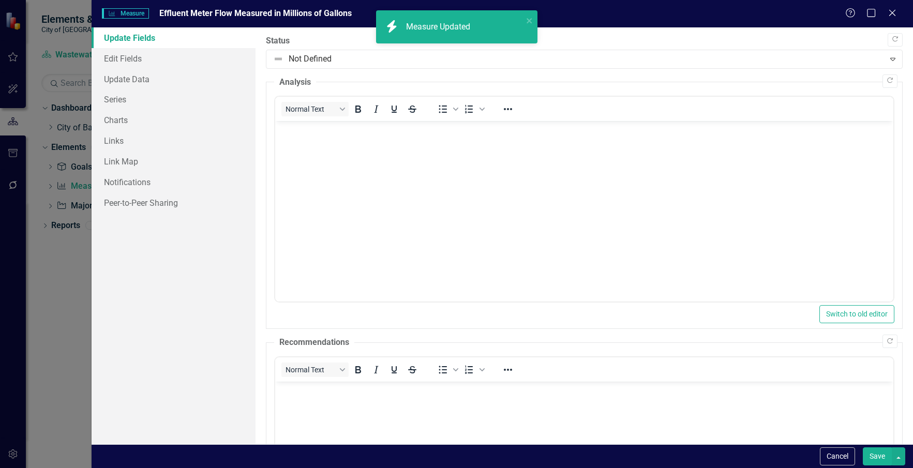
scroll to position [0, 0]
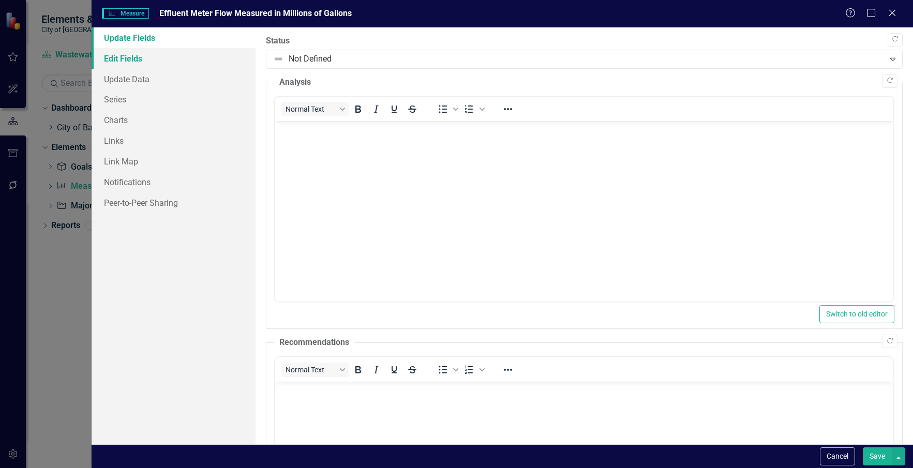
click at [123, 66] on link "Edit Fields" at bounding box center [174, 58] width 165 height 21
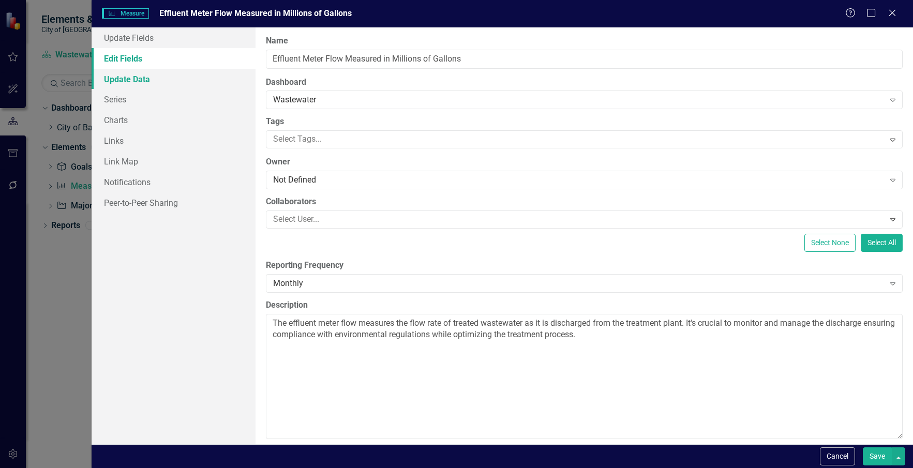
click at [148, 83] on link "Update Data" at bounding box center [174, 79] width 165 height 21
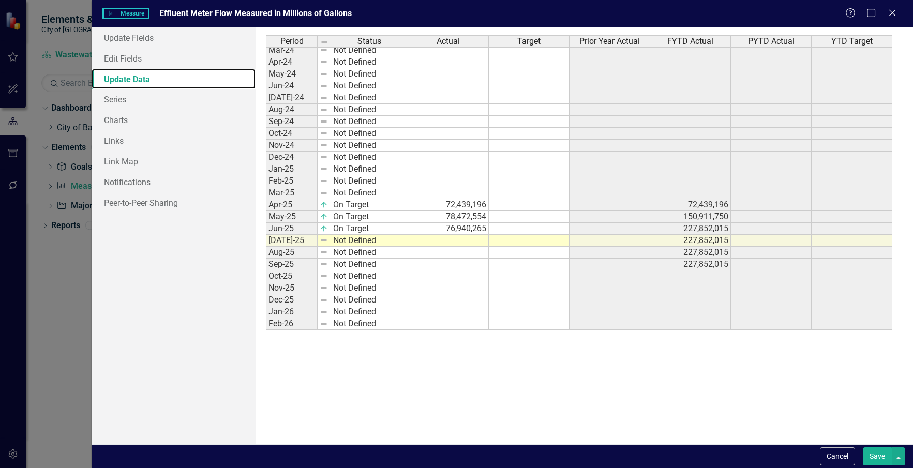
scroll to position [218, 0]
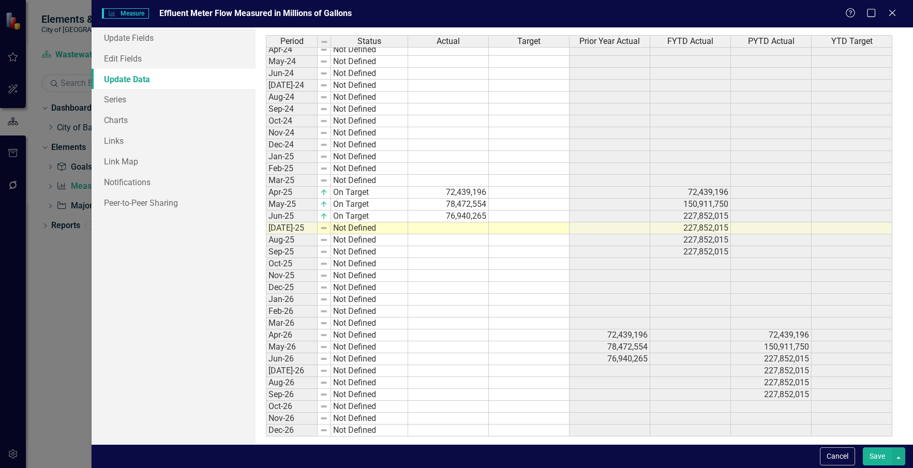
click at [384, 227] on tbody "Oct-22 Not Defined Nov-22 Not Defined Dec-22 Not Defined Jan-23 Not Defined Feb…" at bounding box center [337, 132] width 142 height 607
click at [384, 227] on td "Not Defined" at bounding box center [369, 228] width 77 height 12
click at [387, 229] on td "Not Defined" at bounding box center [369, 228] width 77 height 12
type textarea "On Target"
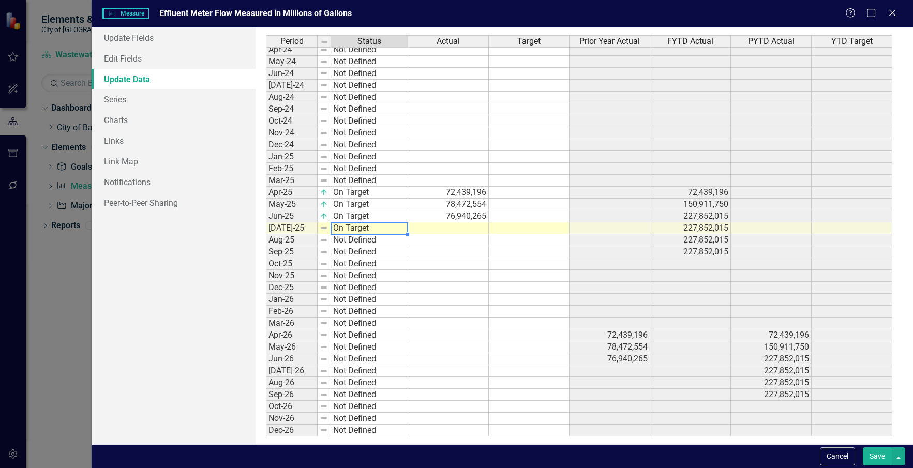
click at [393, 239] on div "Period Status Actual Target Prior Year Actual FYTD Actual PYTD Actual YTD Targe…" at bounding box center [584, 235] width 636 height 401
click at [266, 234] on div "Period Status Actual Target Prior Year Actual FYTD Actual PYTD Actual YTD Targe…" at bounding box center [266, 162] width 0 height 548
click at [476, 225] on td at bounding box center [448, 228] width 81 height 12
click at [457, 233] on td at bounding box center [448, 228] width 81 height 12
type textarea "86353066"
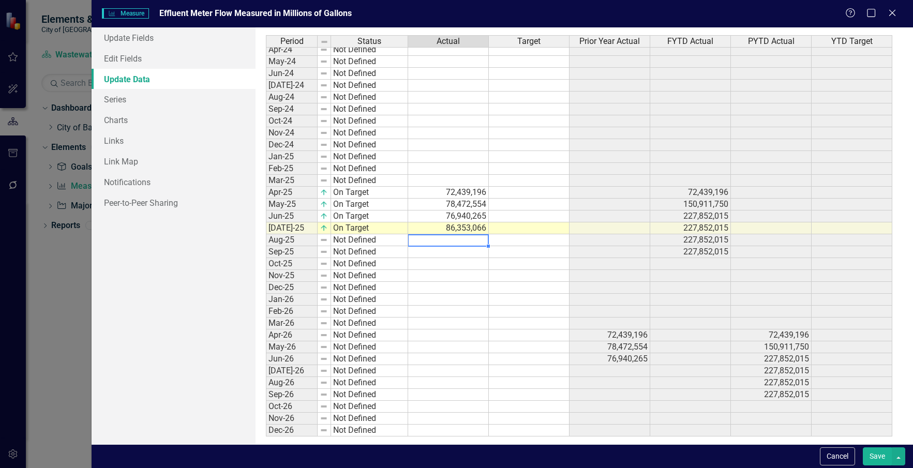
click at [458, 240] on td at bounding box center [448, 240] width 81 height 12
click at [877, 450] on button "Save" at bounding box center [877, 457] width 29 height 18
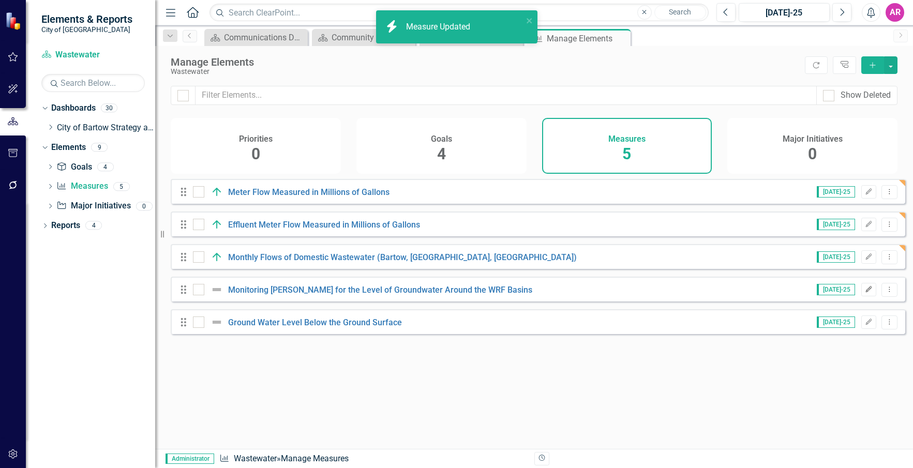
click at [865, 293] on icon "Edit" at bounding box center [869, 290] width 8 height 6
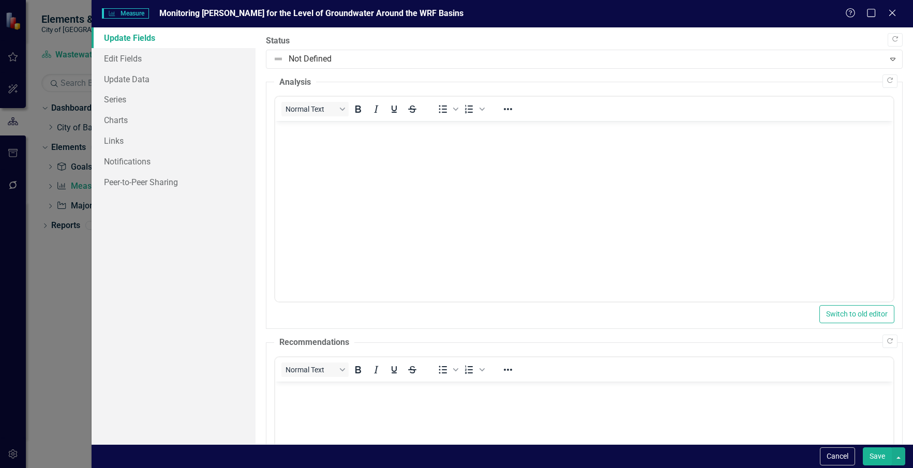
scroll to position [0, 0]
click at [133, 55] on link "Edit Fields" at bounding box center [174, 58] width 165 height 21
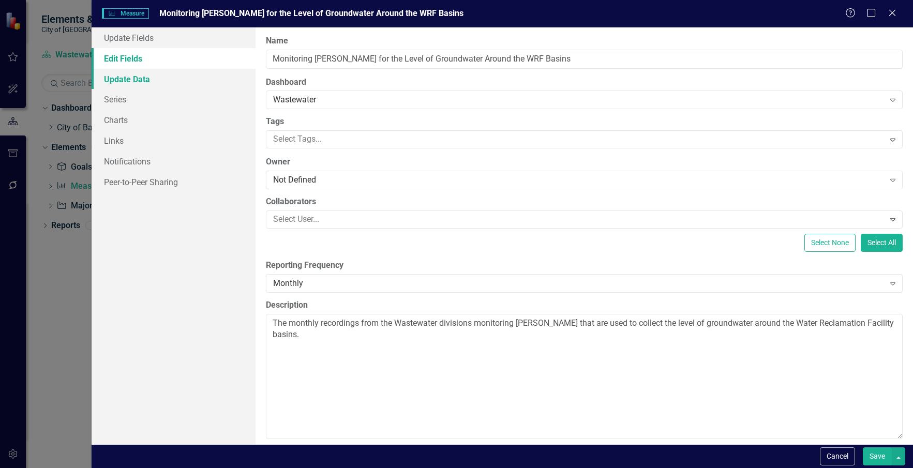
click at [159, 81] on link "Update Data" at bounding box center [174, 79] width 165 height 21
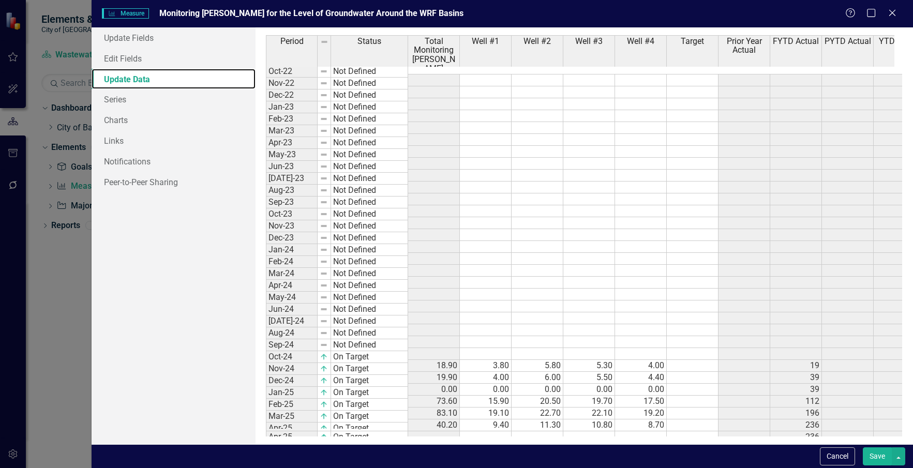
scroll to position [244, 0]
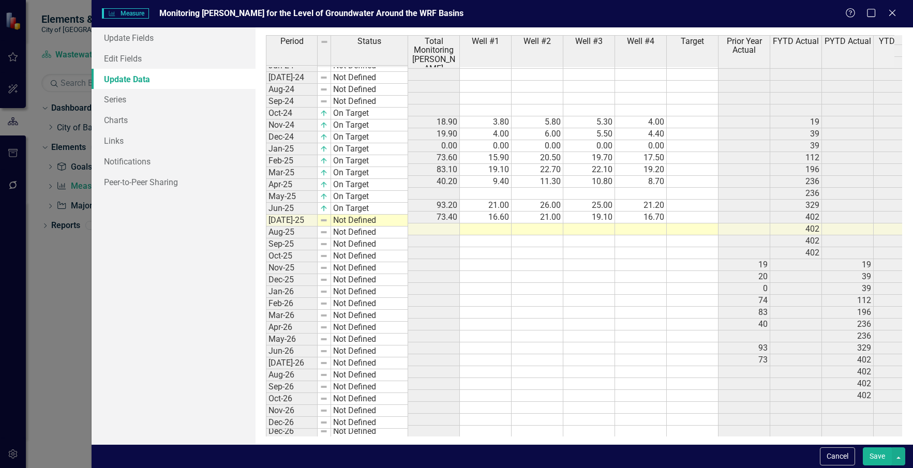
click at [392, 221] on tbody "Nov-22 Not Defined Dec-22 Not Defined Jan-23 Not Defined Feb-23 Not Defined Mar…" at bounding box center [337, 130] width 142 height 595
click at [392, 221] on td "Not Defined" at bounding box center [369, 221] width 77 height 12
click at [392, 220] on td "Not Defined" at bounding box center [369, 221] width 77 height 12
type textarea "On Target"
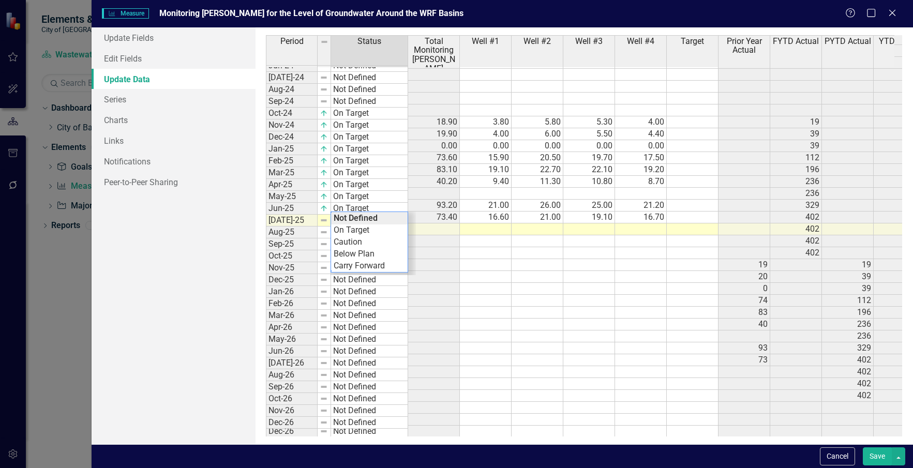
click at [388, 234] on div "Period Status Total Monitoring [PERSON_NAME] Well #1 Well #2 Well #3 Well #4 Ta…" at bounding box center [584, 235] width 636 height 401
click at [489, 188] on td at bounding box center [486, 194] width 52 height 12
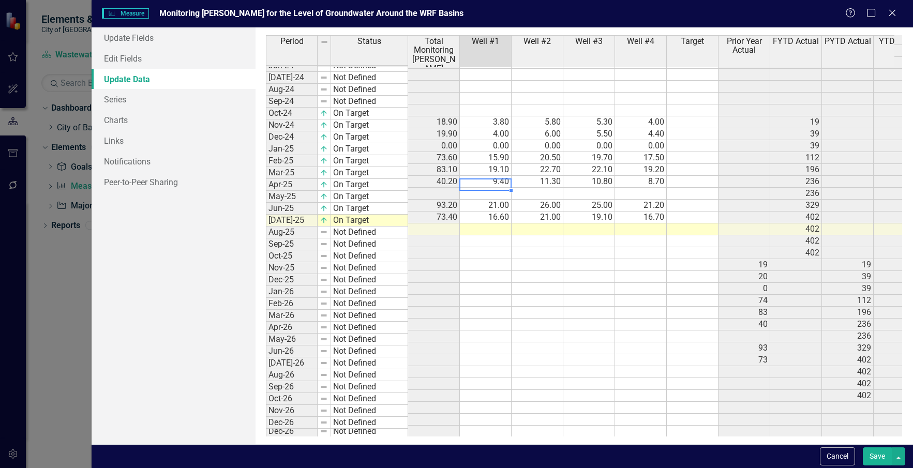
drag, startPoint x: 490, startPoint y: 183, endPoint x: 496, endPoint y: 184, distance: 5.8
click at [490, 188] on td at bounding box center [486, 194] width 52 height 12
type textarea "0"
click at [555, 188] on td at bounding box center [538, 194] width 52 height 12
type textarea "0"
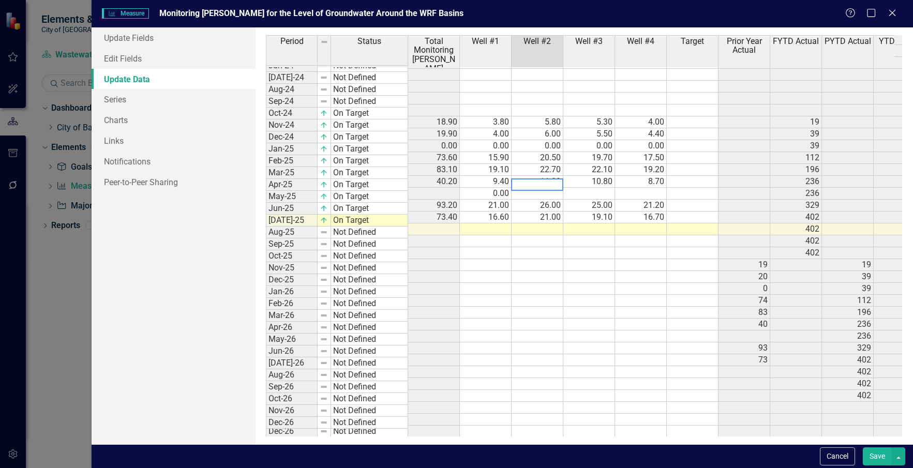
click at [584, 188] on td at bounding box center [589, 194] width 52 height 12
type textarea "0"
click at [654, 188] on td at bounding box center [641, 194] width 52 height 12
type textarea "0"
click at [516, 235] on td at bounding box center [538, 241] width 52 height 12
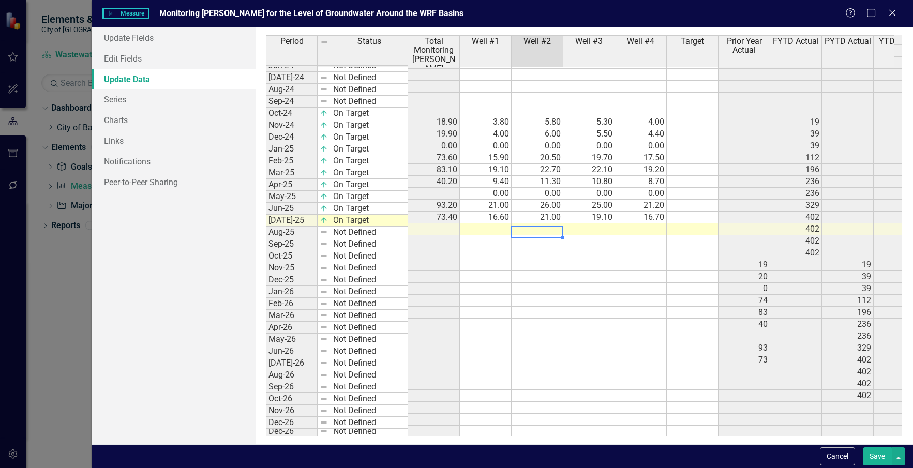
click at [503, 223] on td at bounding box center [486, 229] width 52 height 12
click at [497, 223] on td at bounding box center [486, 229] width 52 height 12
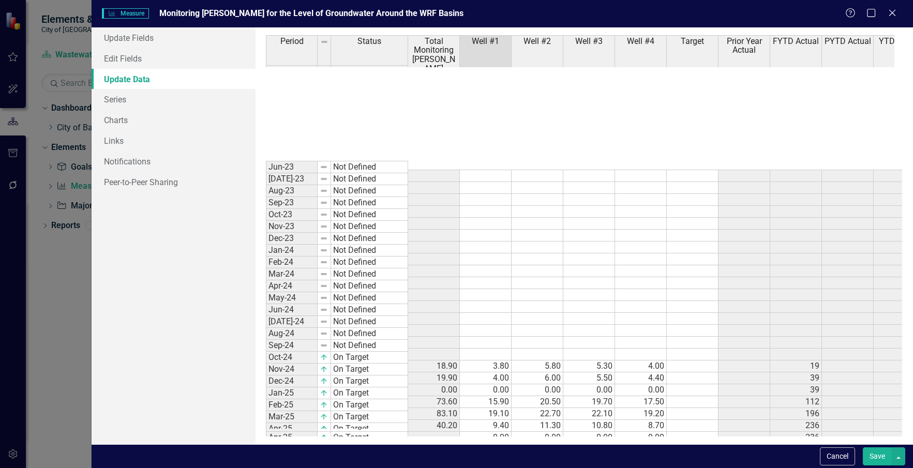
scroll to position [244, 0]
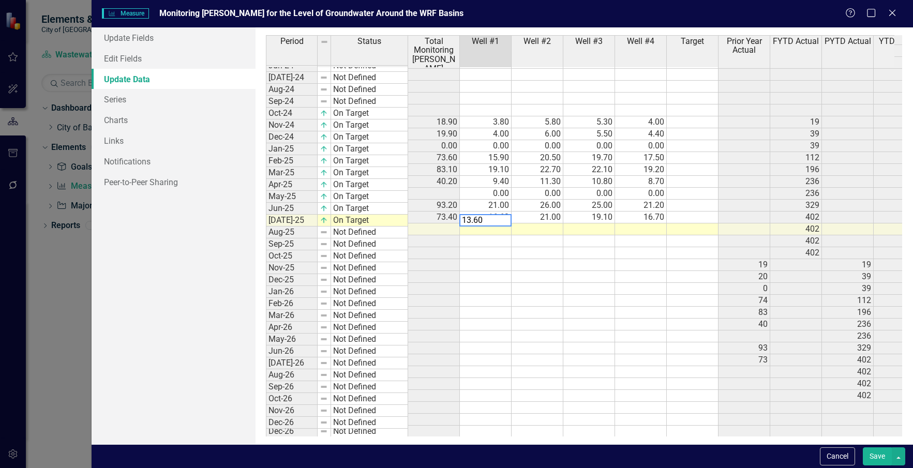
type textarea "13.60"
click at [557, 223] on td at bounding box center [538, 229] width 52 height 12
type textarea "13.00"
click at [591, 223] on td at bounding box center [589, 229] width 52 height 12
type textarea "13.90"
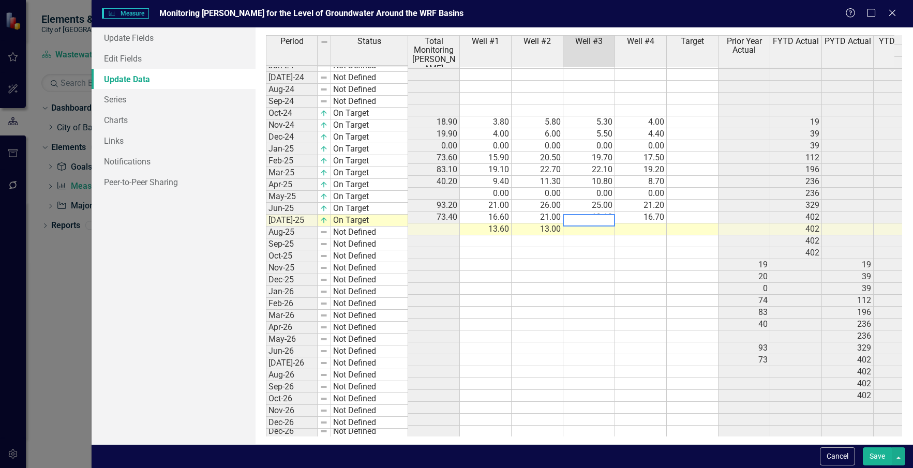
click at [642, 223] on td at bounding box center [641, 229] width 52 height 12
type textarea "10.70"
click at [266, 262] on div "Period Status Total Monitoring Wells Well #1 Well #2 Well #3 Well #4 Target Pri…" at bounding box center [266, 161] width 0 height 551
click at [875, 459] on button "Save" at bounding box center [877, 457] width 29 height 18
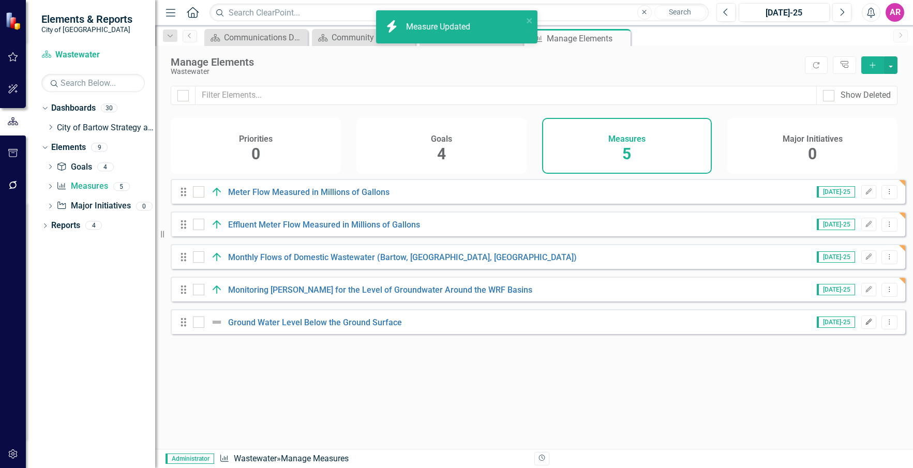
click at [865, 325] on icon "Edit" at bounding box center [869, 322] width 8 height 6
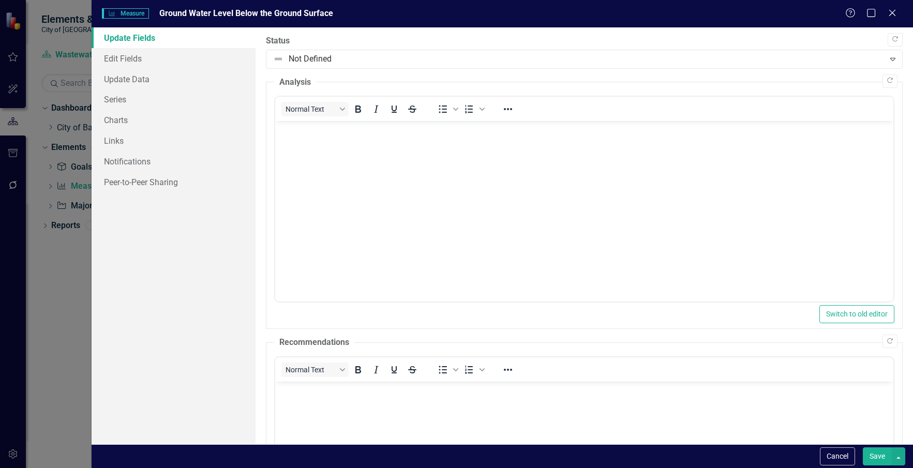
scroll to position [0, 0]
click at [194, 76] on link "Update Data" at bounding box center [174, 79] width 165 height 21
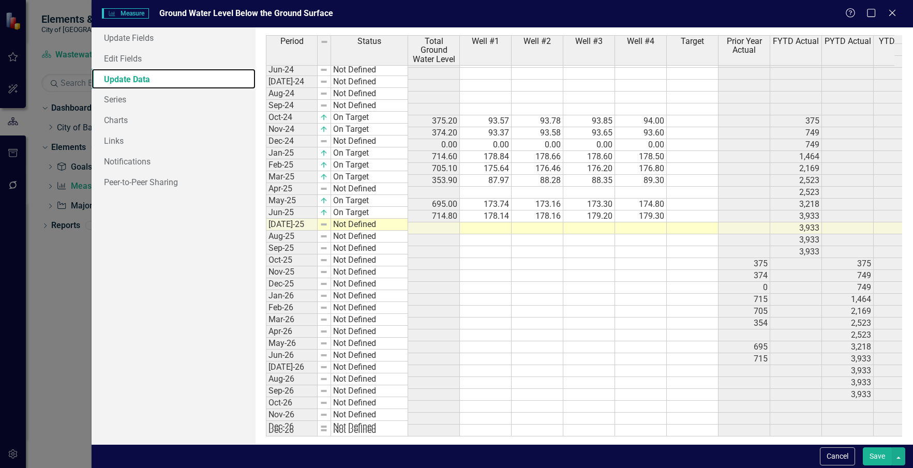
scroll to position [244, 0]
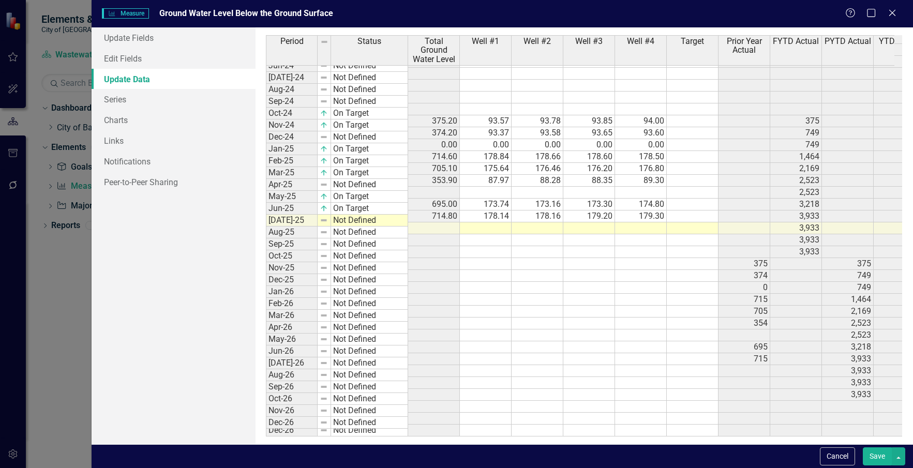
click at [384, 221] on tbody "Oct-22 Not Defined Nov-22 Not Defined Dec-22 Not Defined Jan-23 Not Defined Feb…" at bounding box center [337, 125] width 142 height 607
click at [384, 221] on td "Not Defined" at bounding box center [369, 221] width 77 height 12
click at [383, 221] on td "Not Defined" at bounding box center [369, 221] width 77 height 12
type textarea "On Target"
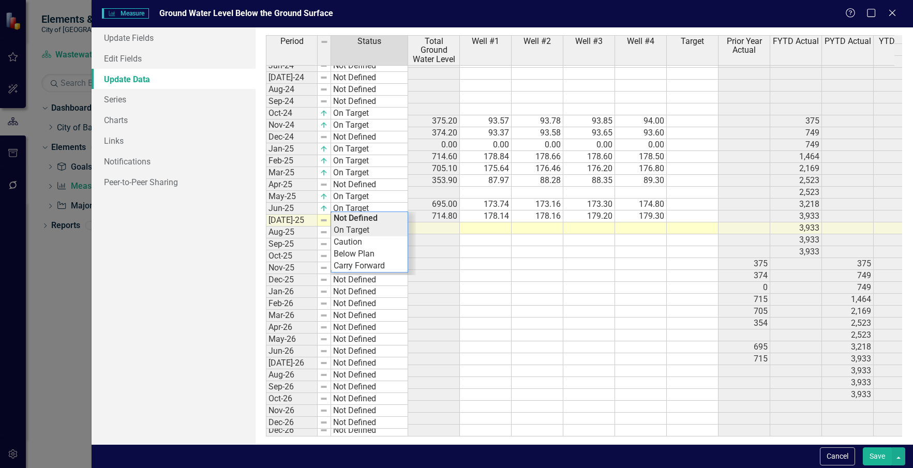
click at [386, 233] on div "Period Status Total Ground Water Level Well #1 Well #2 Well #3 Well #4 Target P…" at bounding box center [584, 235] width 636 height 401
click at [480, 222] on td at bounding box center [486, 228] width 52 height 12
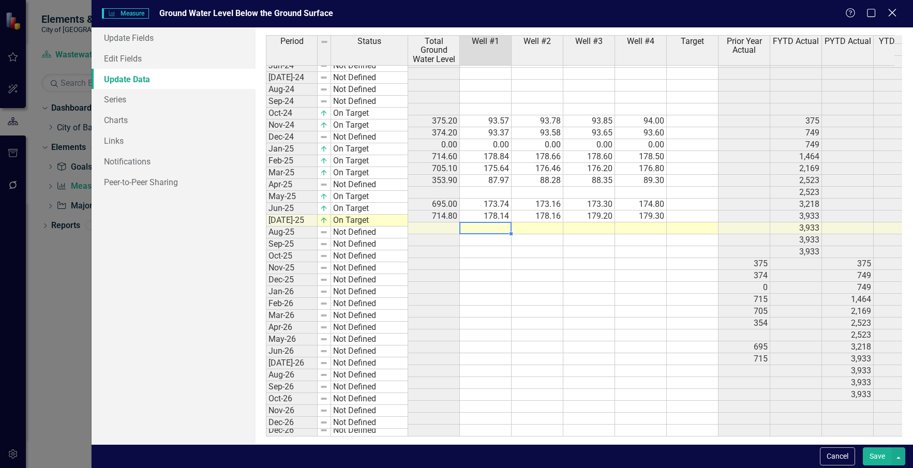
click at [892, 12] on icon at bounding box center [892, 13] width 8 height 8
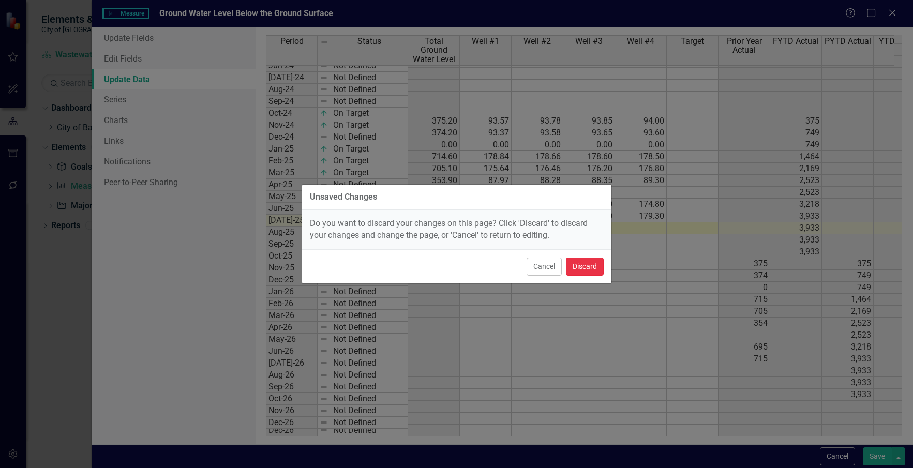
click at [578, 265] on button "Discard" at bounding box center [585, 267] width 38 height 18
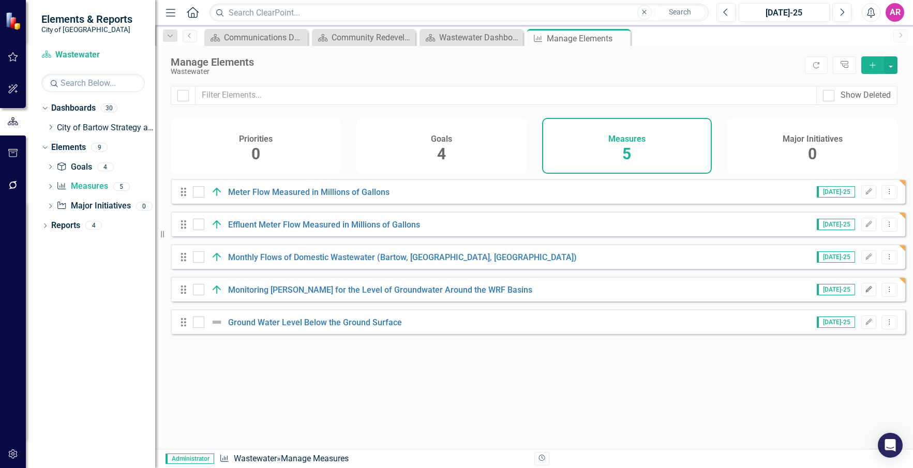
click at [865, 293] on icon "Edit" at bounding box center [869, 290] width 8 height 6
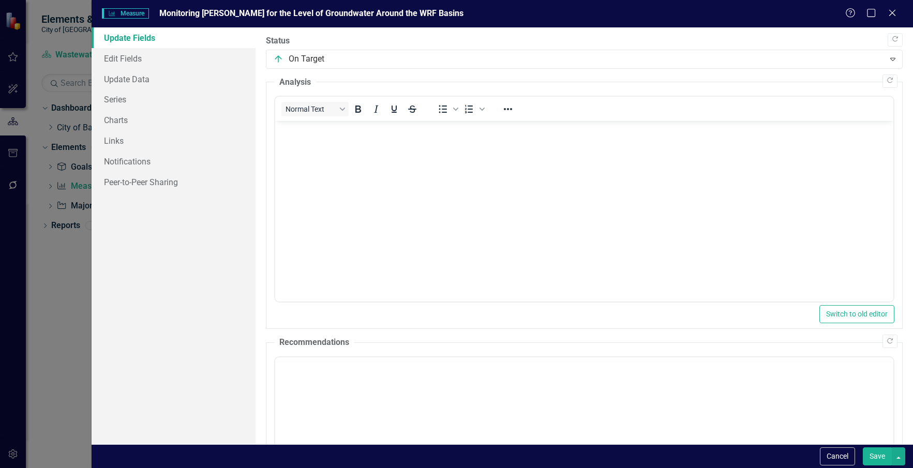
scroll to position [0, 0]
click at [133, 62] on link "Edit Fields" at bounding box center [174, 58] width 165 height 21
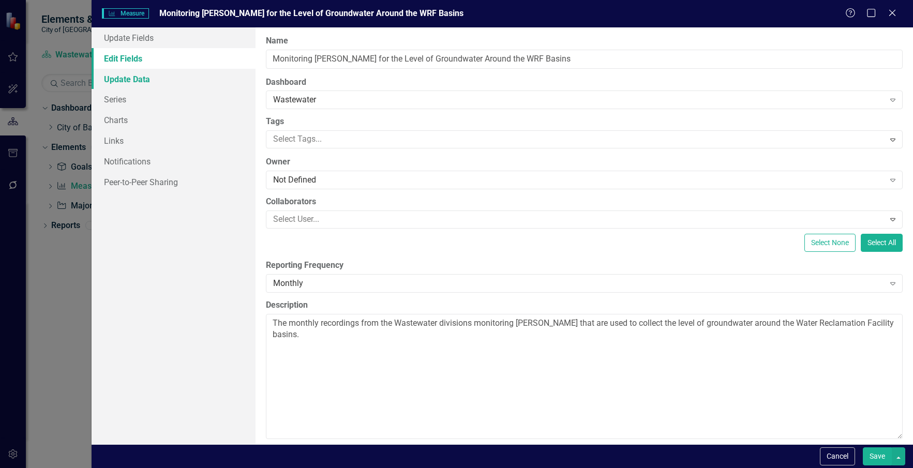
click at [139, 77] on link "Update Data" at bounding box center [174, 79] width 165 height 21
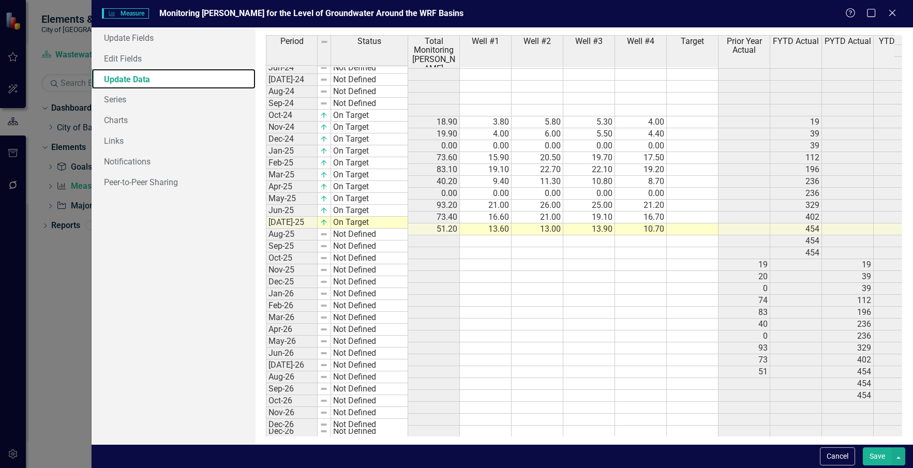
scroll to position [244, 0]
click at [496, 223] on td "13.60" at bounding box center [486, 229] width 52 height 12
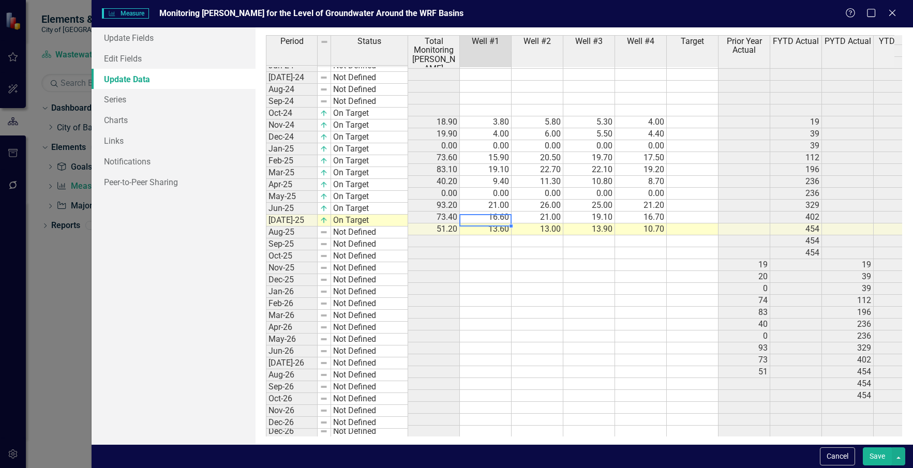
click at [500, 223] on td "13.60" at bounding box center [486, 229] width 52 height 12
click at [560, 223] on td "13.00" at bounding box center [538, 229] width 52 height 12
click at [545, 223] on td "13.00" at bounding box center [538, 229] width 52 height 12
type textarea "5"
click at [579, 225] on td "13.90" at bounding box center [589, 229] width 52 height 12
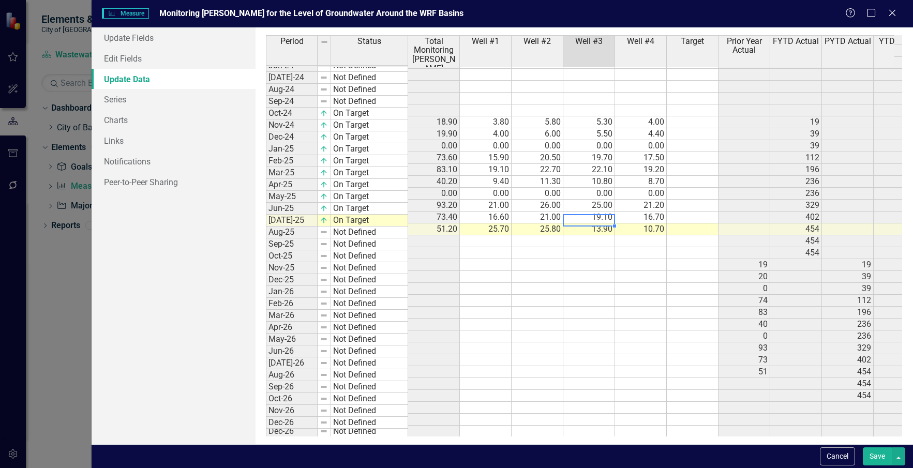
click at [604, 223] on td "13.90" at bounding box center [589, 229] width 52 height 12
click at [266, 226] on div "Period Status Total Monitoring Wells Well #1 Well #2 Well #3 Well #4 Target Pri…" at bounding box center [266, 161] width 0 height 551
click at [660, 223] on td "10.70" at bounding box center [641, 229] width 52 height 12
type textarea "20.6"
click at [691, 271] on td at bounding box center [693, 277] width 52 height 12
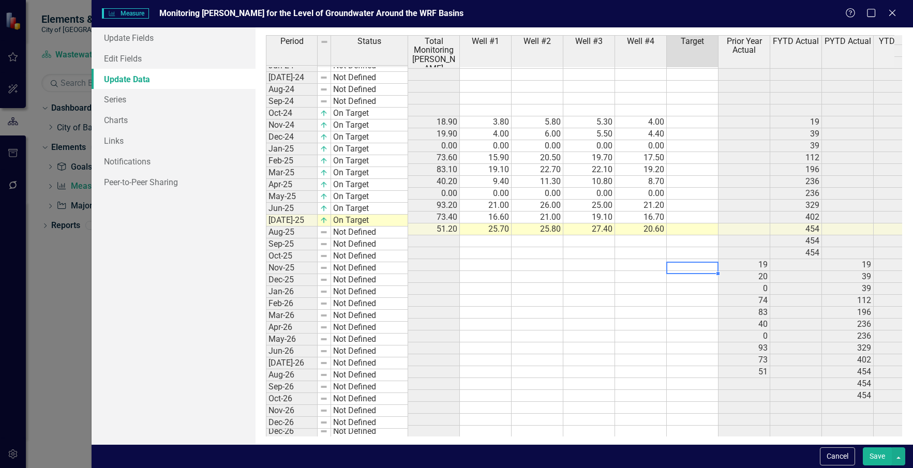
click at [873, 452] on button "Save" at bounding box center [877, 457] width 29 height 18
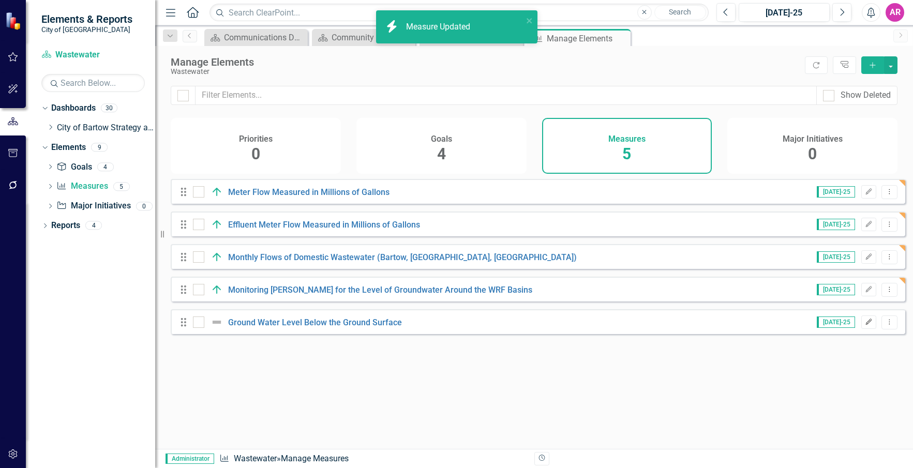
click at [865, 325] on icon "Edit" at bounding box center [869, 322] width 8 height 6
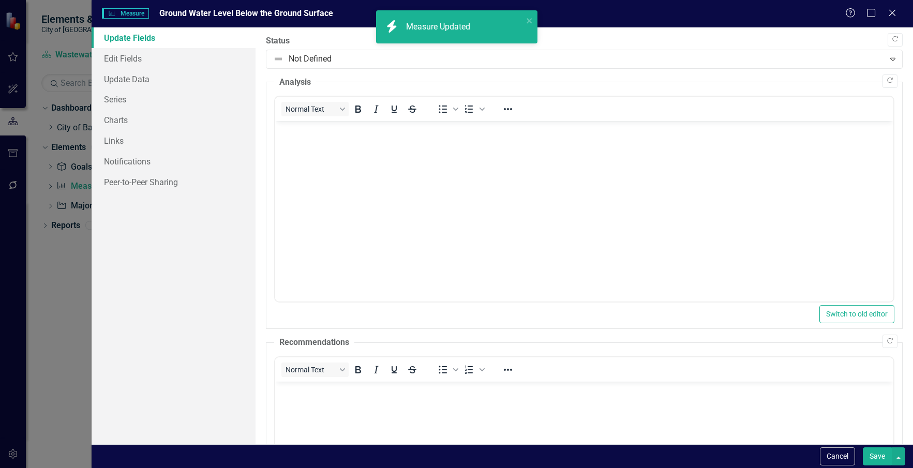
scroll to position [0, 0]
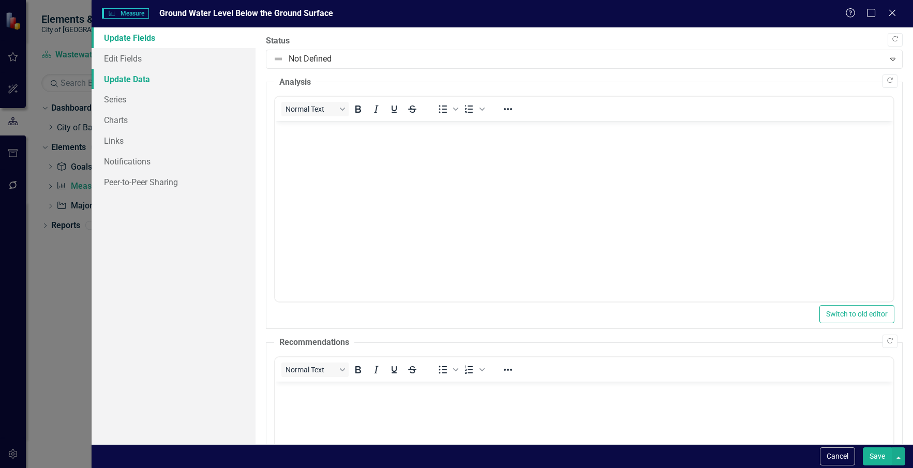
click at [154, 78] on link "Update Data" at bounding box center [174, 79] width 165 height 21
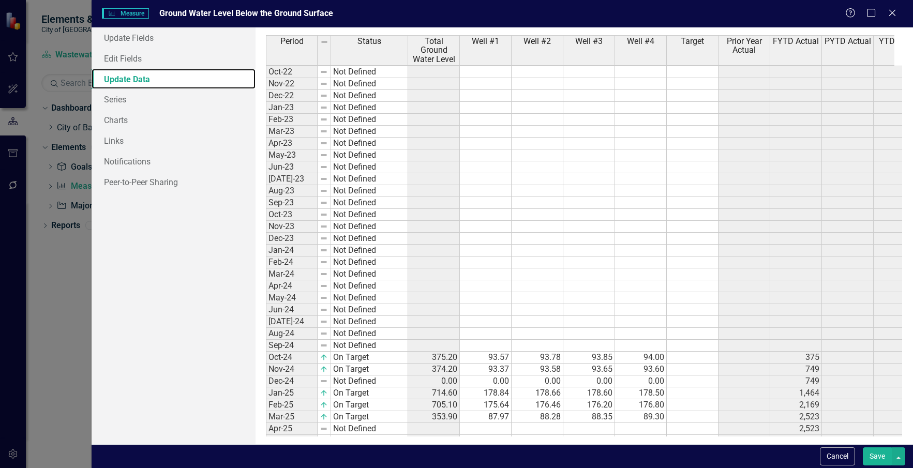
scroll to position [244, 0]
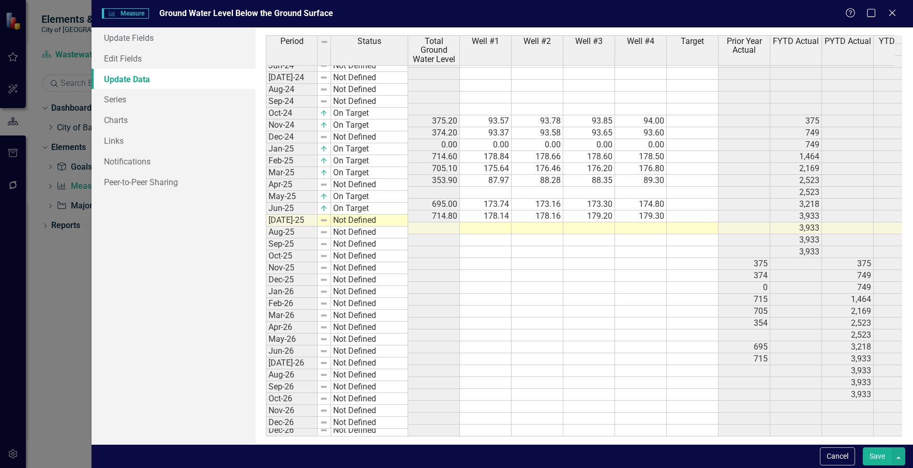
click at [364, 216] on td "Not Defined" at bounding box center [369, 221] width 77 height 12
type textarea "On Target"
click at [375, 225] on div "Period Status Total Ground Water Level Well #1 Well #2 Well #3 Well #4 Target P…" at bounding box center [584, 235] width 636 height 401
click at [501, 222] on td at bounding box center [486, 228] width 52 height 12
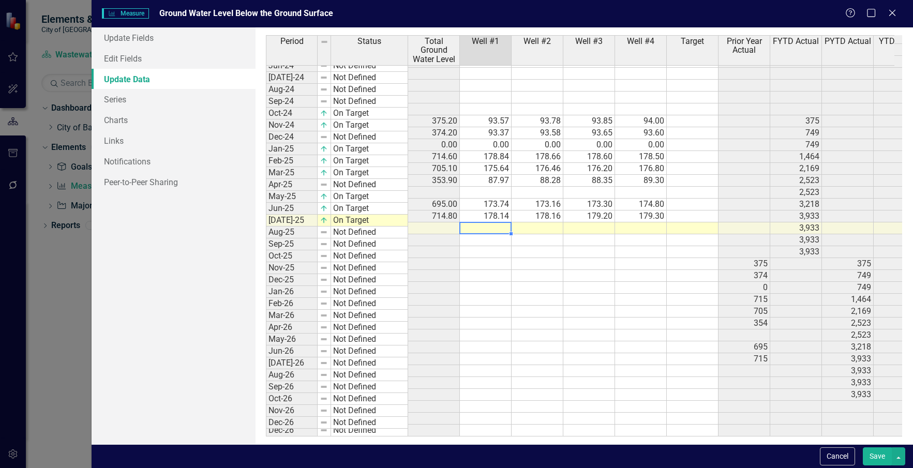
click at [478, 222] on td at bounding box center [486, 228] width 52 height 12
type textarea "169.04"
click at [527, 222] on td at bounding box center [538, 228] width 52 height 12
type textarea "8"
click at [550, 222] on textarea at bounding box center [537, 220] width 52 height 12
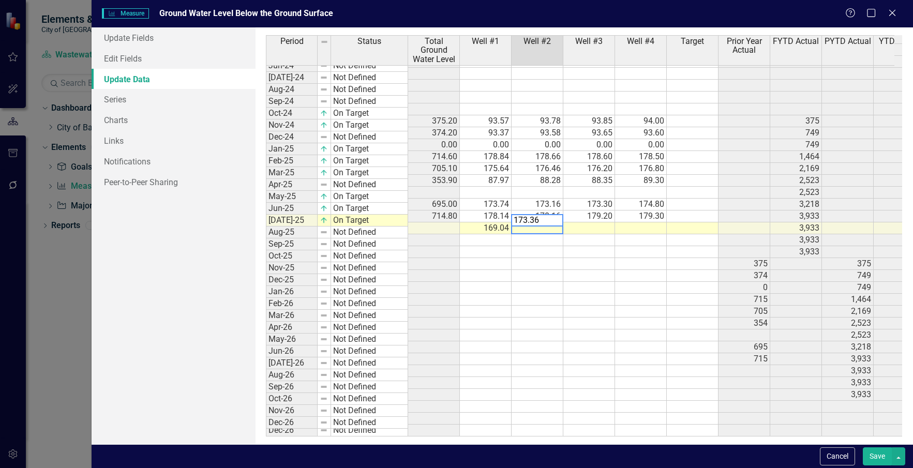
type textarea "173.36"
click at [578, 222] on td at bounding box center [589, 228] width 52 height 12
click at [608, 222] on td at bounding box center [589, 228] width 52 height 12
type textarea "170.90"
click at [266, 215] on div "Period Status Total Ground Water Level Well #1 Well #2 Well #3 Well #4 Target P…" at bounding box center [266, 165] width 0 height 543
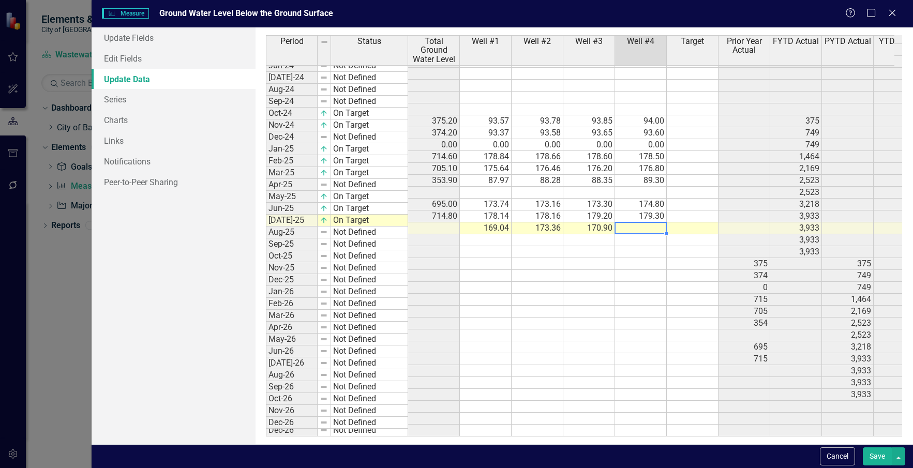
click at [660, 222] on td at bounding box center [641, 228] width 52 height 12
type textarea "175.40"
click at [688, 294] on td at bounding box center [693, 300] width 52 height 12
click at [872, 450] on button "Save" at bounding box center [877, 457] width 29 height 18
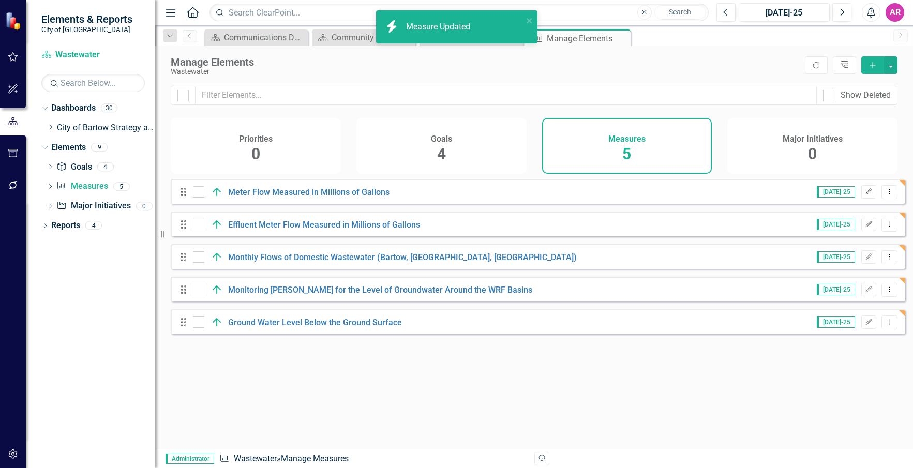
click at [865, 195] on icon "Edit" at bounding box center [869, 192] width 8 height 6
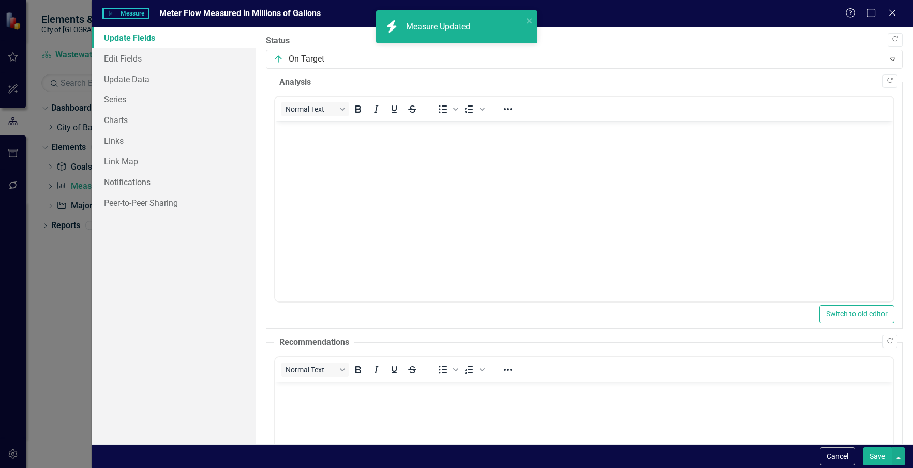
scroll to position [0, 0]
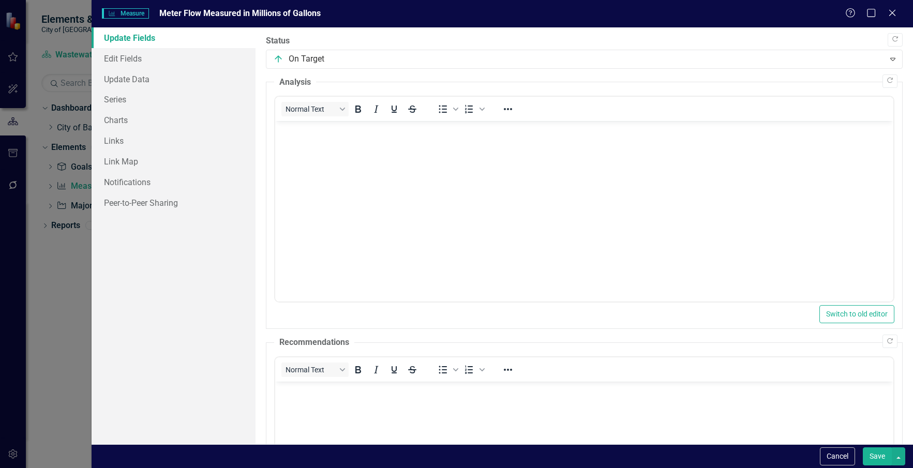
click at [805, 184] on body "Rich Text Area. Press ALT-0 for help." at bounding box center [584, 198] width 618 height 155
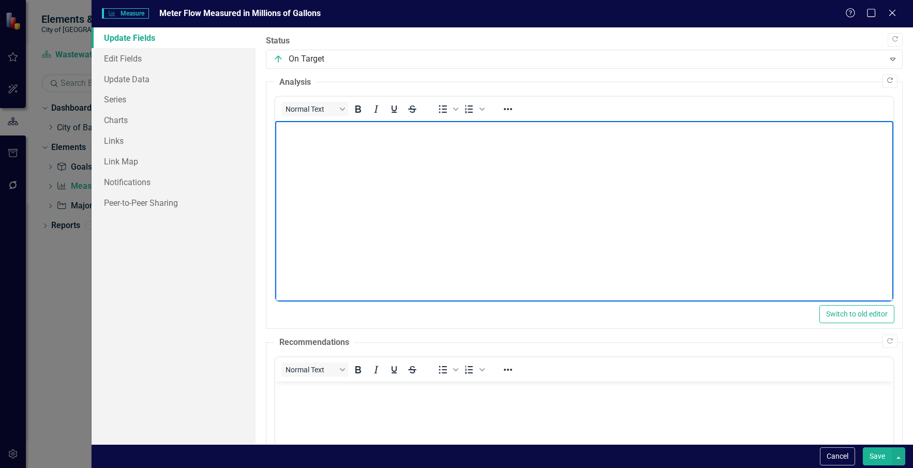
click at [886, 81] on icon "Copy Forward" at bounding box center [890, 81] width 8 height 6
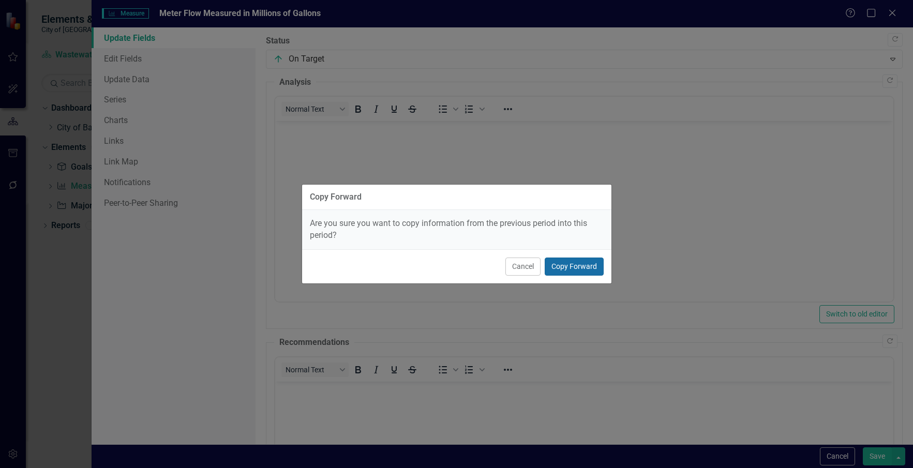
click at [590, 267] on button "Copy Forward" at bounding box center [574, 267] width 59 height 18
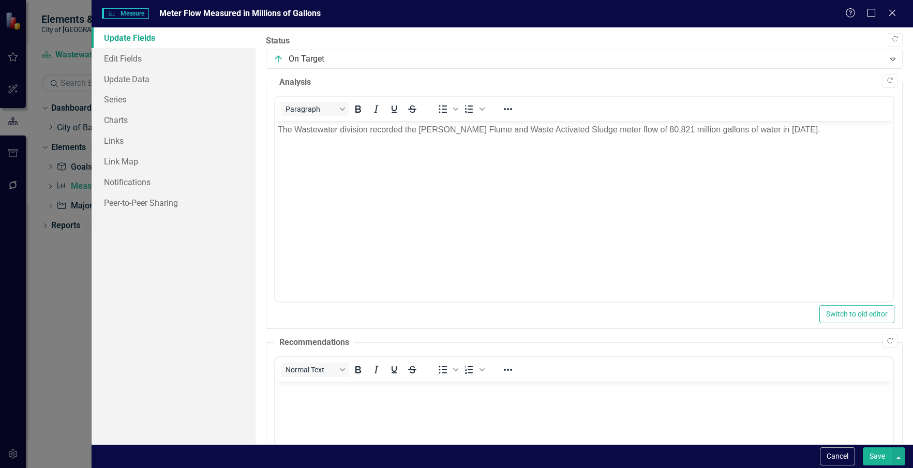
click at [868, 454] on button "Save" at bounding box center [877, 457] width 29 height 18
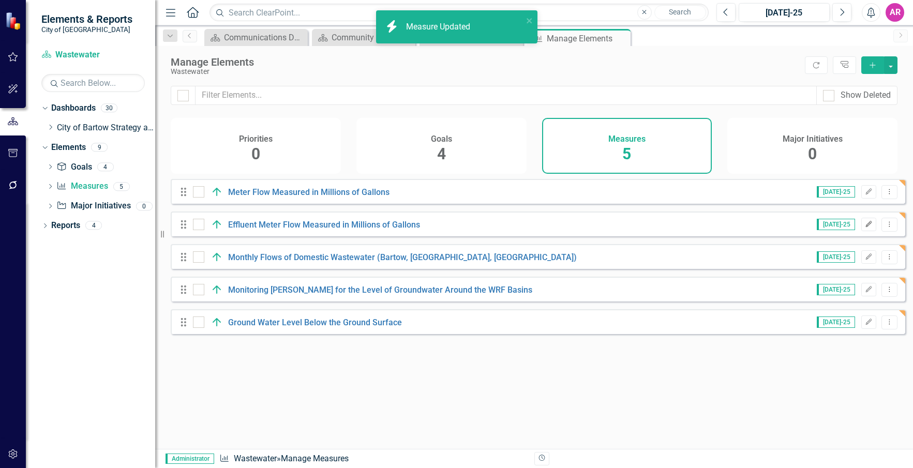
click at [861, 228] on button "Edit" at bounding box center [868, 224] width 15 height 13
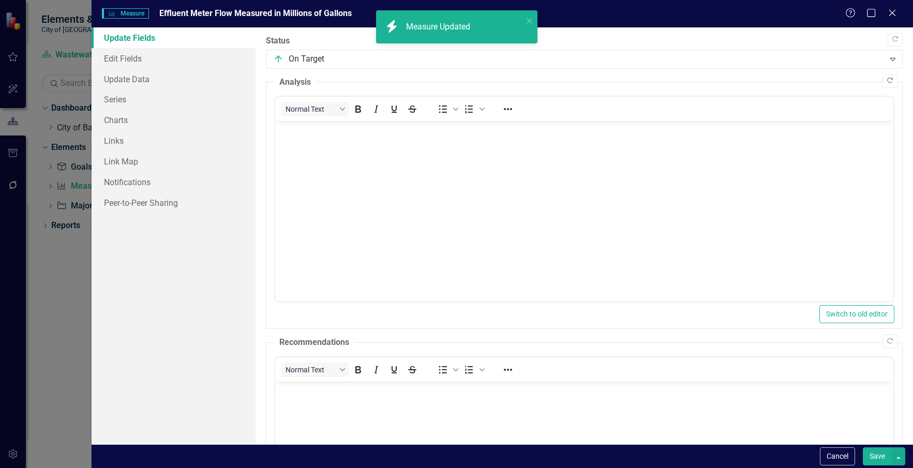
click at [886, 80] on icon "Copy Forward" at bounding box center [890, 81] width 8 height 6
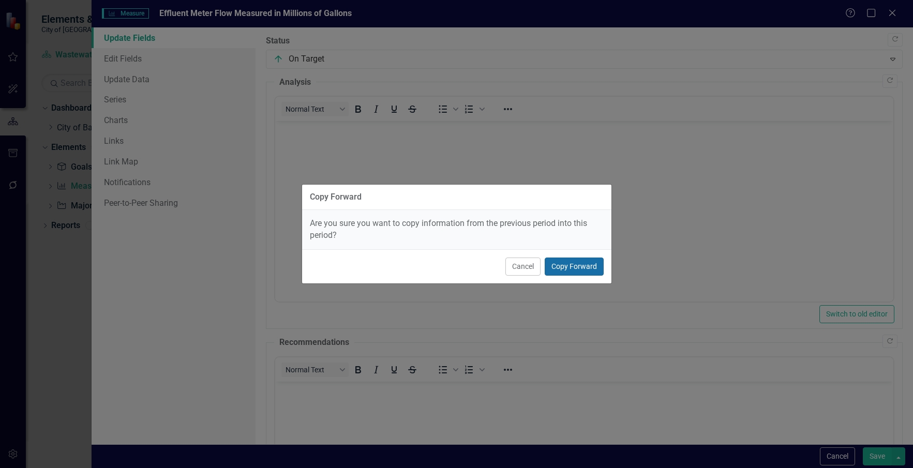
click at [593, 266] on button "Copy Forward" at bounding box center [574, 267] width 59 height 18
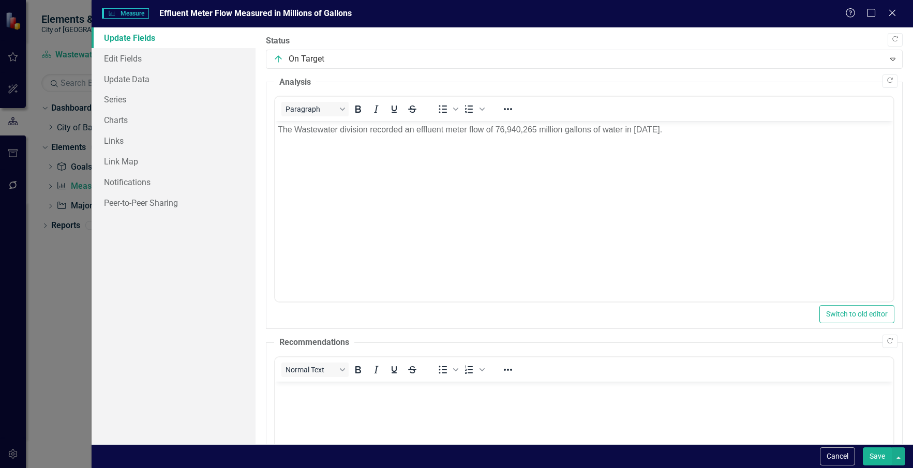
drag, startPoint x: 882, startPoint y: 452, endPoint x: 591, endPoint y: 55, distance: 492.3
click at [882, 452] on button "Save" at bounding box center [877, 457] width 29 height 18
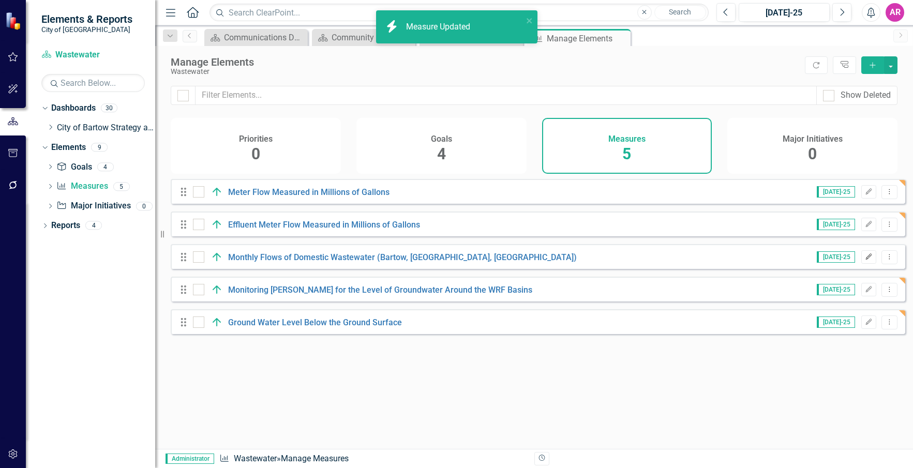
click at [865, 260] on icon "Edit" at bounding box center [869, 257] width 8 height 6
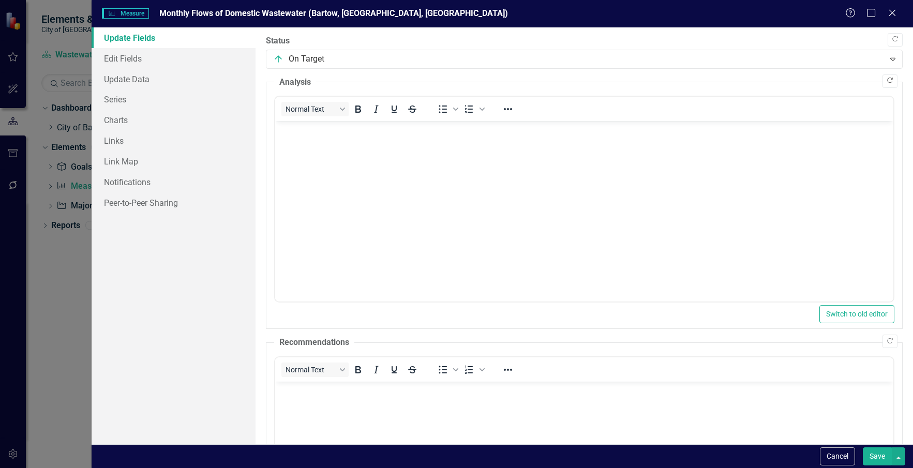
click at [886, 82] on icon "Copy Forward" at bounding box center [890, 81] width 8 height 6
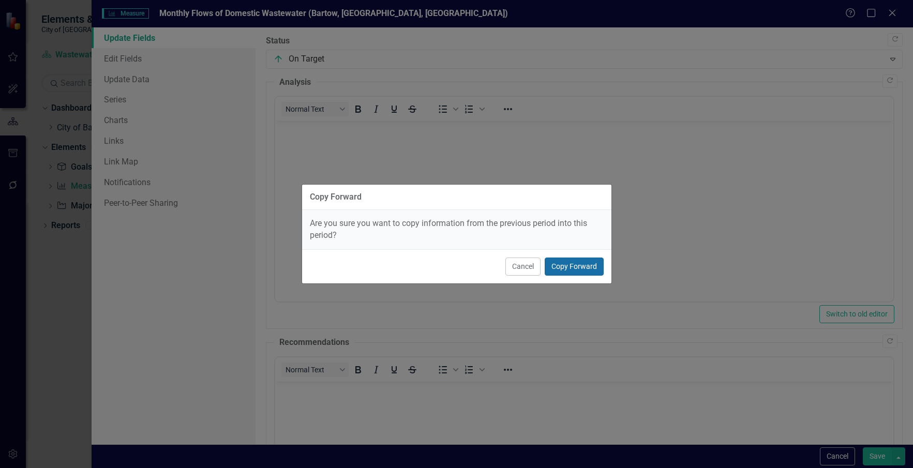
click at [566, 261] on button "Copy Forward" at bounding box center [574, 267] width 59 height 18
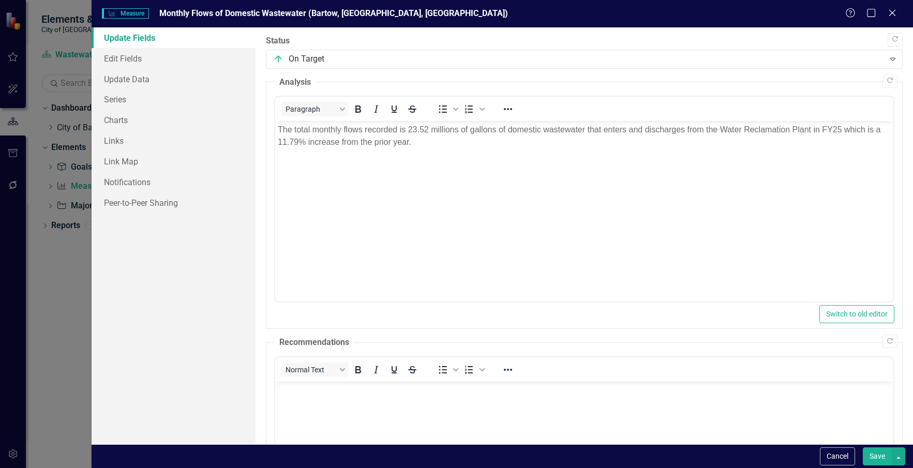
click at [866, 456] on button "Save" at bounding box center [877, 457] width 29 height 18
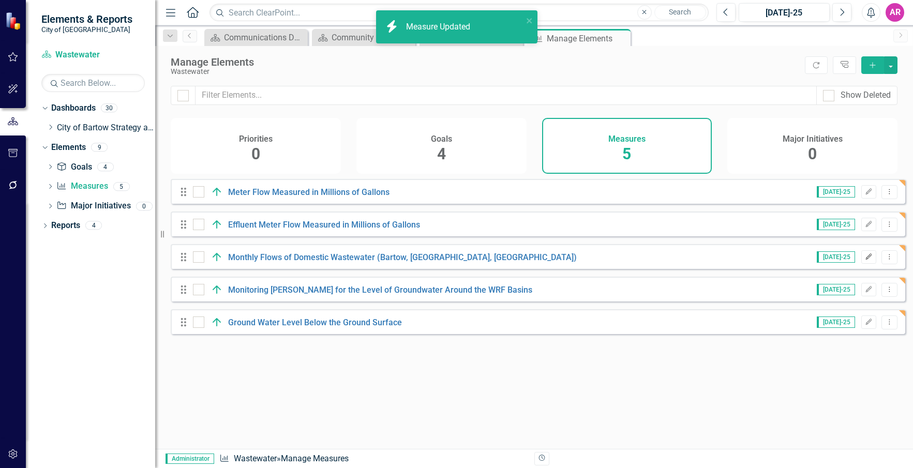
click at [865, 260] on icon "Edit" at bounding box center [869, 257] width 8 height 6
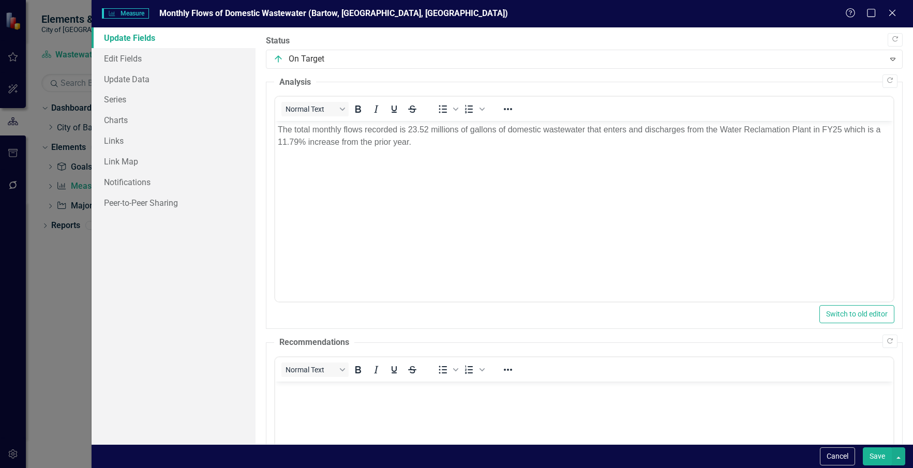
click at [876, 464] on button "Save" at bounding box center [877, 457] width 29 height 18
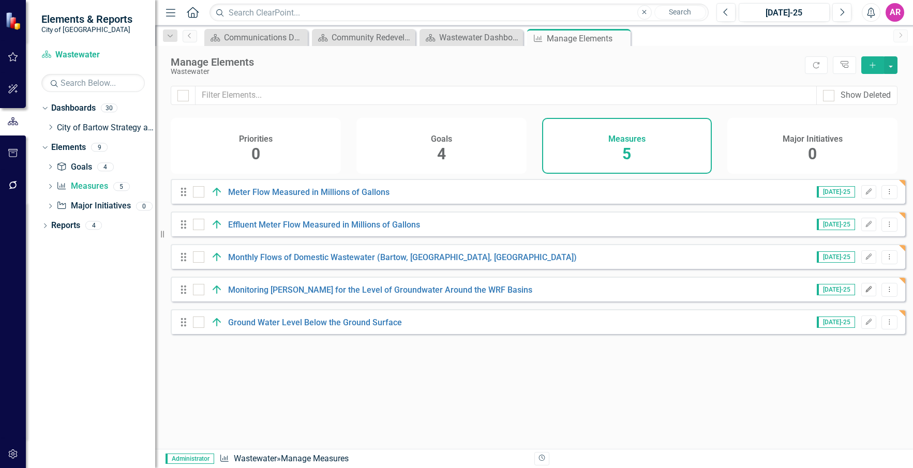
click at [861, 296] on button "Edit" at bounding box center [868, 289] width 15 height 13
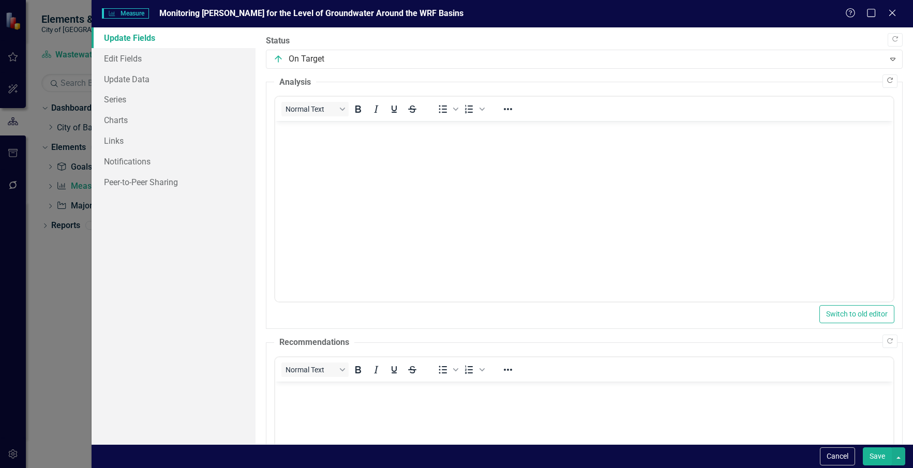
click at [886, 79] on icon "Copy Forward" at bounding box center [890, 81] width 8 height 6
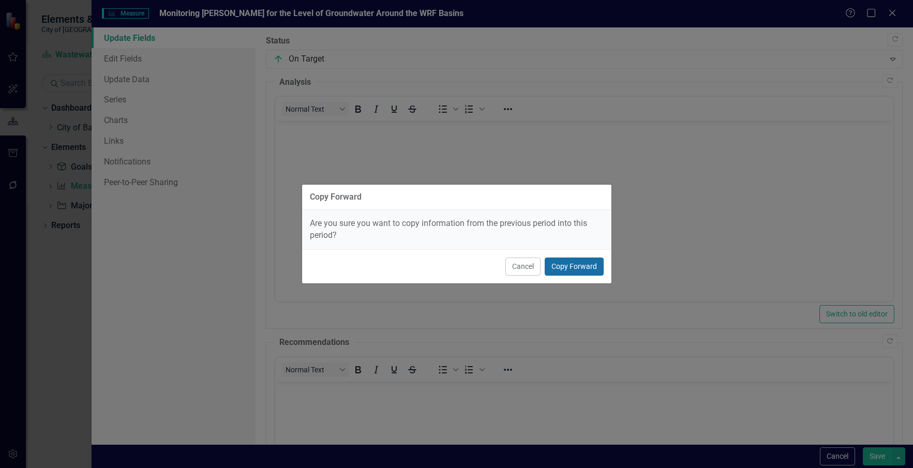
click at [583, 263] on button "Copy Forward" at bounding box center [574, 267] width 59 height 18
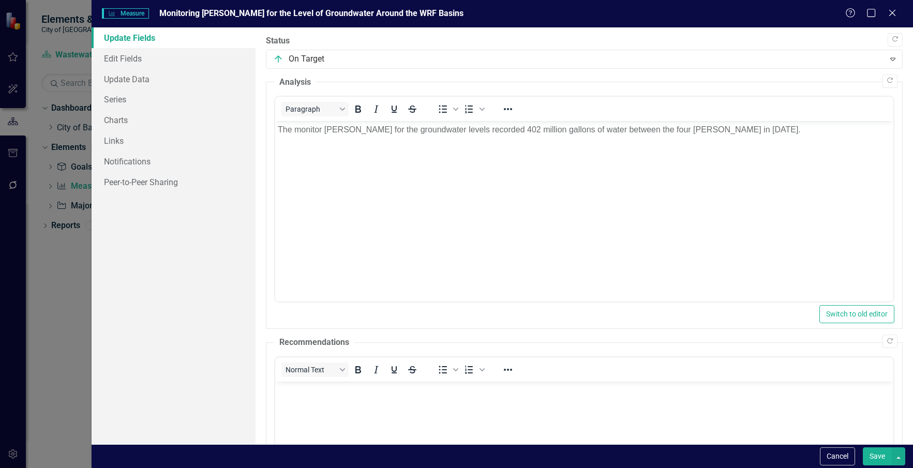
click at [876, 456] on button "Save" at bounding box center [877, 457] width 29 height 18
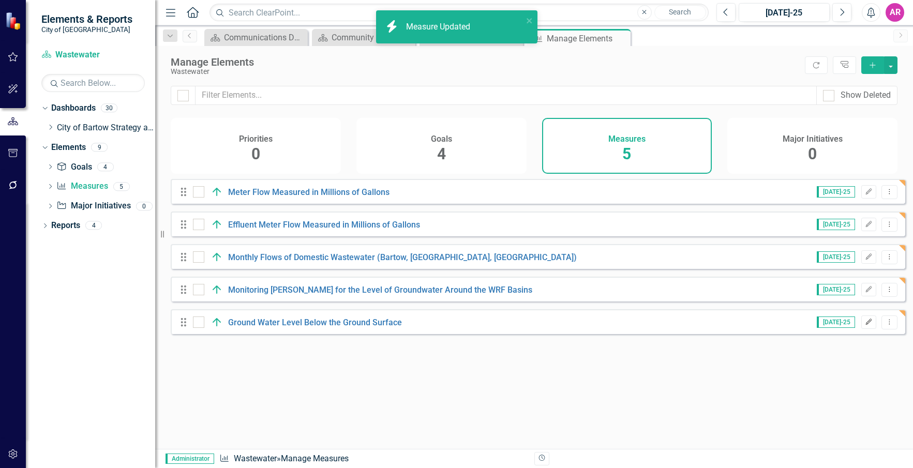
click at [865, 325] on icon "Edit" at bounding box center [869, 322] width 8 height 6
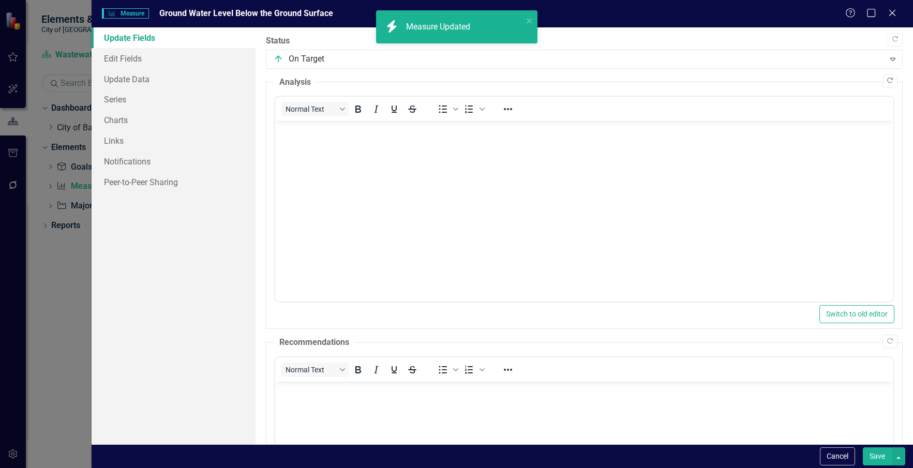
click at [886, 84] on icon "Copy Forward" at bounding box center [890, 81] width 8 height 6
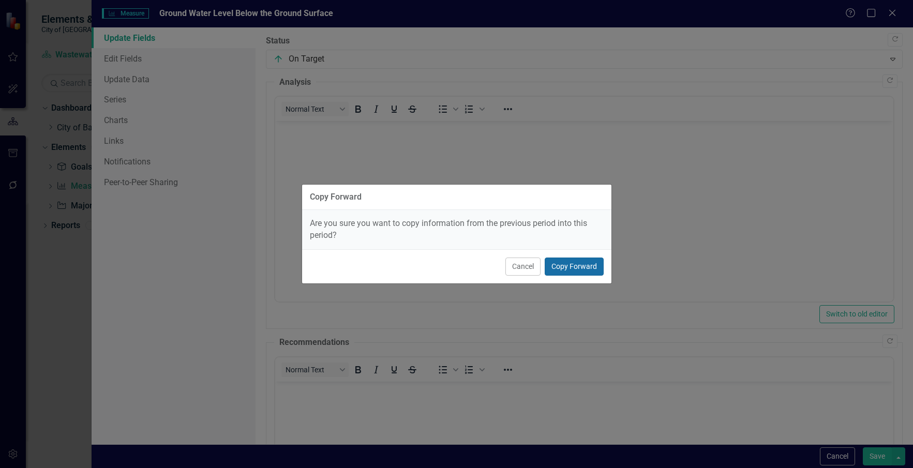
click at [592, 263] on button "Copy Forward" at bounding box center [574, 267] width 59 height 18
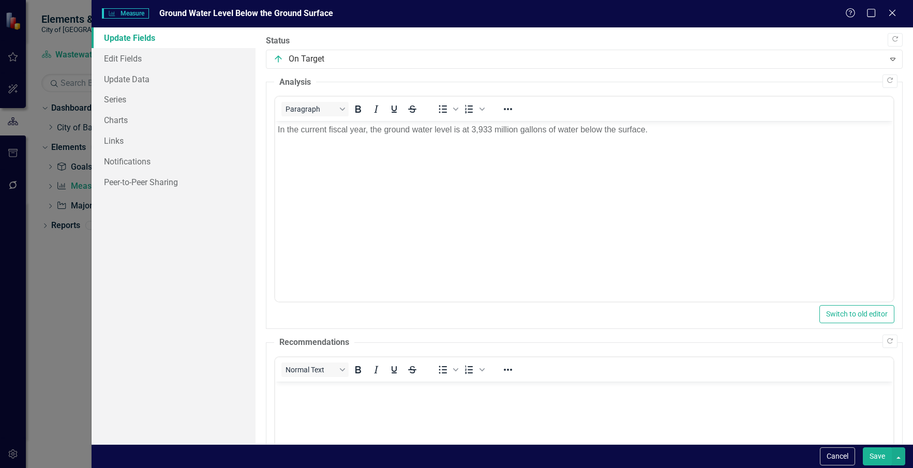
click at [883, 458] on button "Save" at bounding box center [877, 457] width 29 height 18
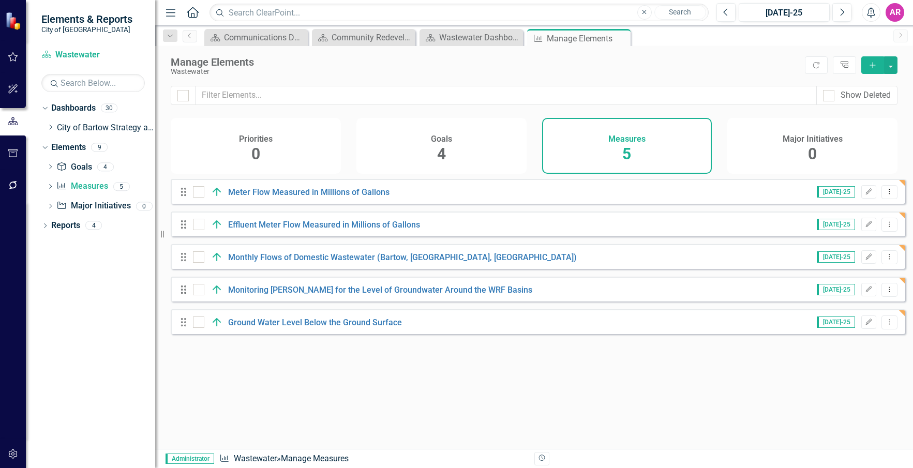
click at [478, 40] on div "icon.bolt Measure Updated" at bounding box center [457, 31] width 166 height 46
click at [474, 39] on div "Wastewater Dashboard" at bounding box center [473, 37] width 68 height 13
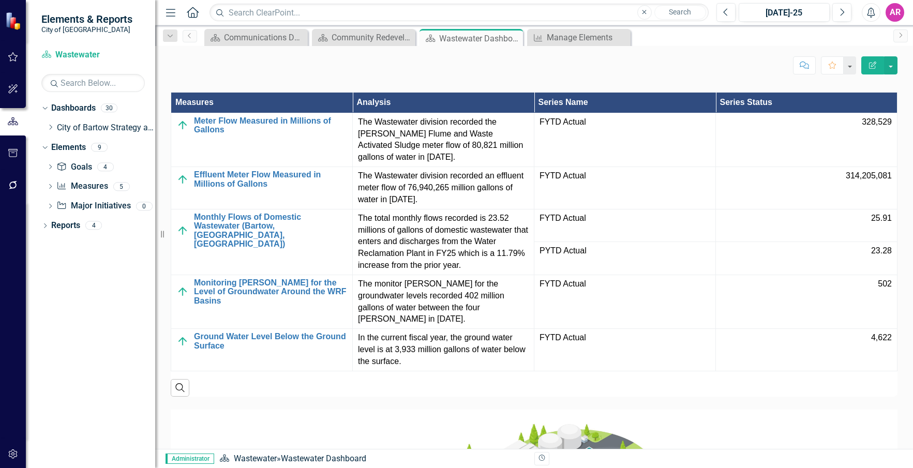
scroll to position [931, 0]
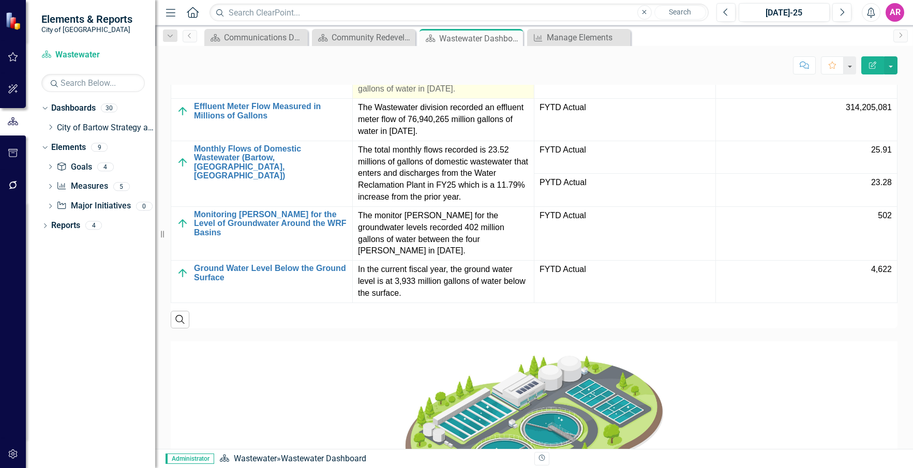
click at [468, 95] on p "The Wastewater division recorded the [PERSON_NAME] Flume and Waste Activated Sl…" at bounding box center [443, 71] width 171 height 47
click at [470, 95] on p "The Wastewater division recorded the [PERSON_NAME] Flume and Waste Activated Sl…" at bounding box center [443, 71] width 171 height 47
click at [456, 95] on p "The Wastewater division recorded the [PERSON_NAME] Flume and Waste Activated Sl…" at bounding box center [443, 71] width 171 height 47
click at [457, 95] on p "The Wastewater division recorded the [PERSON_NAME] Flume and Waste Activated Sl…" at bounding box center [443, 71] width 171 height 47
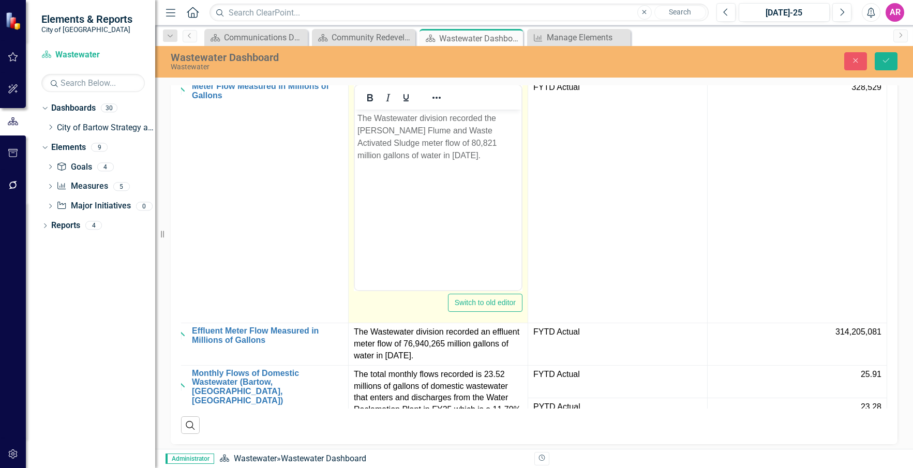
scroll to position [0, 28]
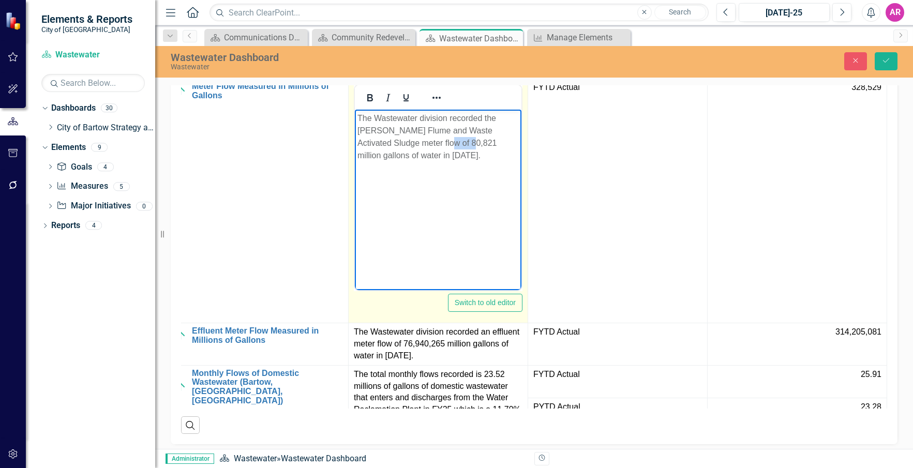
drag, startPoint x: 432, startPoint y: 146, endPoint x: 408, endPoint y: 145, distance: 24.3
click at [408, 145] on p "The Wastewater division recorded the [PERSON_NAME] Flume and Waste Activated Sl…" at bounding box center [437, 137] width 161 height 50
drag, startPoint x: 440, startPoint y: 146, endPoint x: 430, endPoint y: 146, distance: 9.8
click at [440, 146] on p "The Wastewater division recorded the [PERSON_NAME] Flume and Waste Activated Sl…" at bounding box center [437, 137] width 161 height 50
drag, startPoint x: 429, startPoint y: 143, endPoint x: 409, endPoint y: 146, distance: 20.3
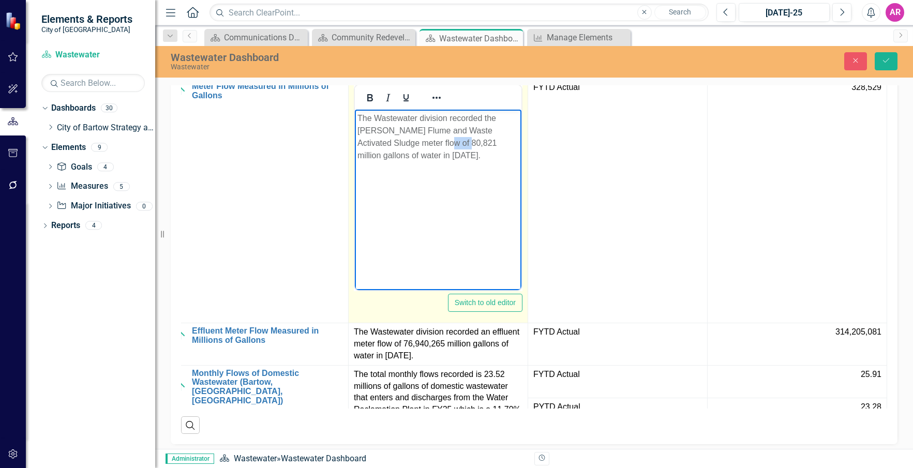
click at [409, 146] on p "The Wastewater division recorded the [PERSON_NAME] Flume and Waste Activated Sl…" at bounding box center [437, 137] width 161 height 50
click at [427, 154] on p "The Wastewater division recorded the Parshall Flume and Waste Activated Sludge …" at bounding box center [437, 137] width 161 height 50
click at [416, 141] on p "The Wastewater division recorded the Parshall Flume and Waste Activated Sludge …" at bounding box center [437, 137] width 161 height 50
click at [372, 155] on p "The Wastewater division recorded the Parshall Flume and Waste Activated Sludge …" at bounding box center [437, 137] width 161 height 50
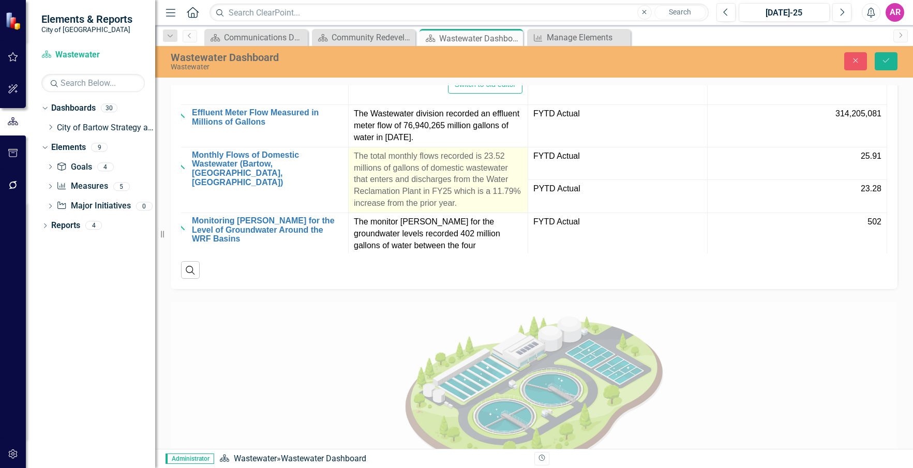
scroll to position [115, 28]
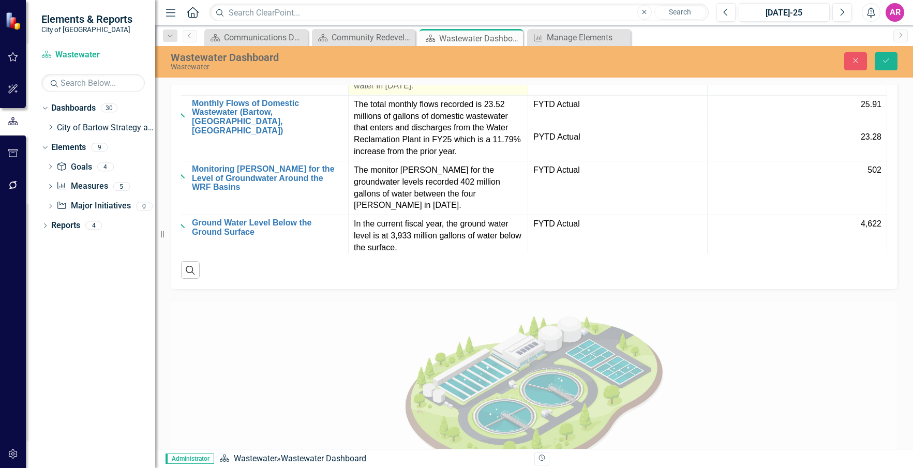
click at [419, 92] on p "The Wastewater division recorded an effluent meter flow of 76,940,265 million g…" at bounding box center [438, 74] width 169 height 36
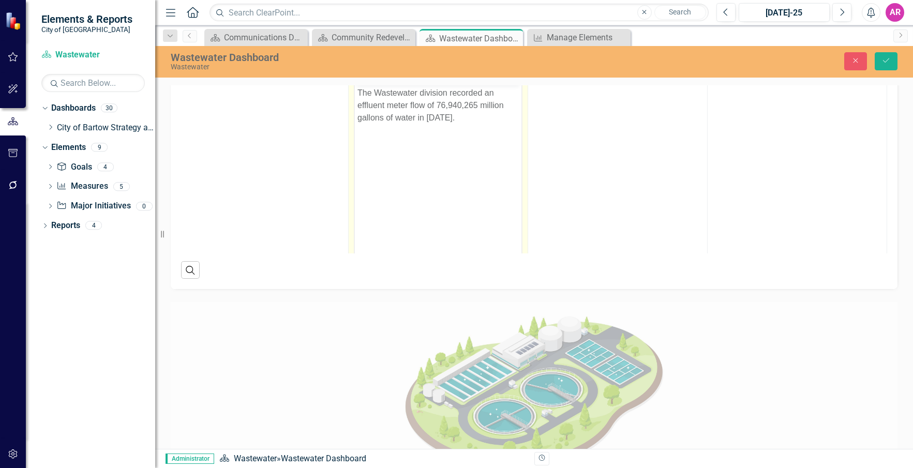
scroll to position [0, 0]
drag, startPoint x: 475, startPoint y: 103, endPoint x: 463, endPoint y: 105, distance: 12.5
click at [463, 105] on p "The Wastewater division recorded an effluent meter flow of 76,940,265 million g…" at bounding box center [437, 105] width 161 height 37
drag, startPoint x: 476, startPoint y: 105, endPoint x: 438, endPoint y: 111, distance: 38.3
click at [438, 111] on p "The Wastewater division recorded an effluent meter flow of 76,940,265 million g…" at bounding box center [437, 105] width 161 height 37
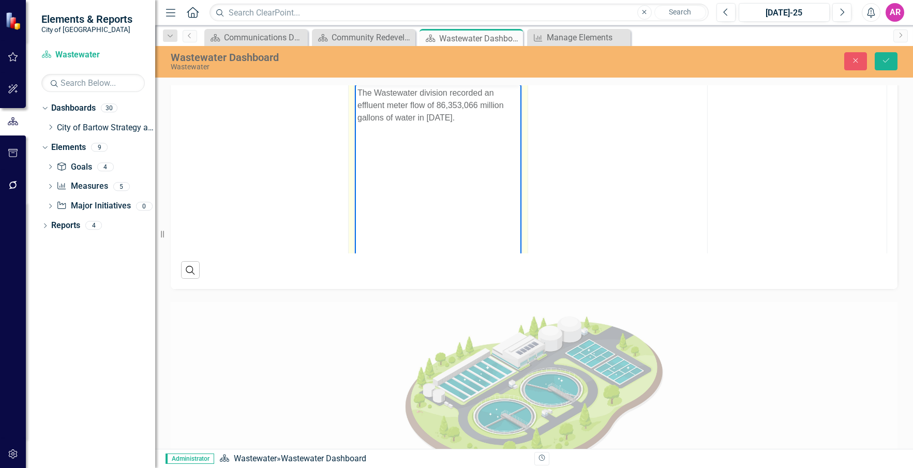
click at [433, 116] on p "The Wastewater division recorded an effluent meter flow of 86,353,066 million g…" at bounding box center [437, 105] width 161 height 37
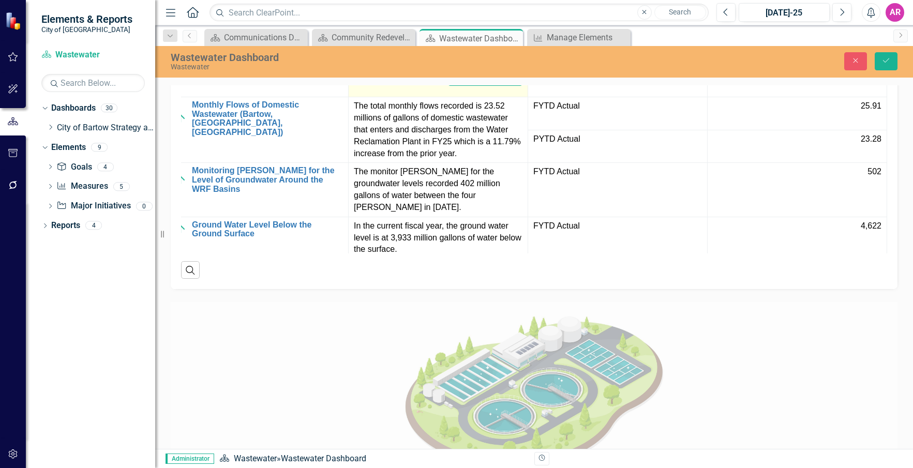
scroll to position [317, 28]
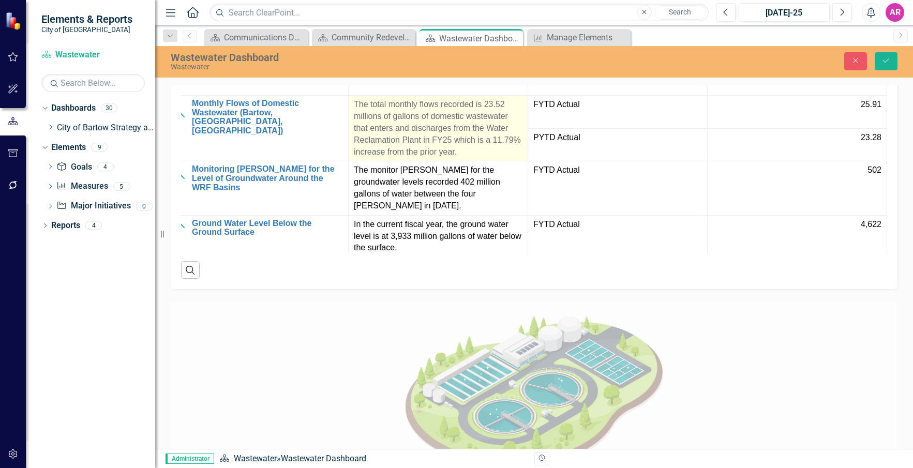
click at [478, 158] on p "The total monthly flows recorded is 23.52 millions of gallons of domestic waste…" at bounding box center [438, 128] width 169 height 59
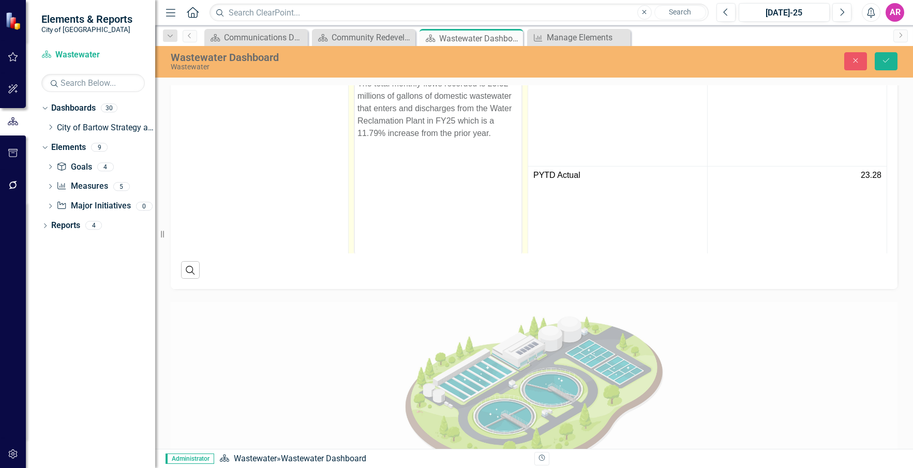
scroll to position [421, 28]
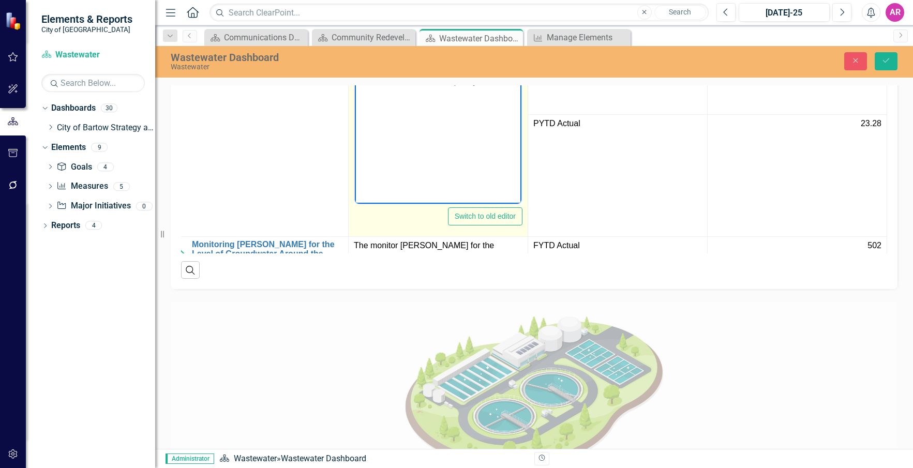
click at [508, 32] on p "The total monthly flows recorded is 23.52 millions of gallons of domestic waste…" at bounding box center [437, 57] width 161 height 62
click at [377, 80] on p "The total monthly flows recorded is 25.91 millions of gallons of domestic waste…" at bounding box center [437, 57] width 161 height 62
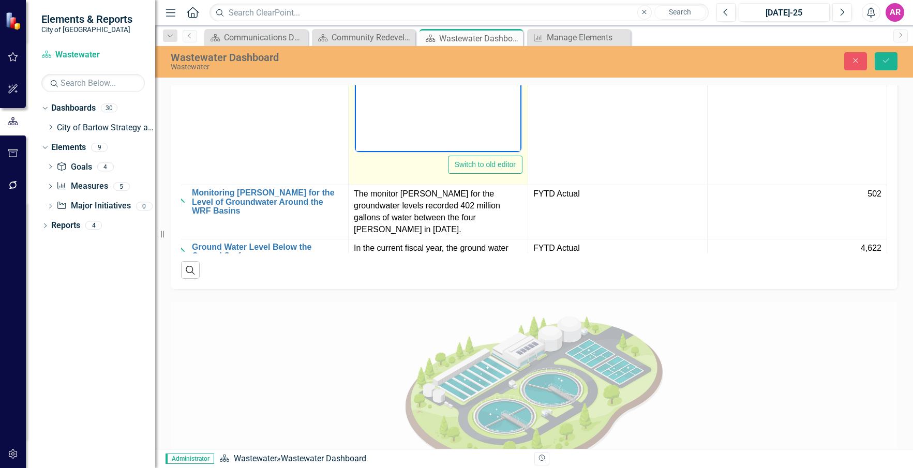
scroll to position [496, 28]
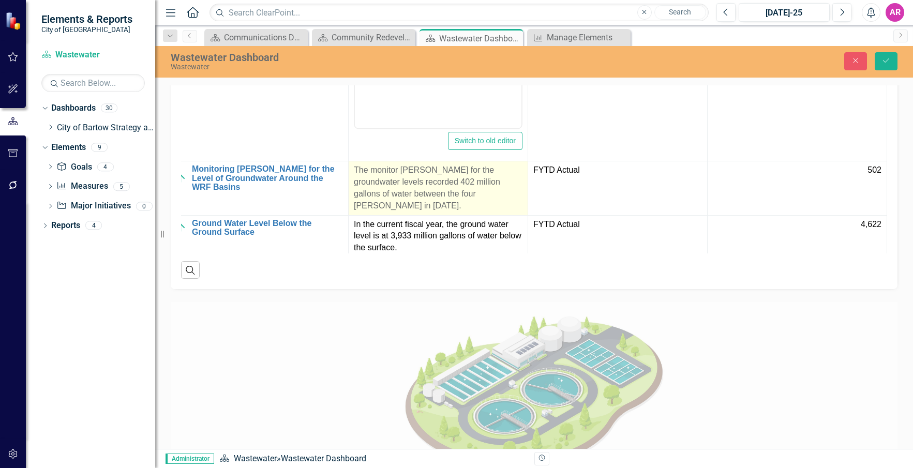
click at [455, 212] on p "The monitor [PERSON_NAME] for the groundwater levels recorded 402 million gallo…" at bounding box center [438, 188] width 169 height 47
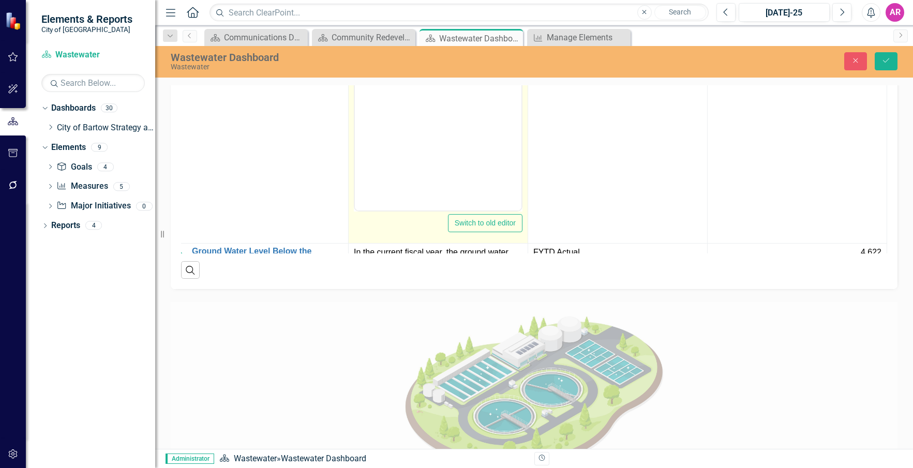
scroll to position [647, 28]
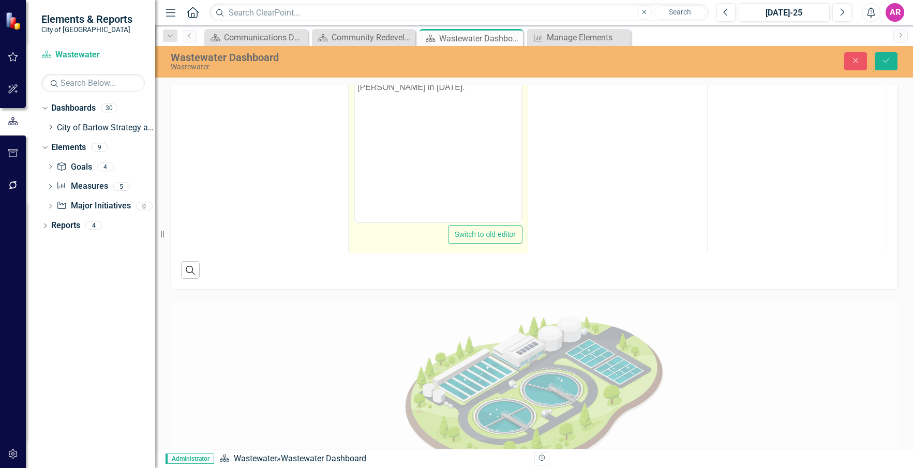
drag, startPoint x: 428, startPoint y: 61, endPoint x: 434, endPoint y: 62, distance: 6.2
click at [428, 62] on p "The monitor [PERSON_NAME] for the groundwater levels recorded 402 million gallo…" at bounding box center [437, 69] width 161 height 50
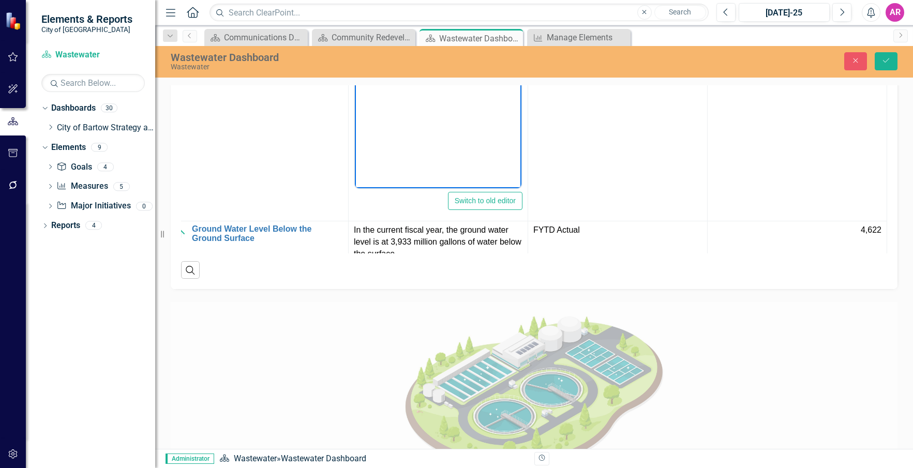
scroll to position [698, 28]
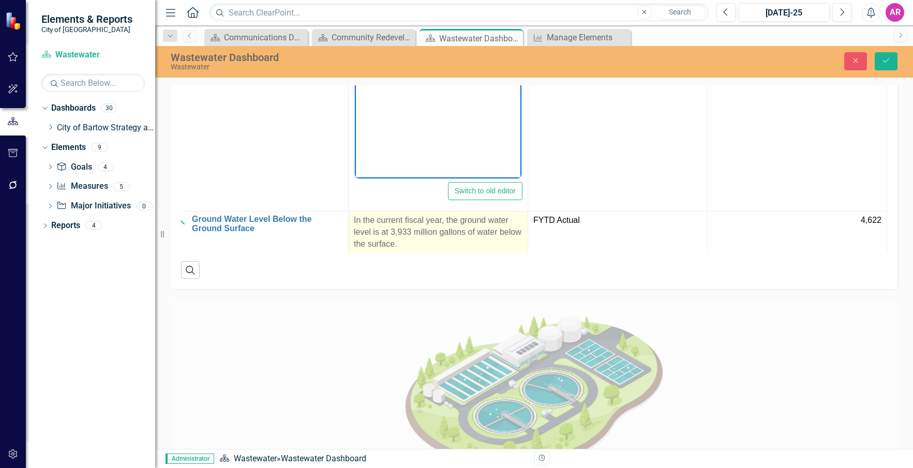
click at [462, 250] on p "In the current fiscal year, the ground water level is at 3,933 million gallons …" at bounding box center [438, 233] width 169 height 36
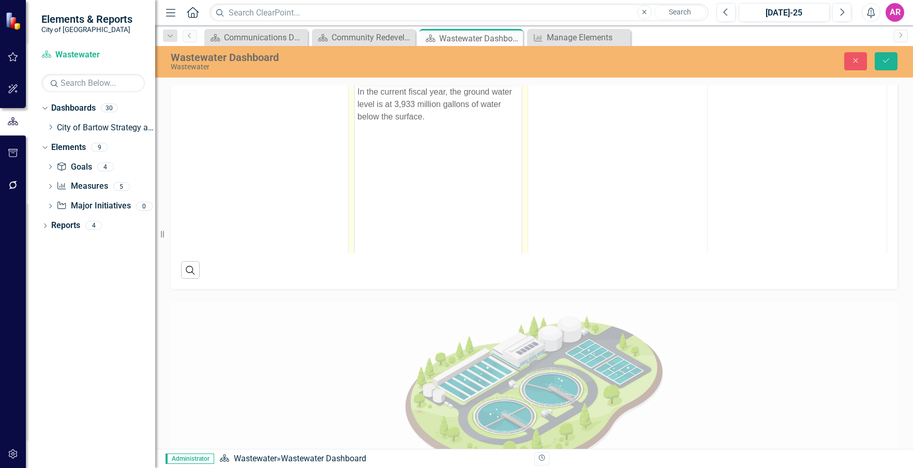
scroll to position [854, 28]
drag, startPoint x: 414, startPoint y: 100, endPoint x: 393, endPoint y: 101, distance: 21.2
click at [393, 101] on p "In the current fiscal year, the ground water level is at 3,933 million gallons …" at bounding box center [437, 100] width 161 height 37
click at [455, 120] on body "In the current fiscal year, the ground water level is at 4,622 million gallons …" at bounding box center [438, 157] width 167 height 155
click at [879, 62] on button "Save" at bounding box center [886, 61] width 23 height 18
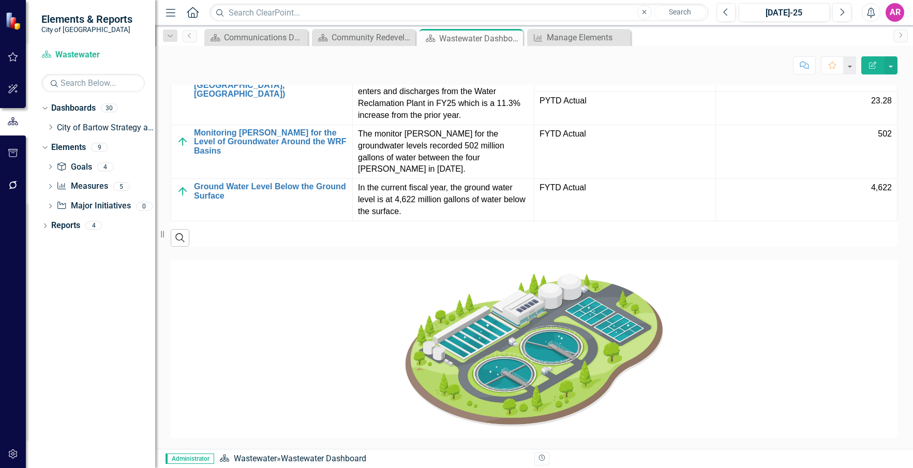
scroll to position [1104, 0]
click at [846, 15] on button "Next" at bounding box center [841, 12] width 19 height 19
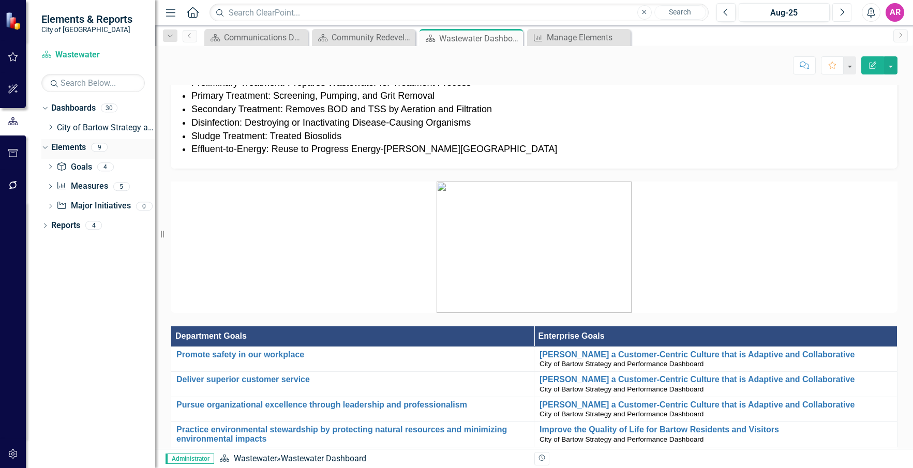
scroll to position [52, 0]
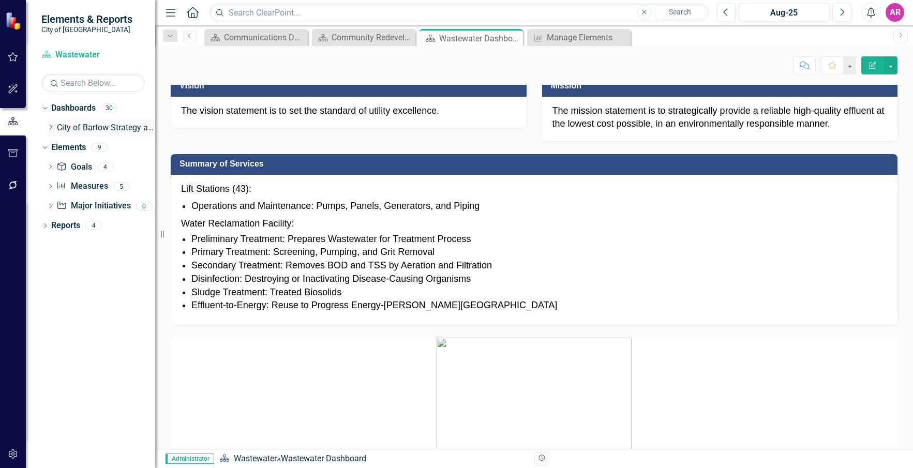
click at [48, 124] on div "Dropdown" at bounding box center [51, 128] width 8 height 9
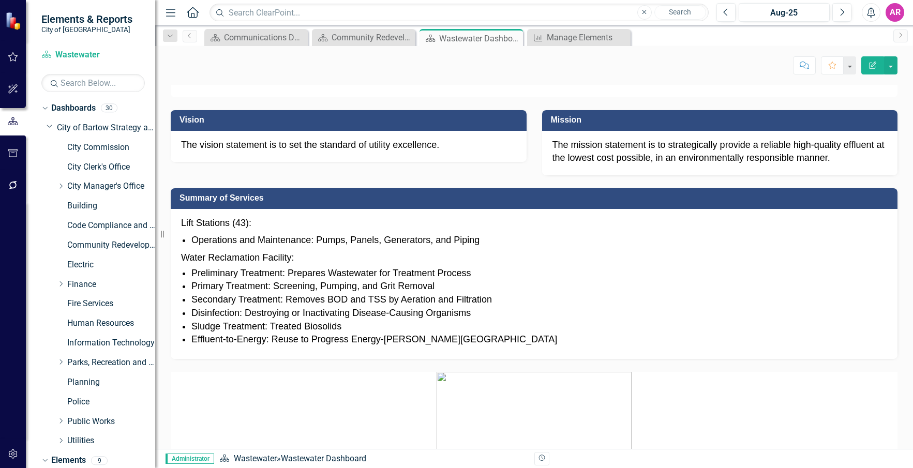
scroll to position [0, 0]
